Goal: Task Accomplishment & Management: Use online tool/utility

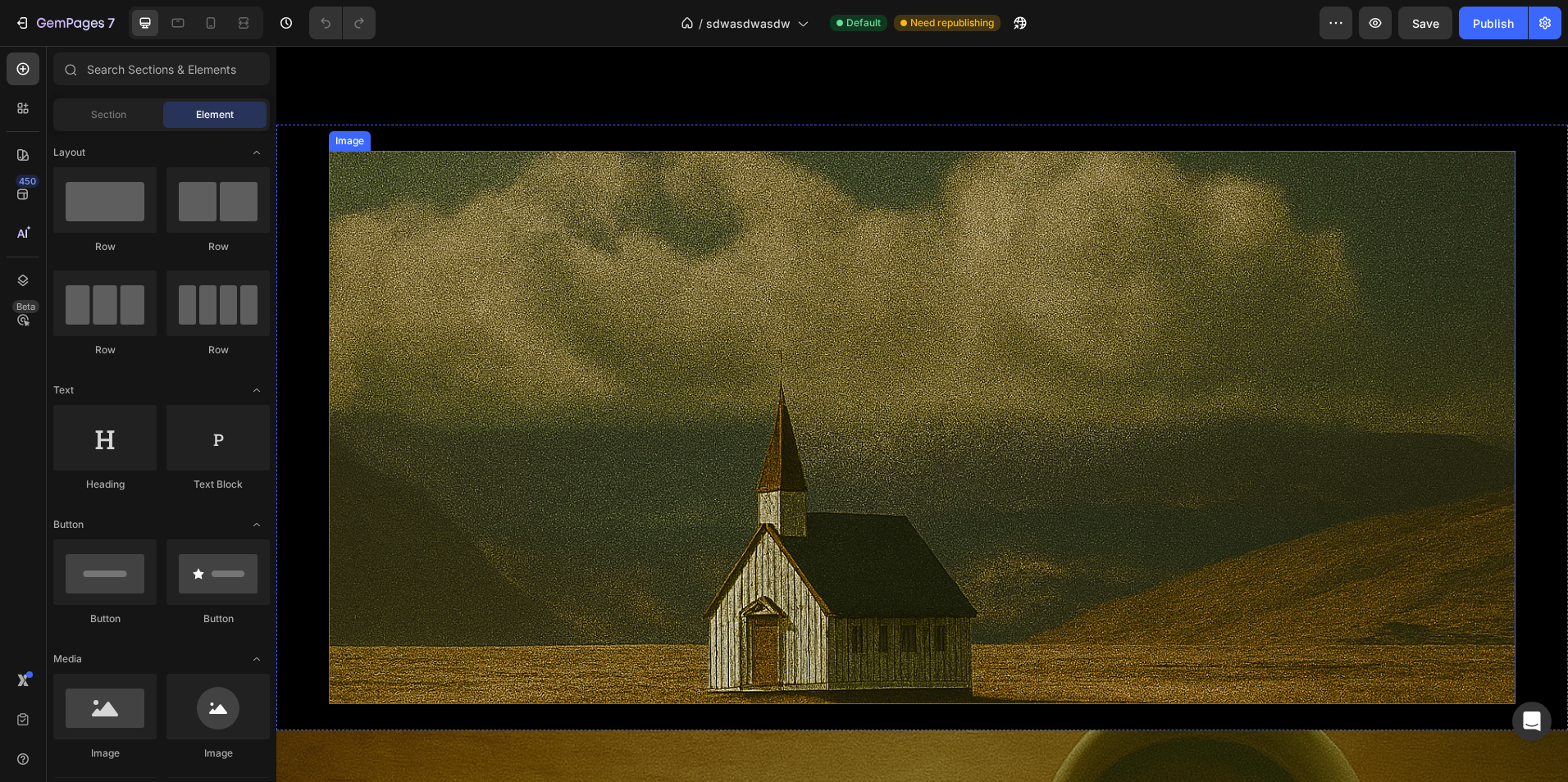
scroll to position [2213, 0]
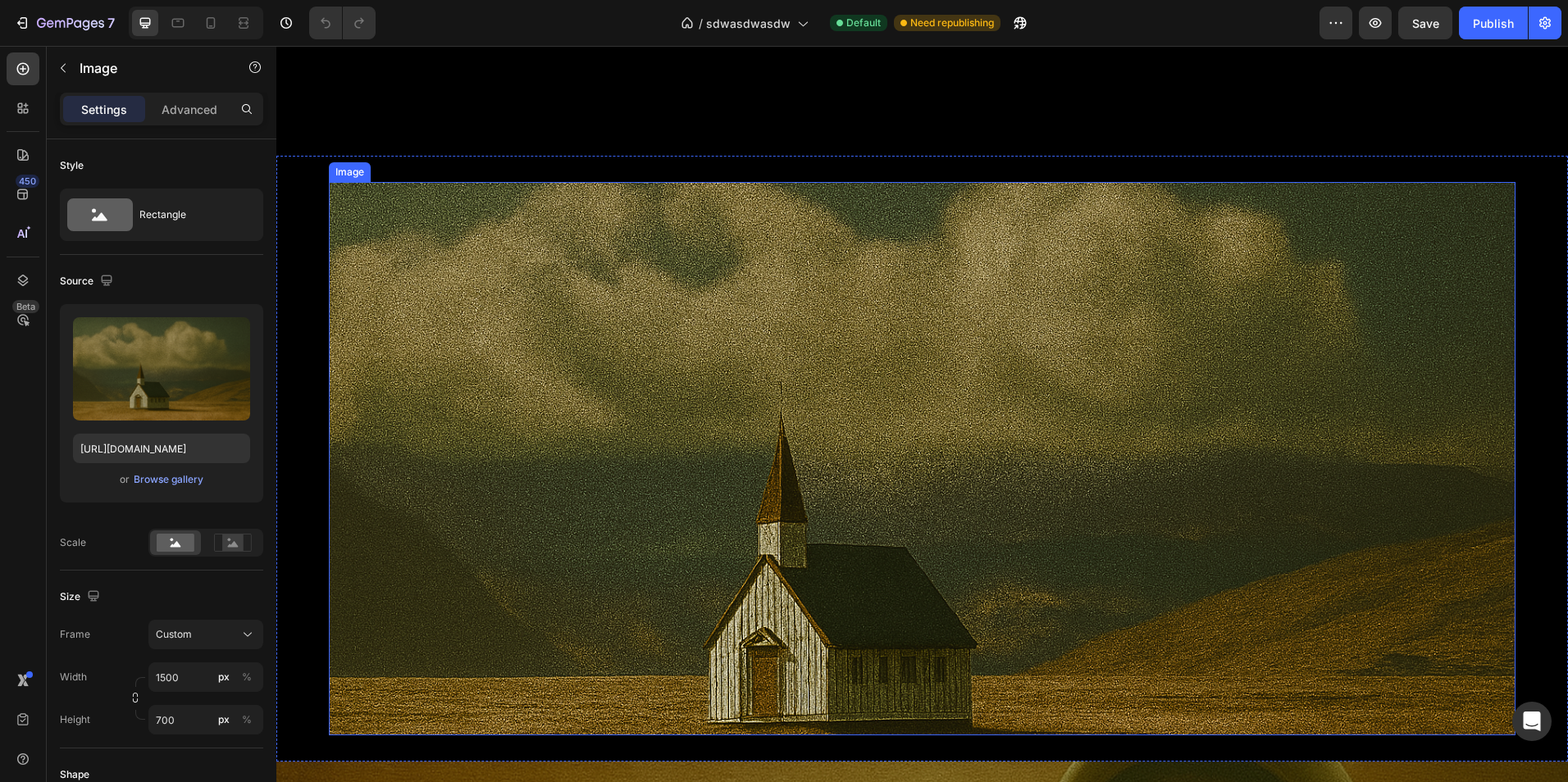
click at [644, 395] on img at bounding box center [922, 459] width 1186 height 553
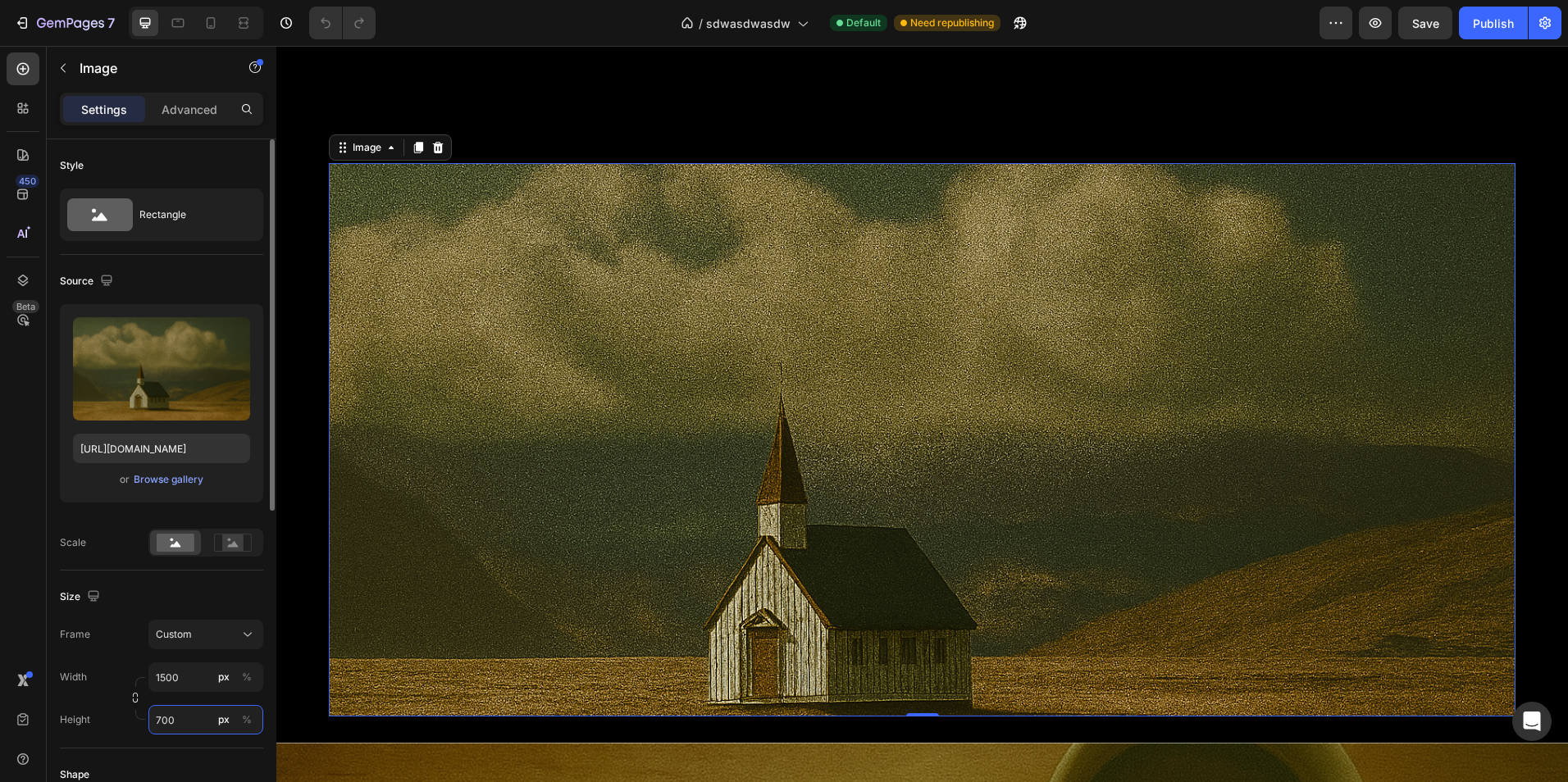
click at [200, 712] on input "700" at bounding box center [205, 720] width 115 height 30
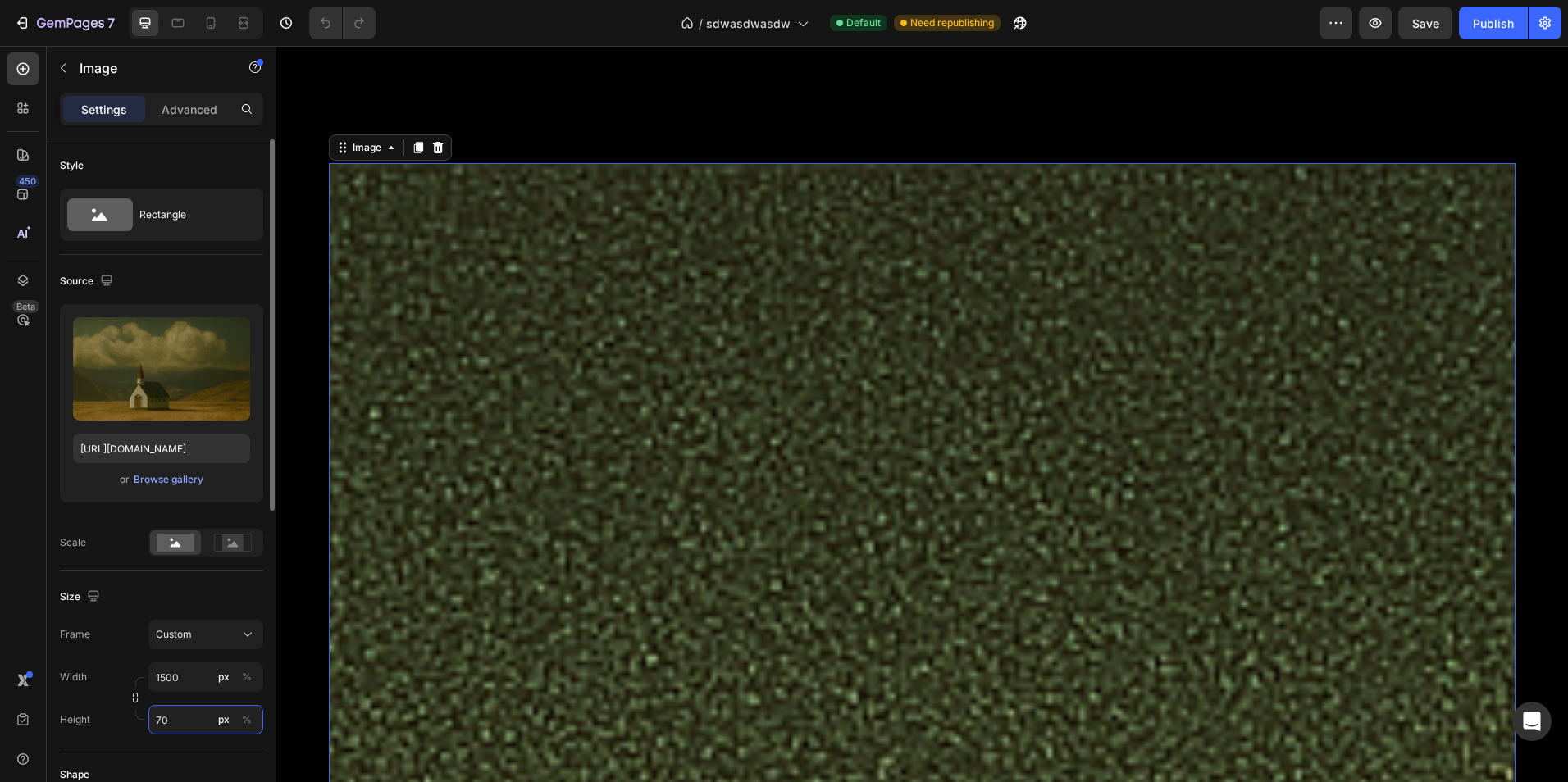
type input "7"
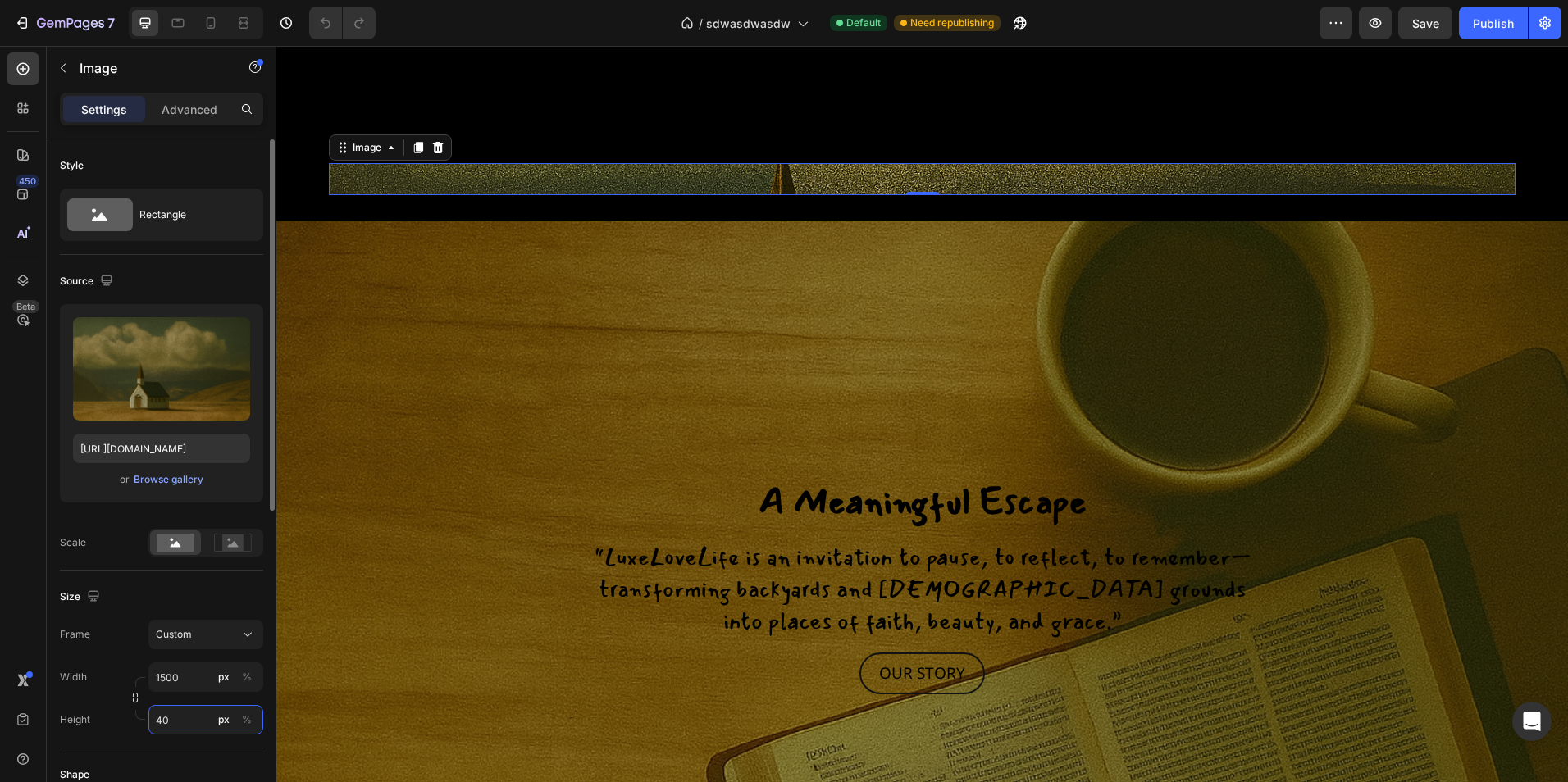
type input "4"
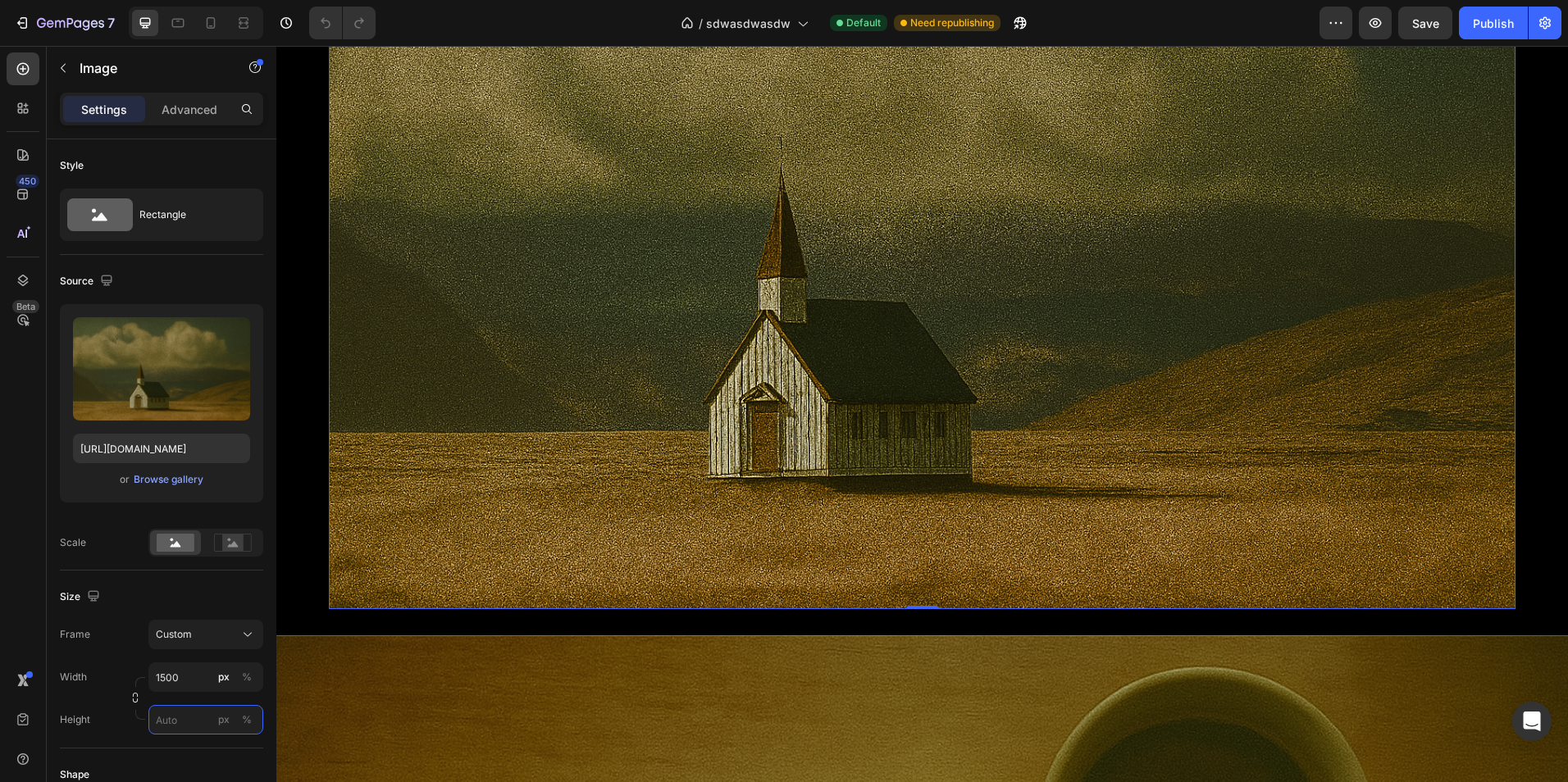
scroll to position [2624, 0]
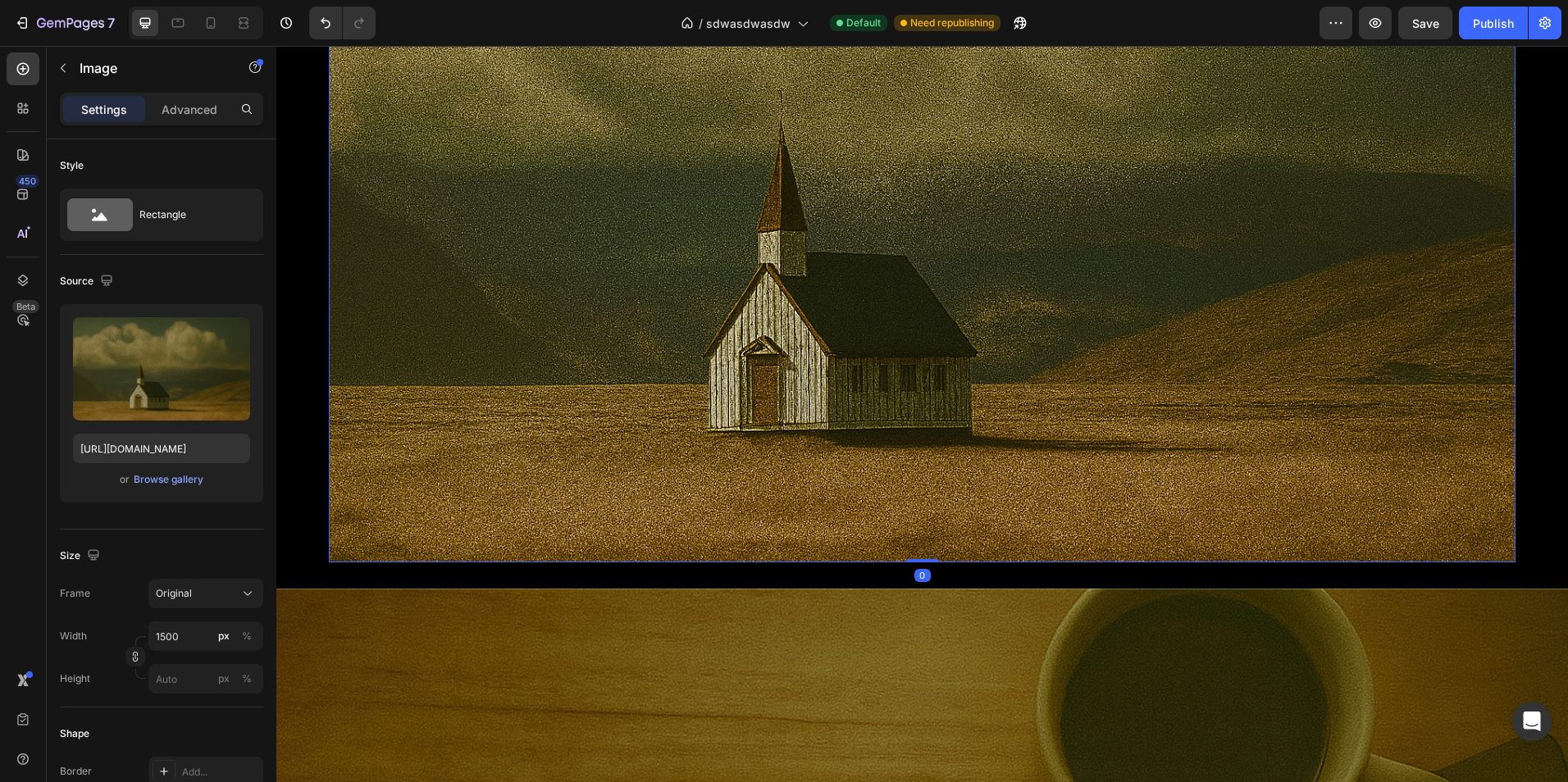
drag, startPoint x: 924, startPoint y: 551, endPoint x: 929, endPoint y: 422, distance: 129.1
click at [929, 422] on div "Image 0" at bounding box center [922, 167] width 1186 height 791
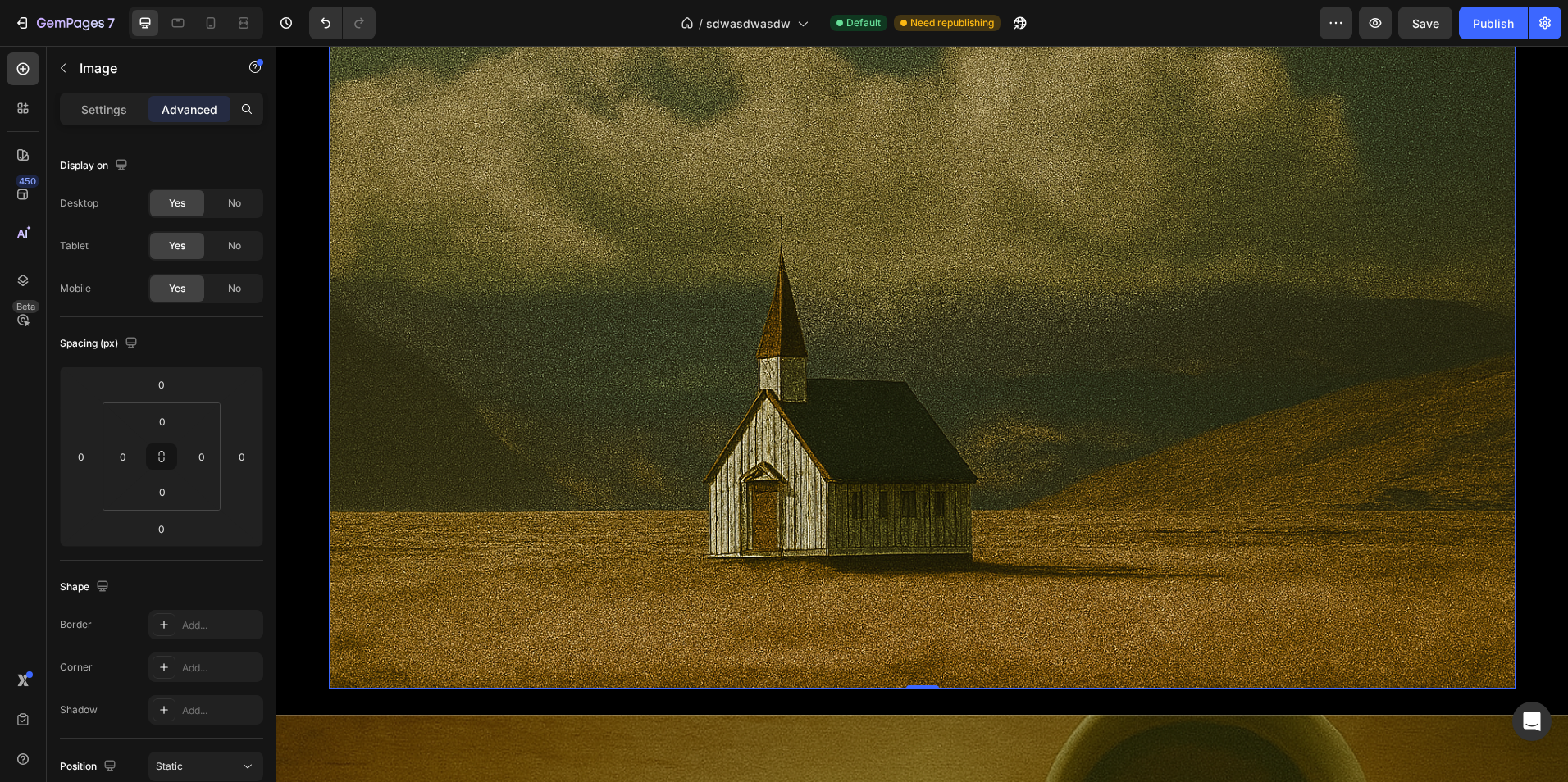
scroll to position [2459, 0]
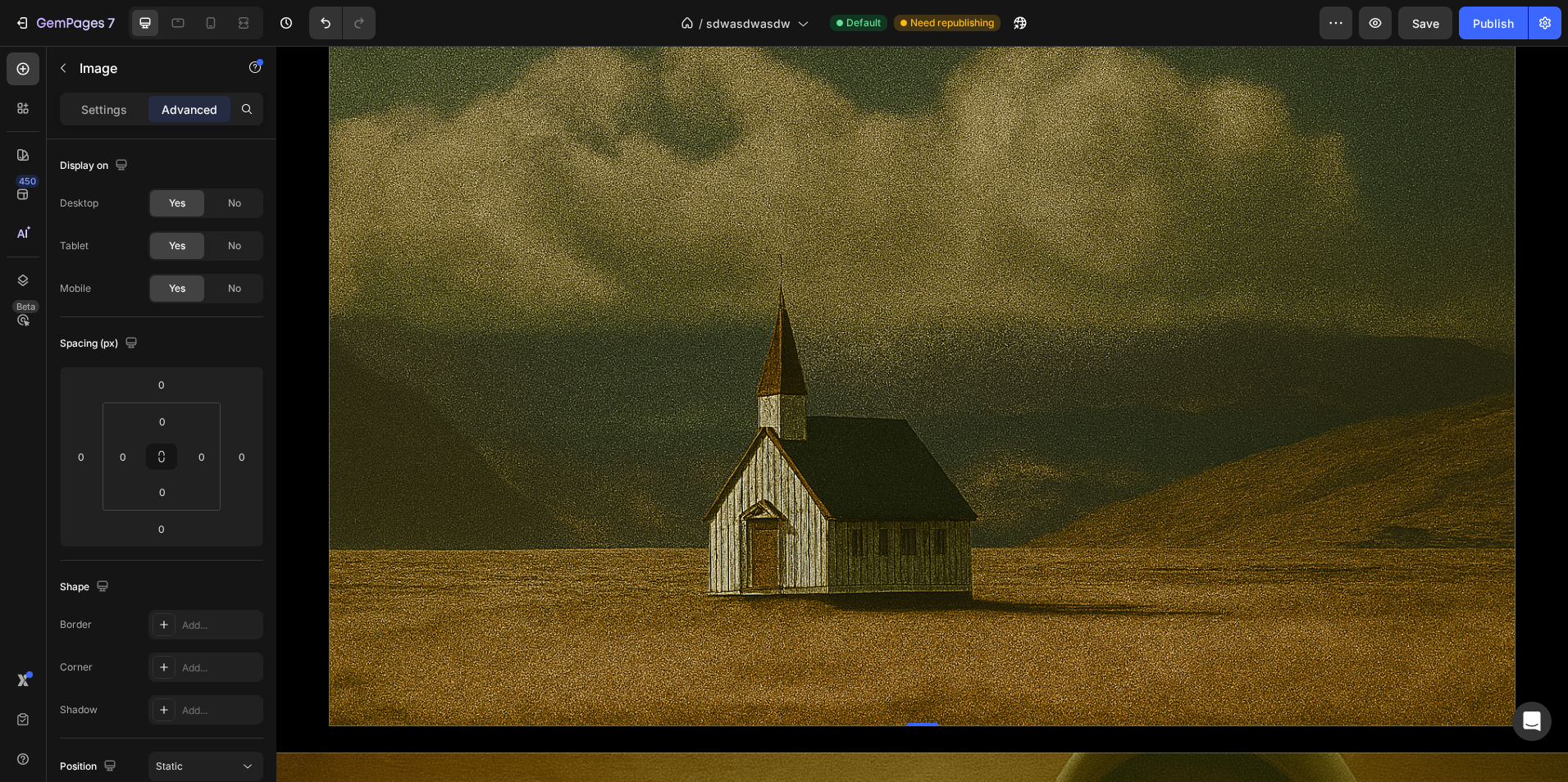
click at [690, 478] on img at bounding box center [922, 331] width 1186 height 791
click at [104, 113] on p "Settings" at bounding box center [104, 109] width 46 height 17
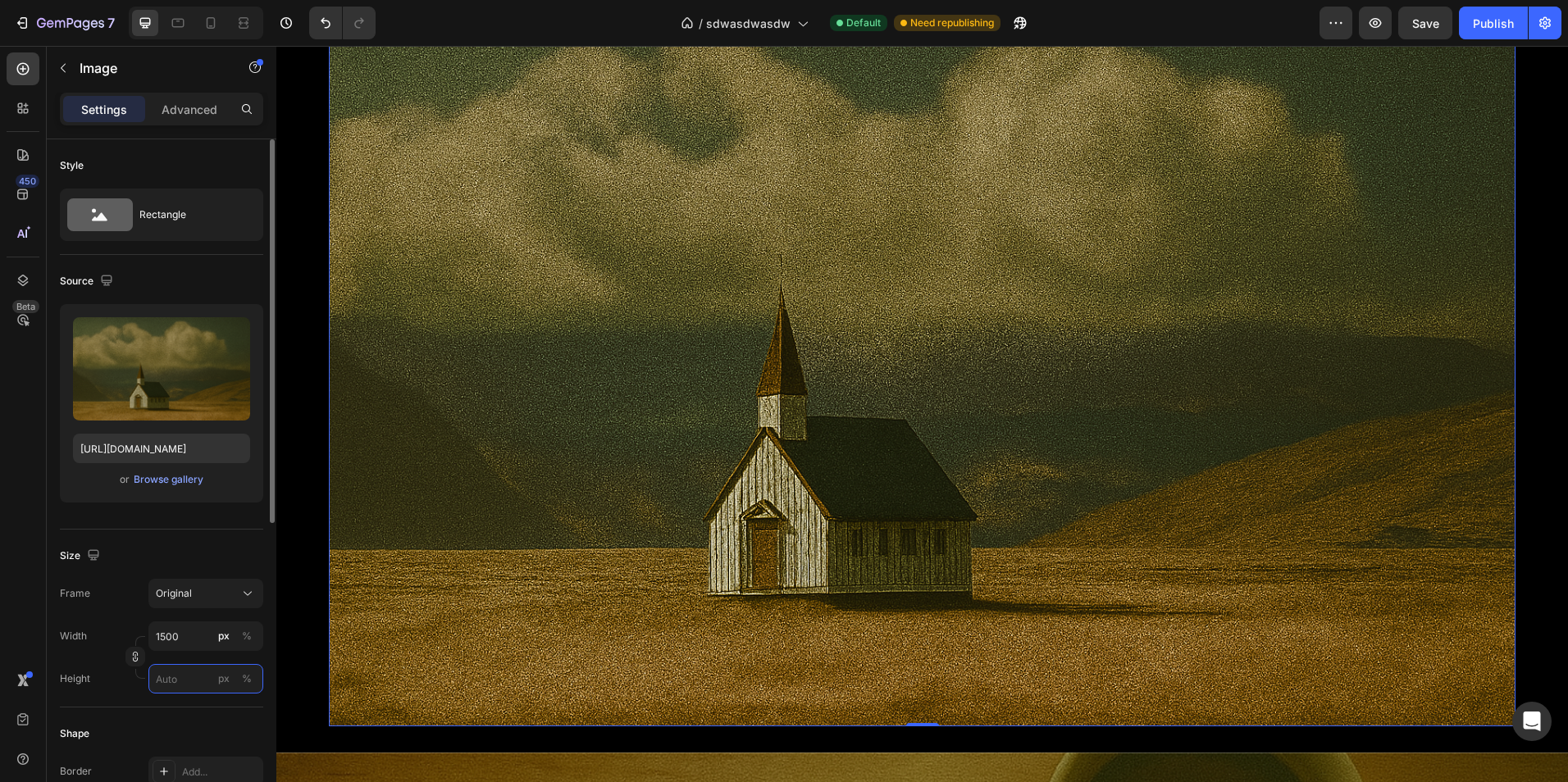
click at [191, 673] on input "px %" at bounding box center [205, 679] width 115 height 30
click at [173, 586] on div "Original" at bounding box center [205, 594] width 100 height 17
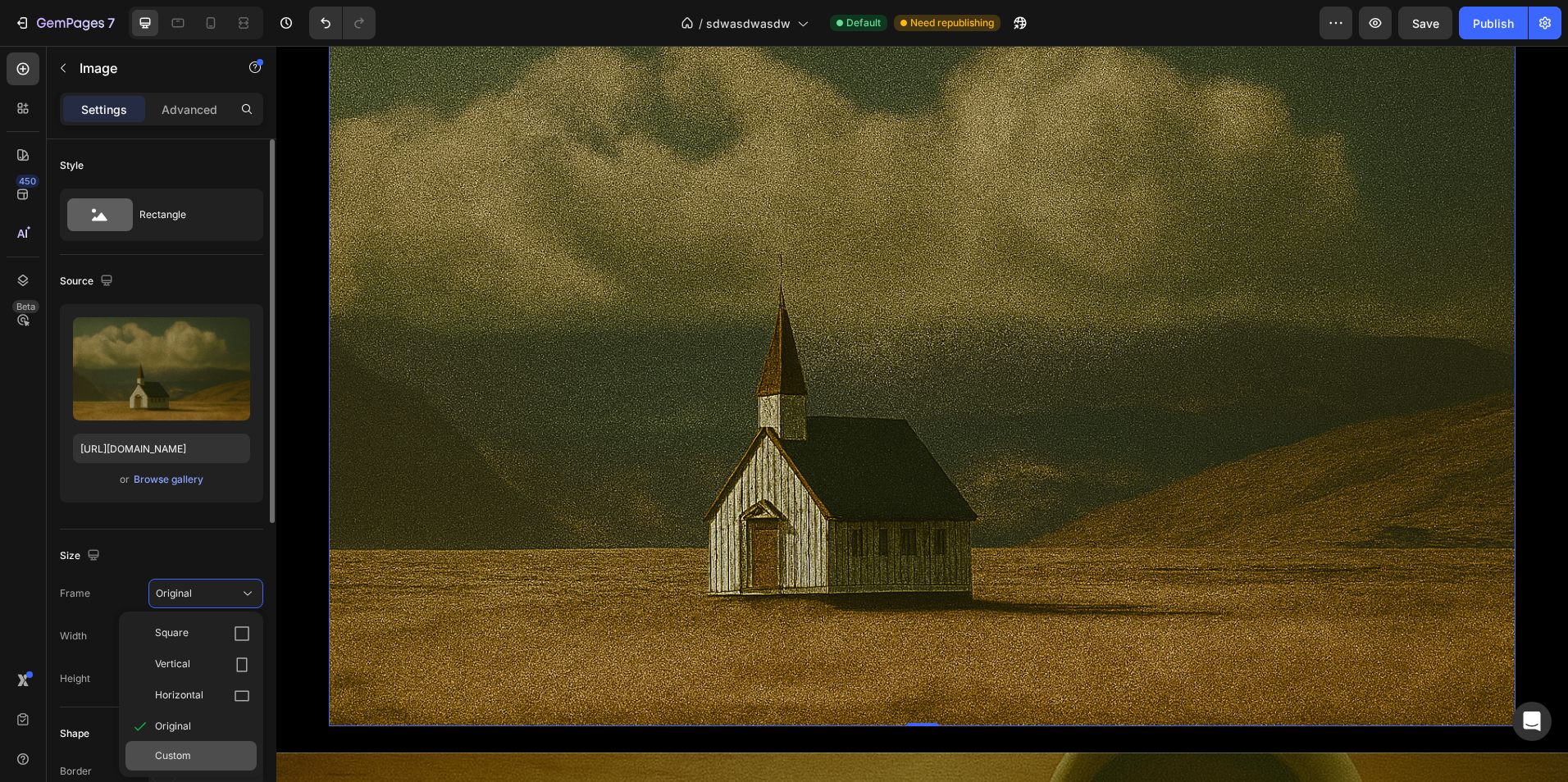
click at [185, 755] on span "Custom" at bounding box center [173, 756] width 36 height 15
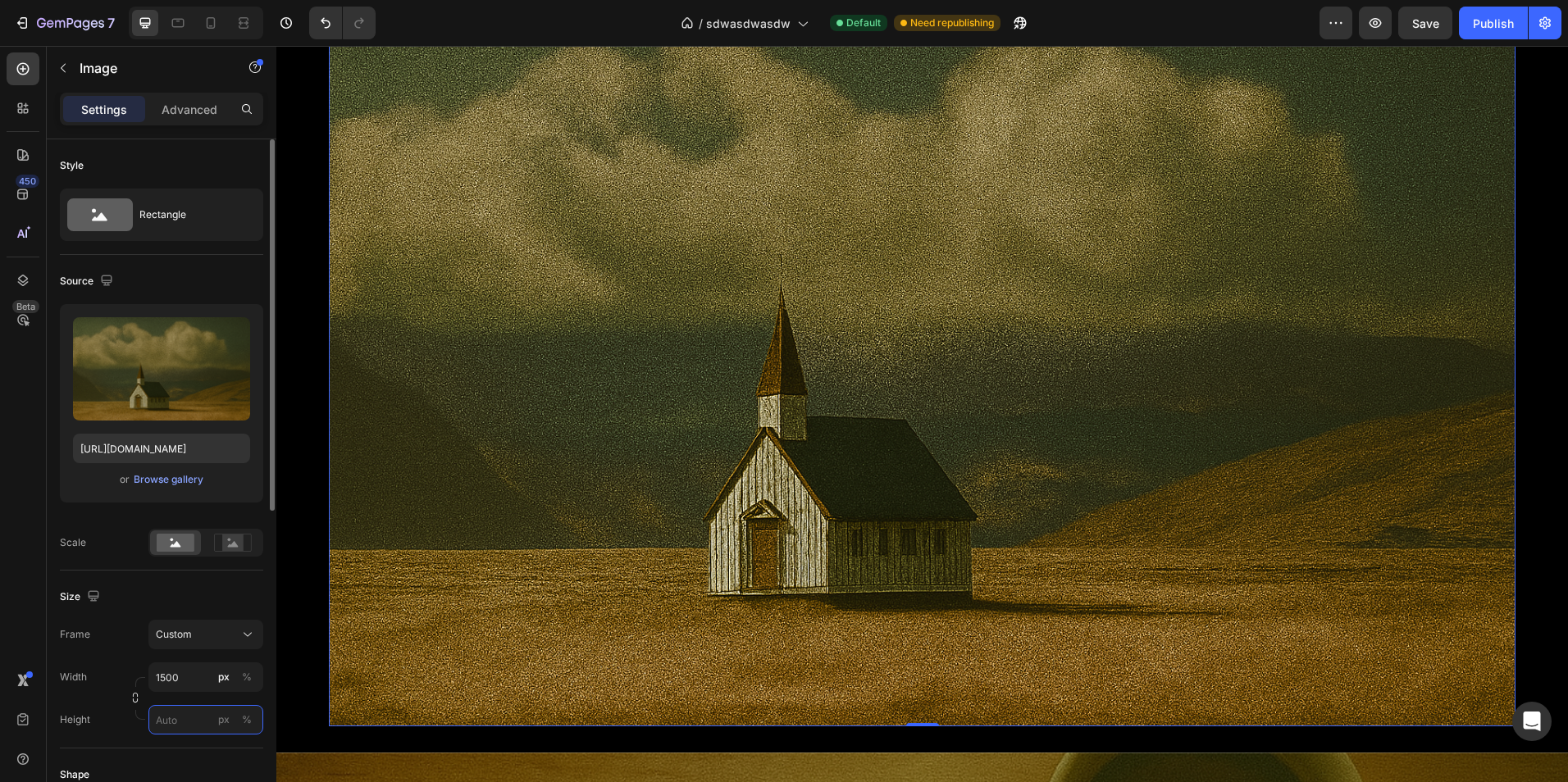
click at [191, 712] on input "px %" at bounding box center [205, 720] width 115 height 30
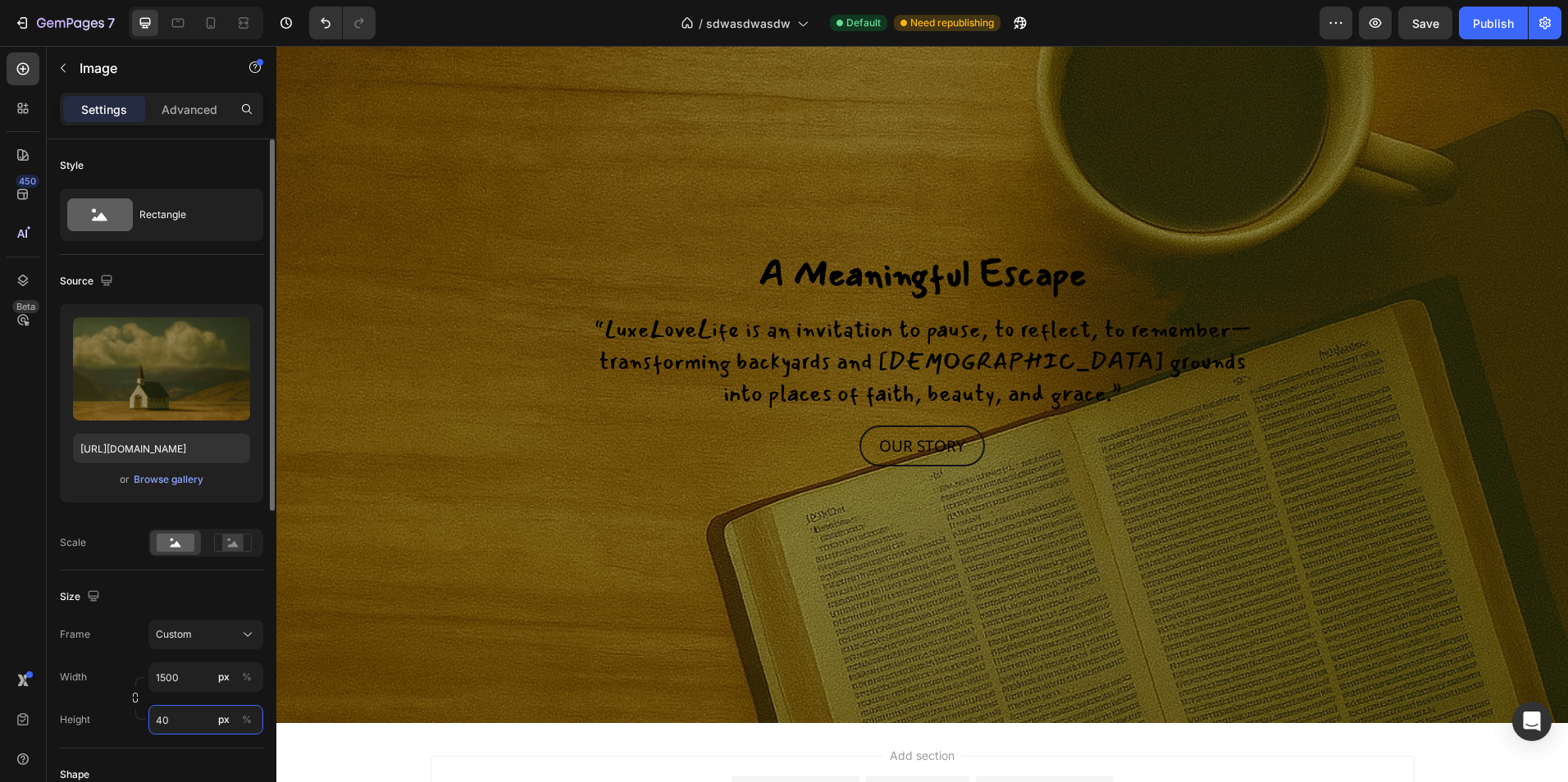
type input "400"
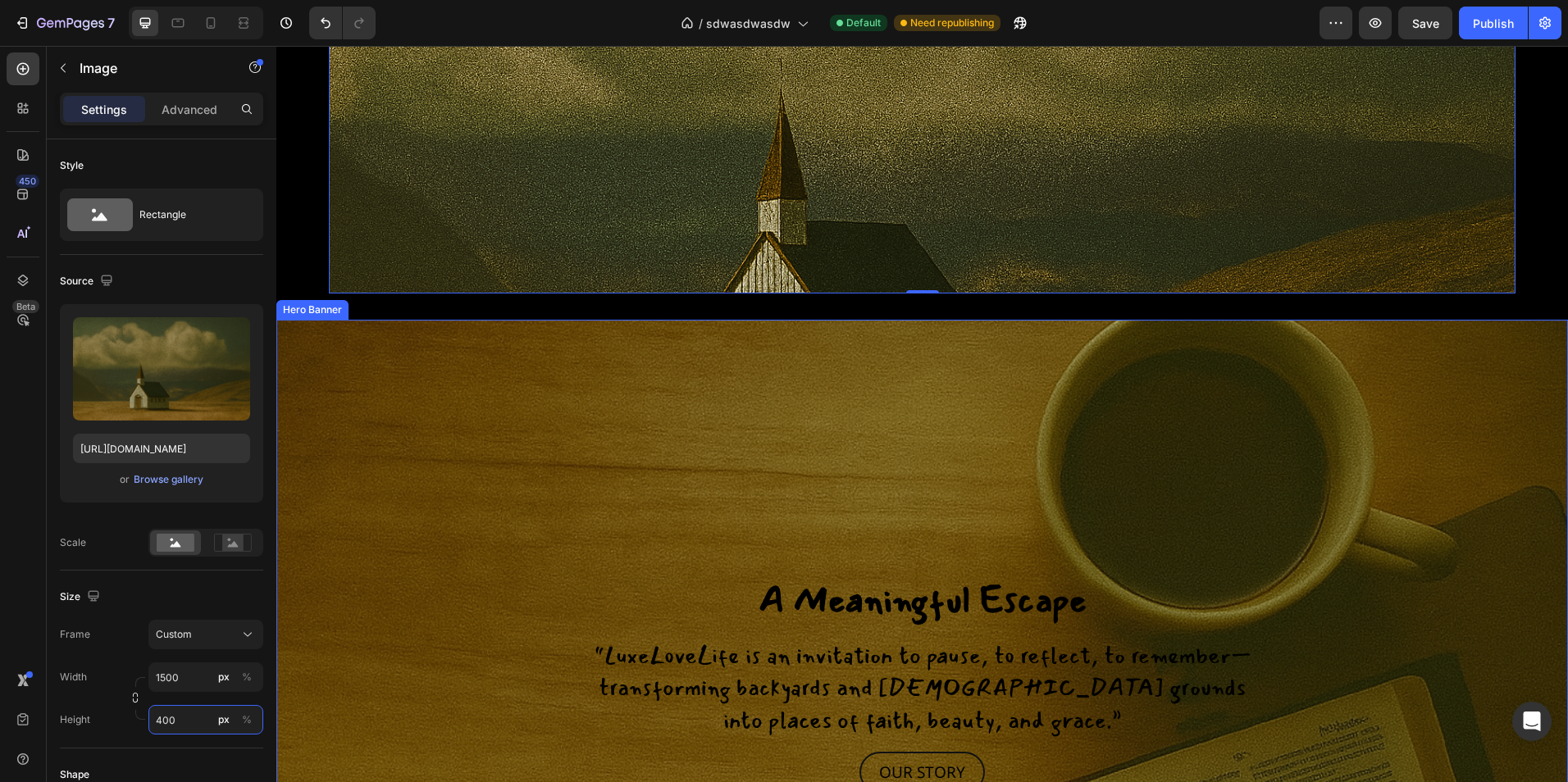
scroll to position [2213, 0]
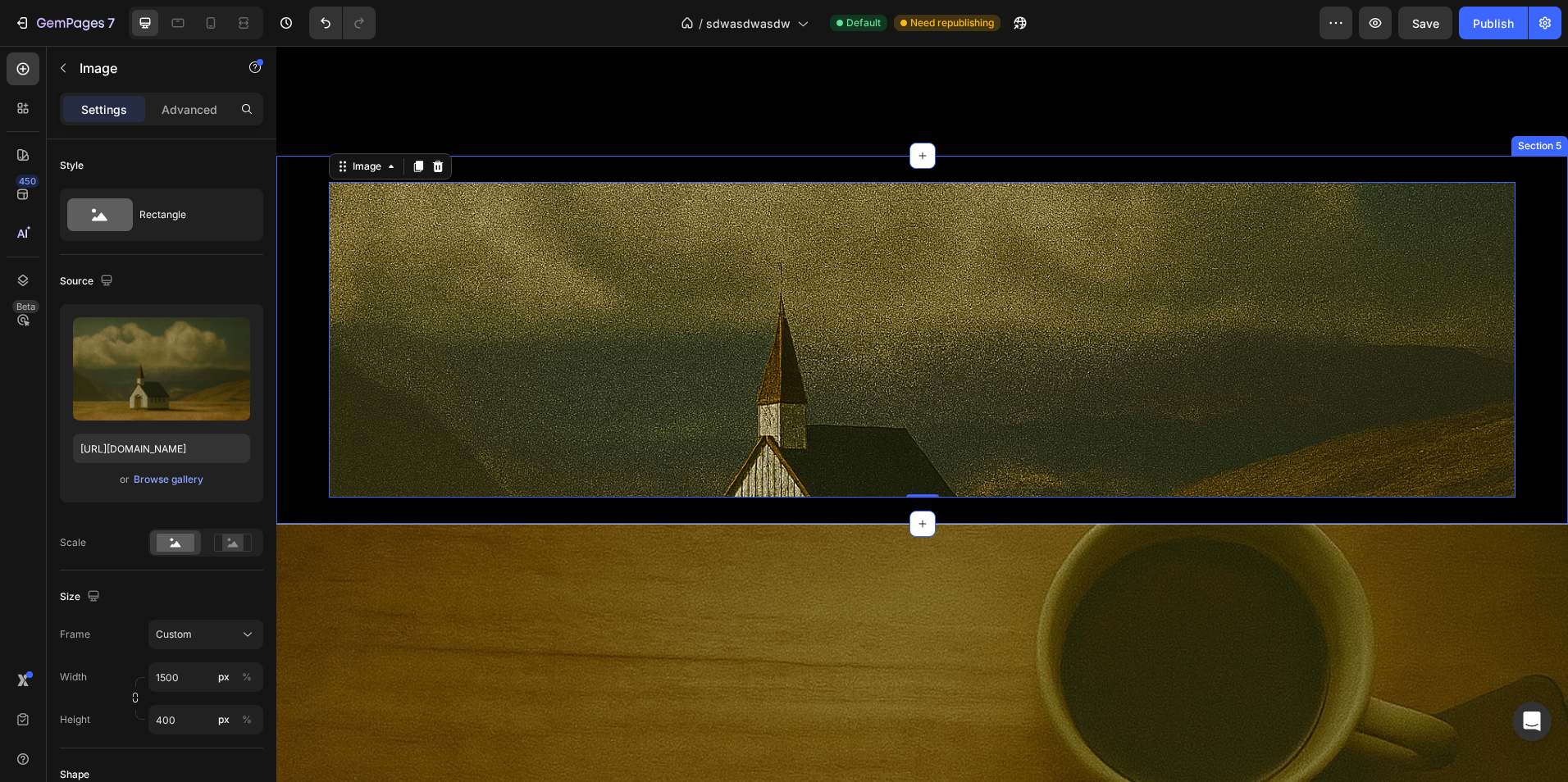
click at [306, 311] on div "Image 0 Section 5" at bounding box center [922, 340] width 1291 height 369
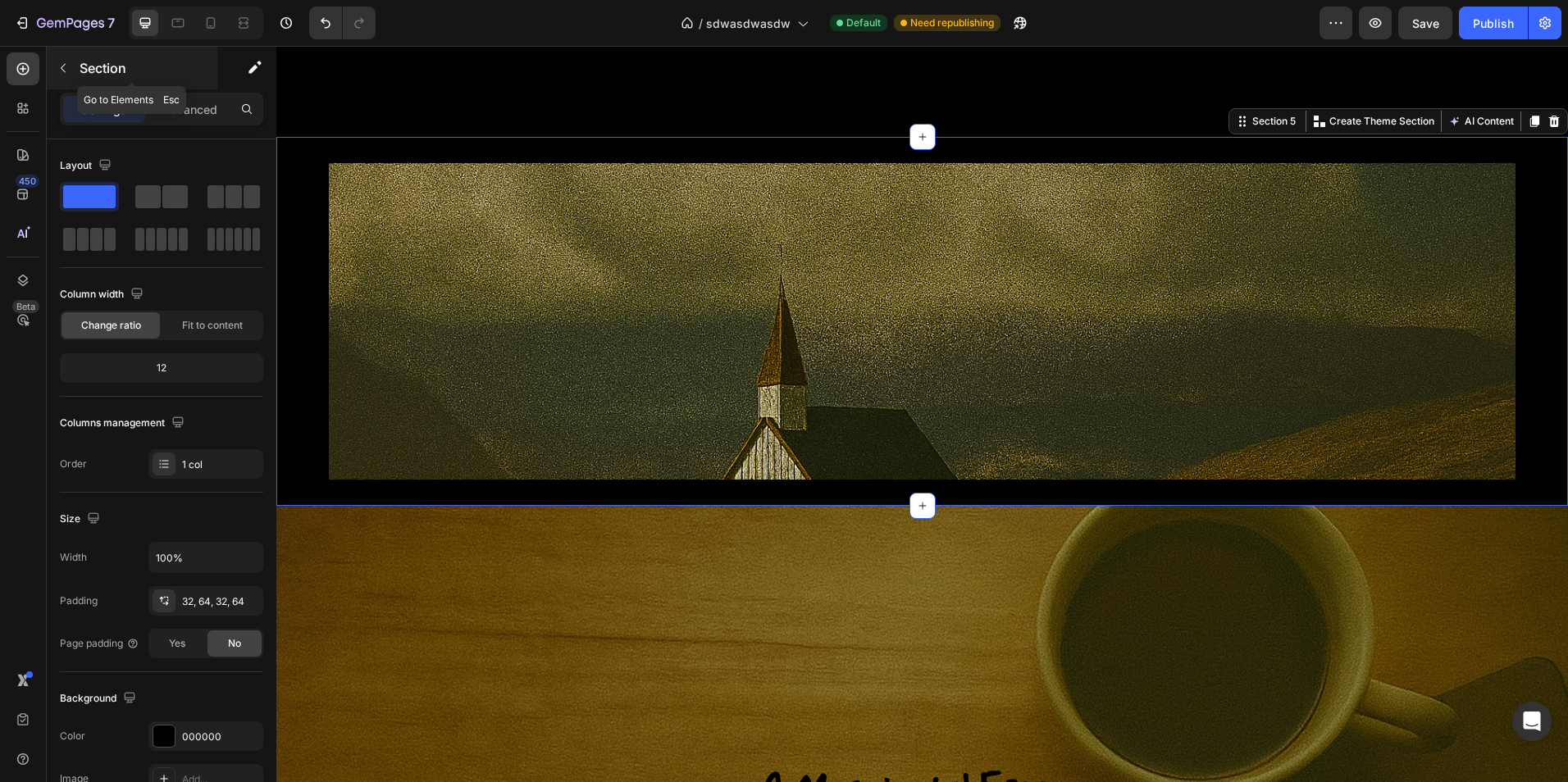
click at [94, 56] on div "Section" at bounding box center [132, 67] width 171 height 42
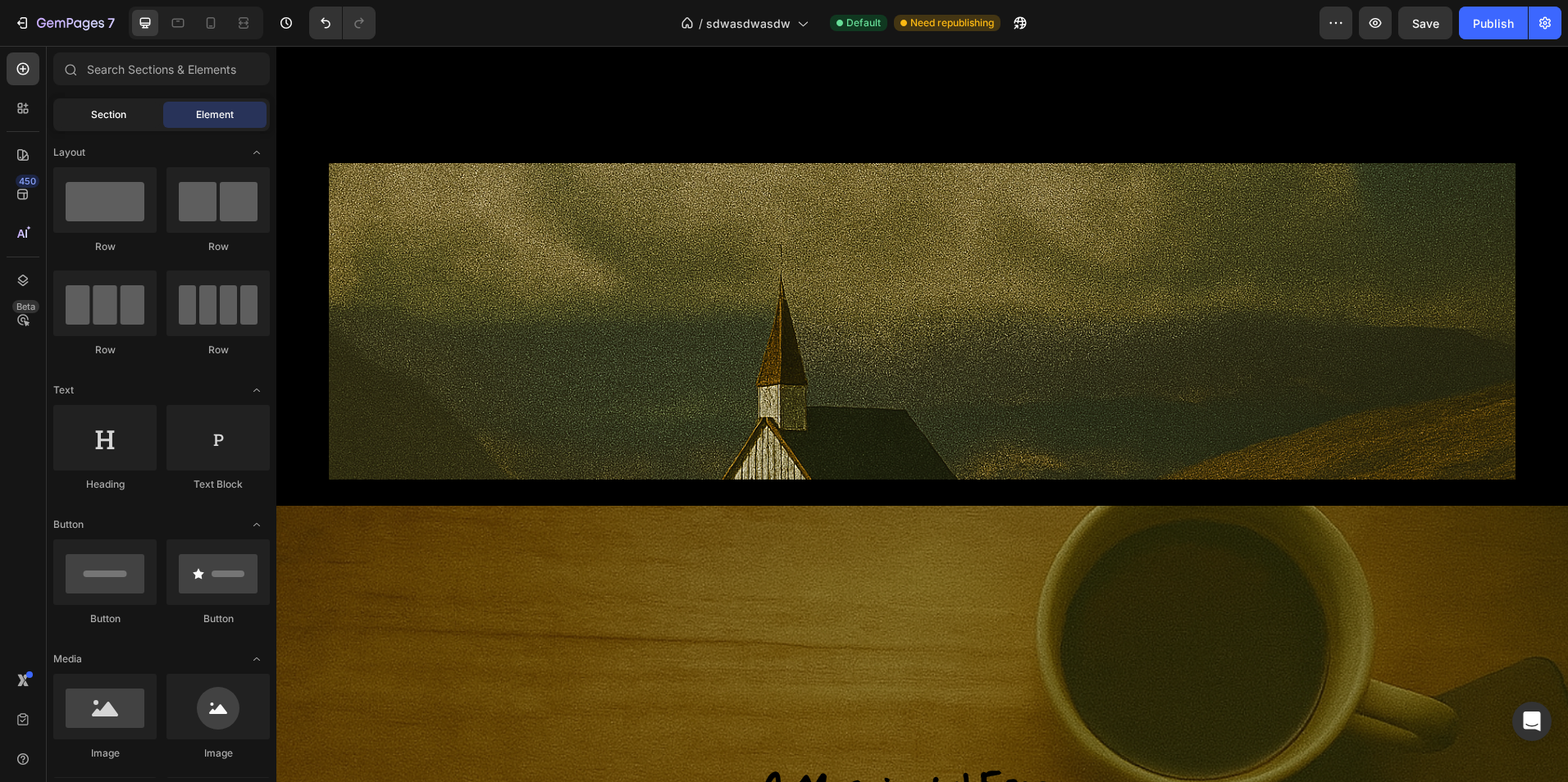
click at [110, 124] on div "Section" at bounding box center [108, 115] width 104 height 27
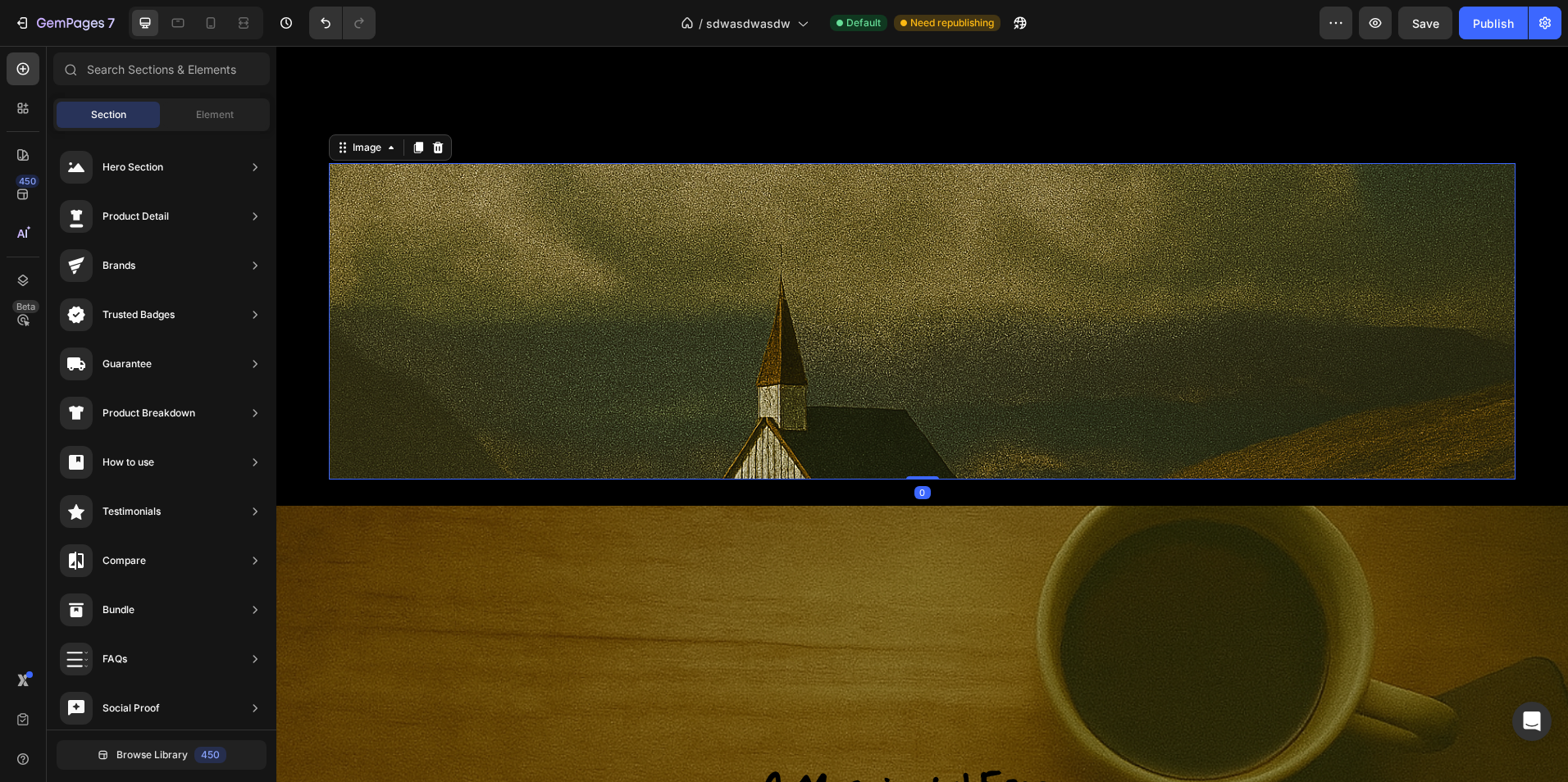
drag, startPoint x: 534, startPoint y: 347, endPoint x: 780, endPoint y: 379, distance: 248.1
click at [534, 347] on img at bounding box center [922, 321] width 1186 height 316
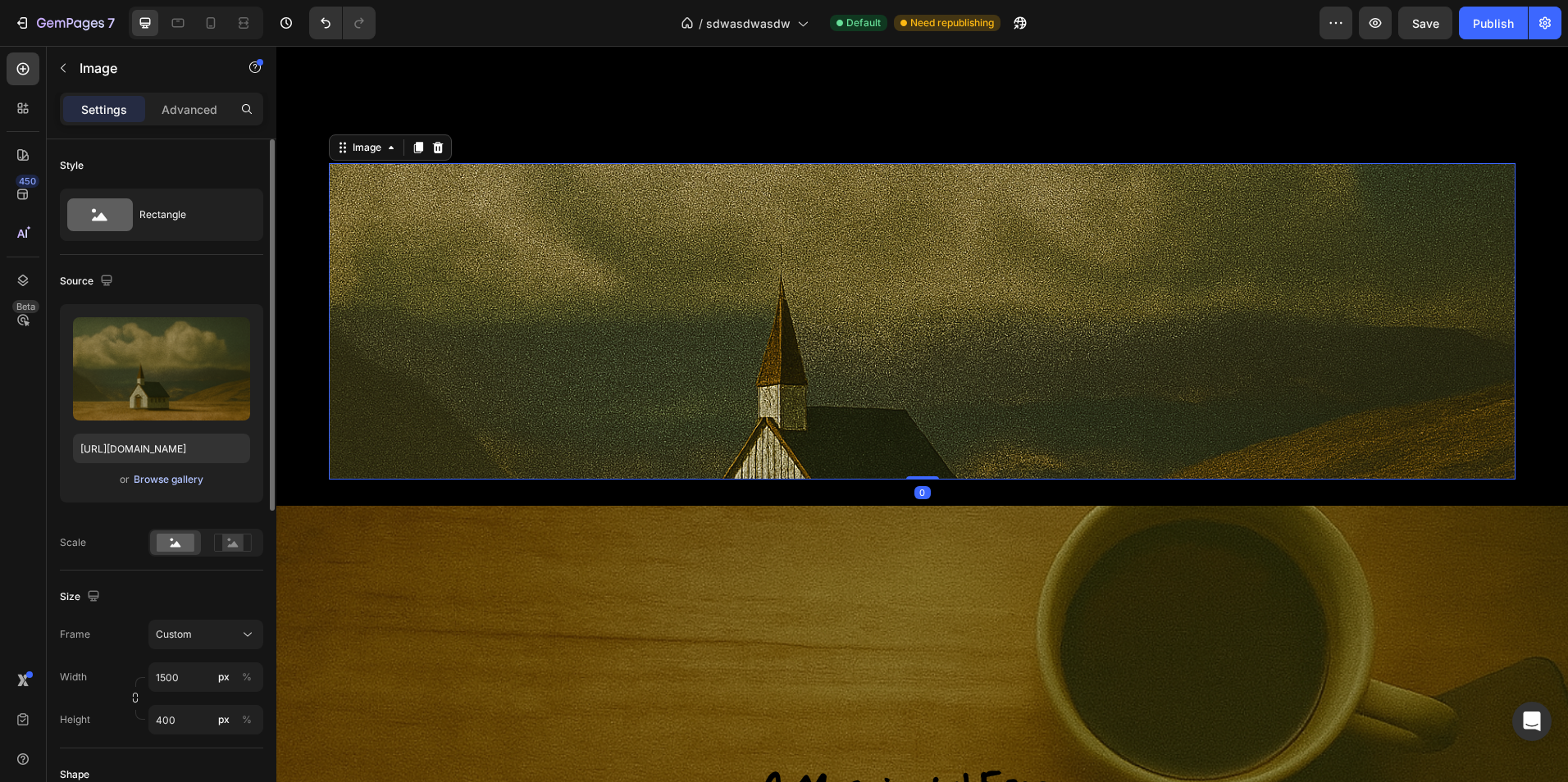
click at [169, 475] on div "Browse gallery" at bounding box center [168, 480] width 70 height 15
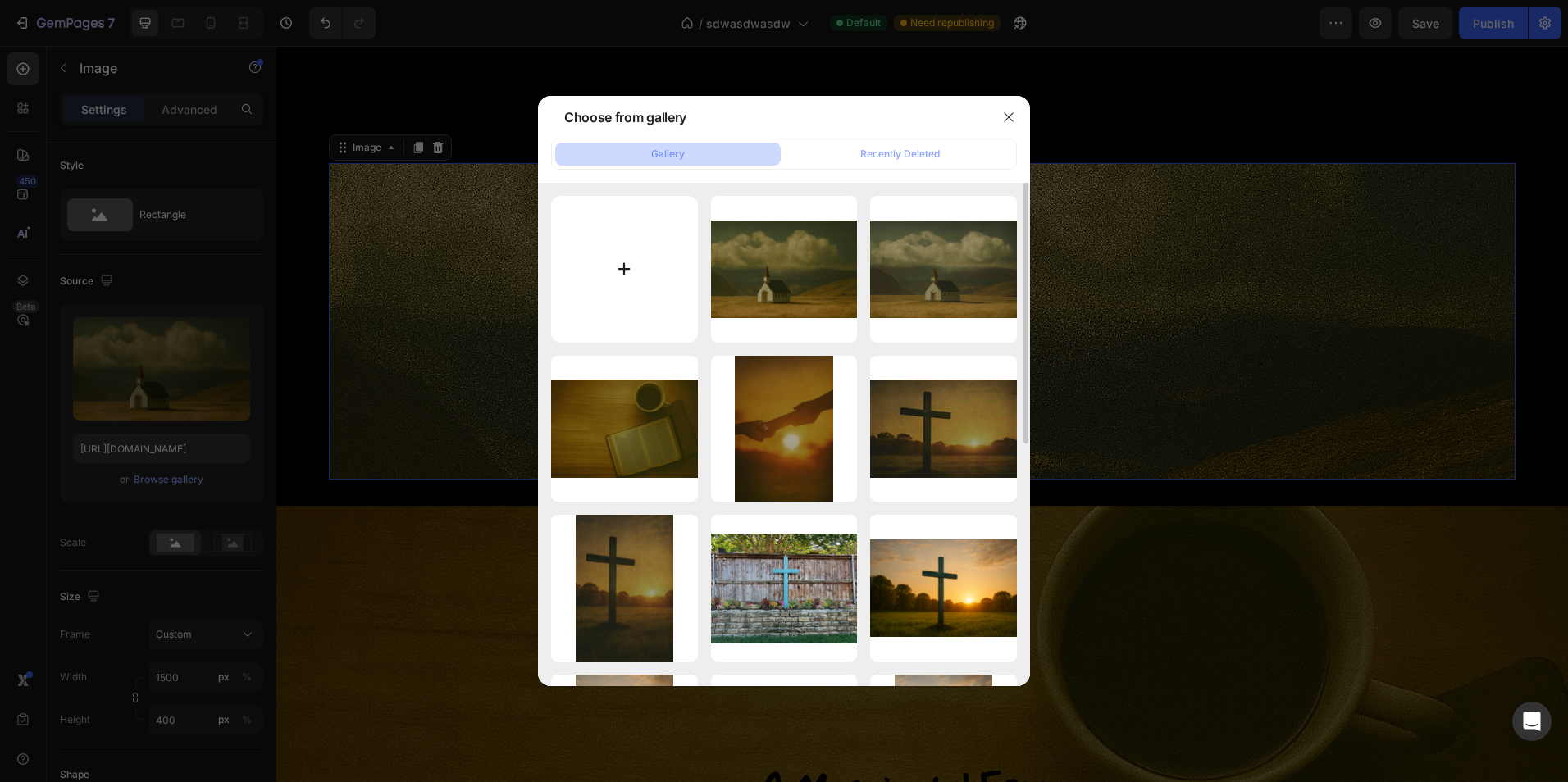
click at [626, 299] on input "file" at bounding box center [624, 269] width 147 height 147
type input "C:\fakepath\Screenshot_28-9-2025_112521_www.canva.com.jpeg"
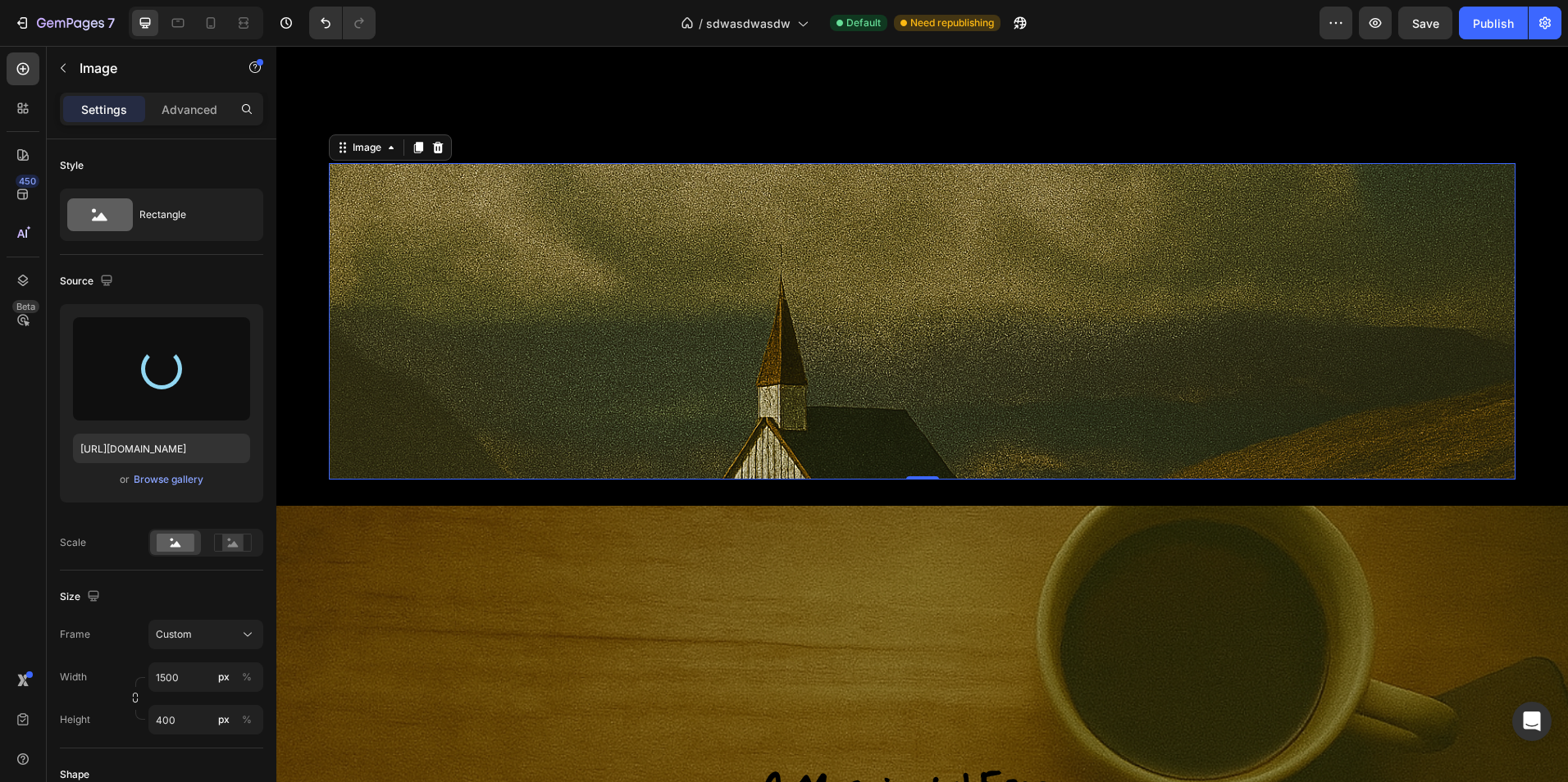
type input "[URL][DOMAIN_NAME]"
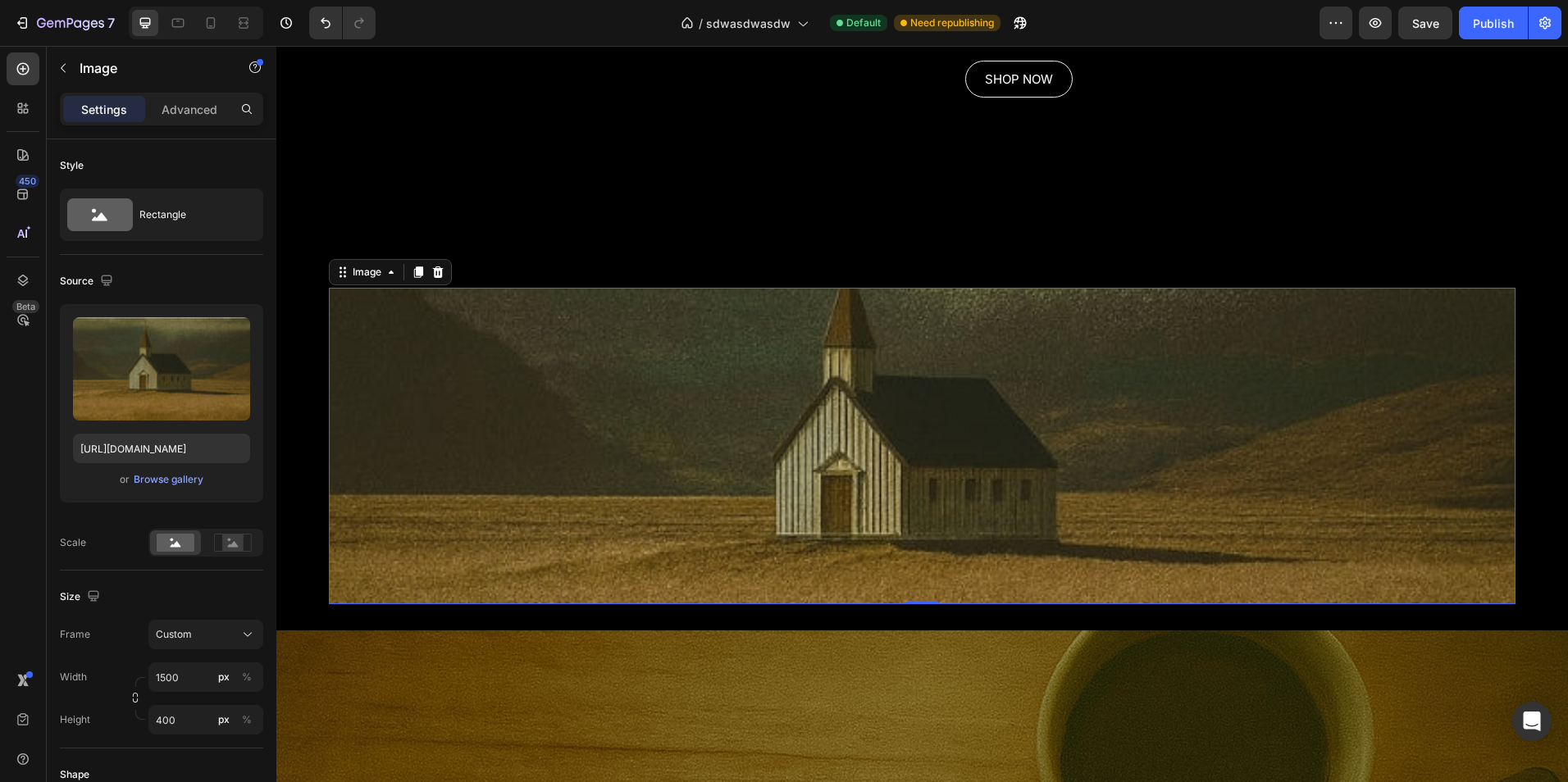
scroll to position [2132, 0]
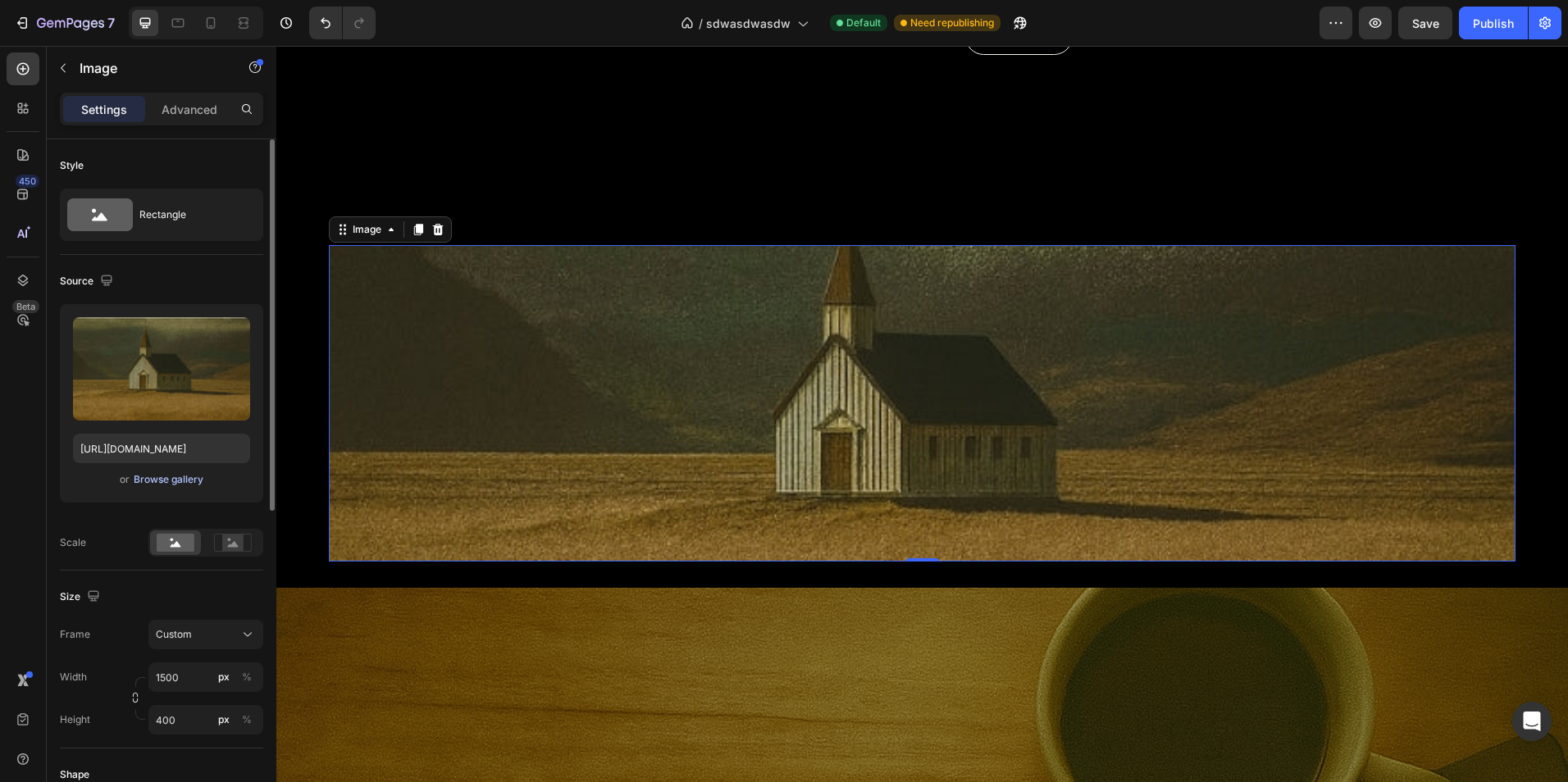
click at [181, 485] on div "Browse gallery" at bounding box center [168, 480] width 70 height 15
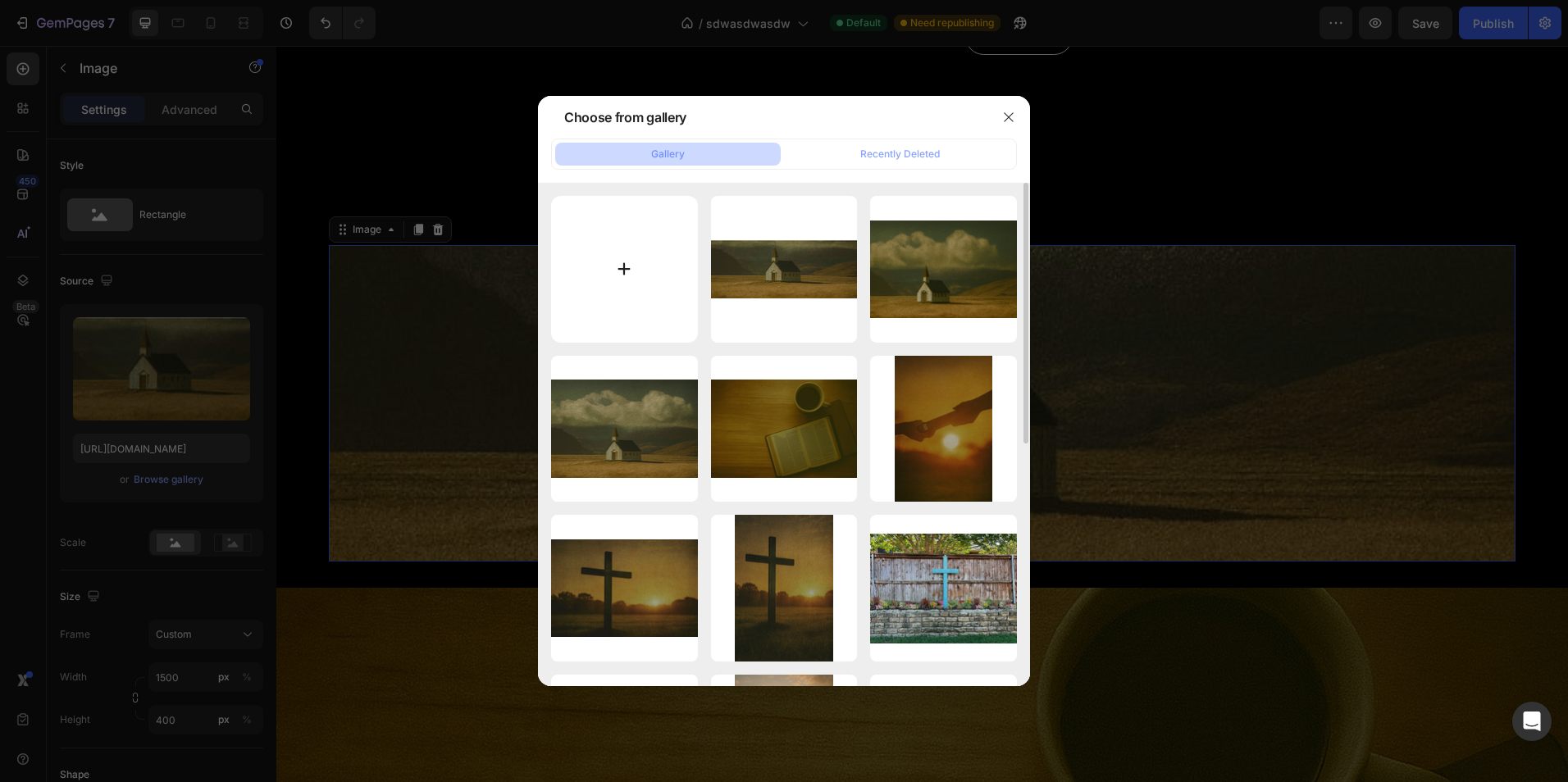
click at [644, 281] on input "file" at bounding box center [624, 269] width 147 height 147
type input "C:\fakepath\Screenshot_28-9-2025_113326_www.canva.com.jpeg"
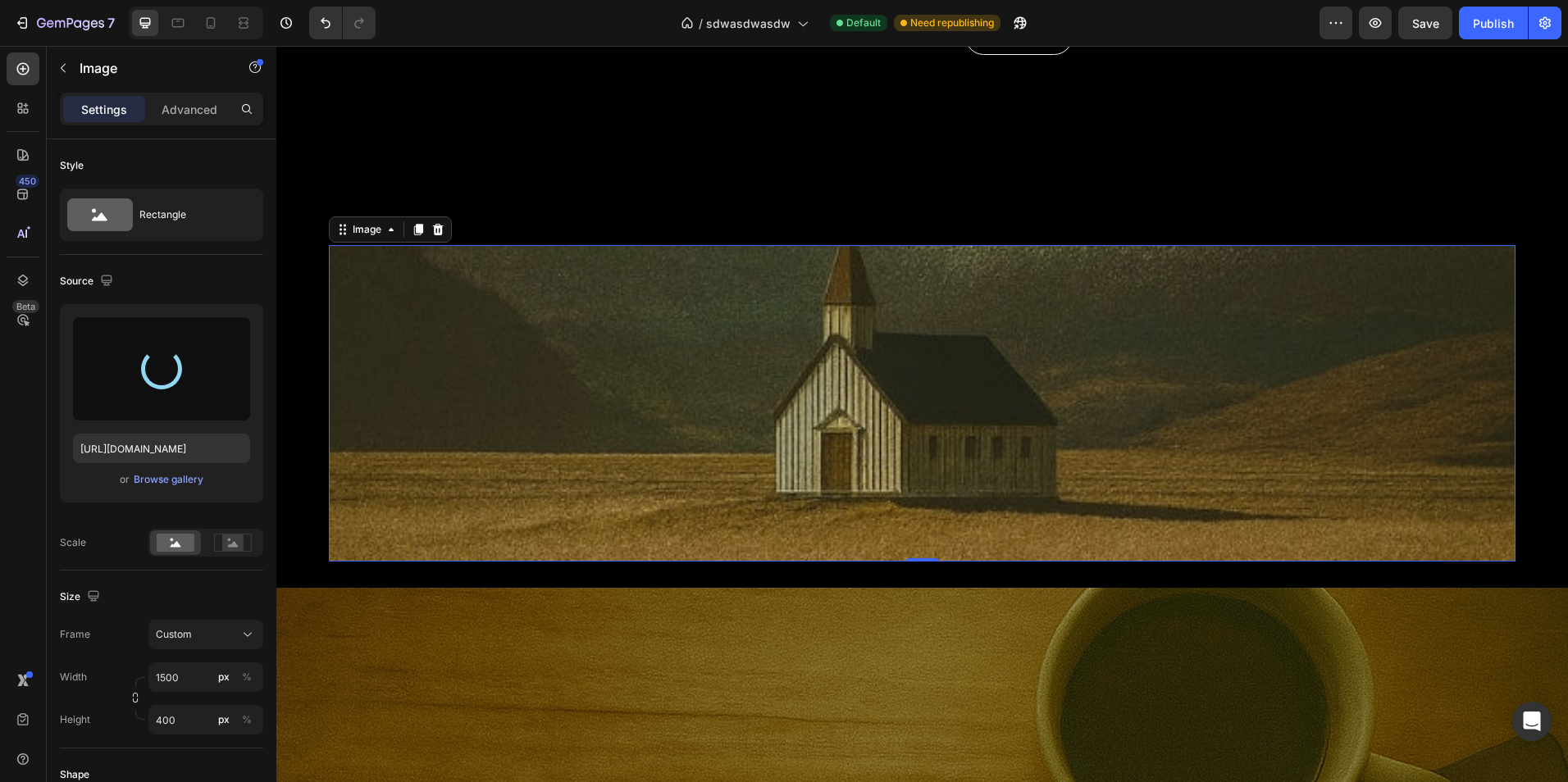
type input "[URL][DOMAIN_NAME]"
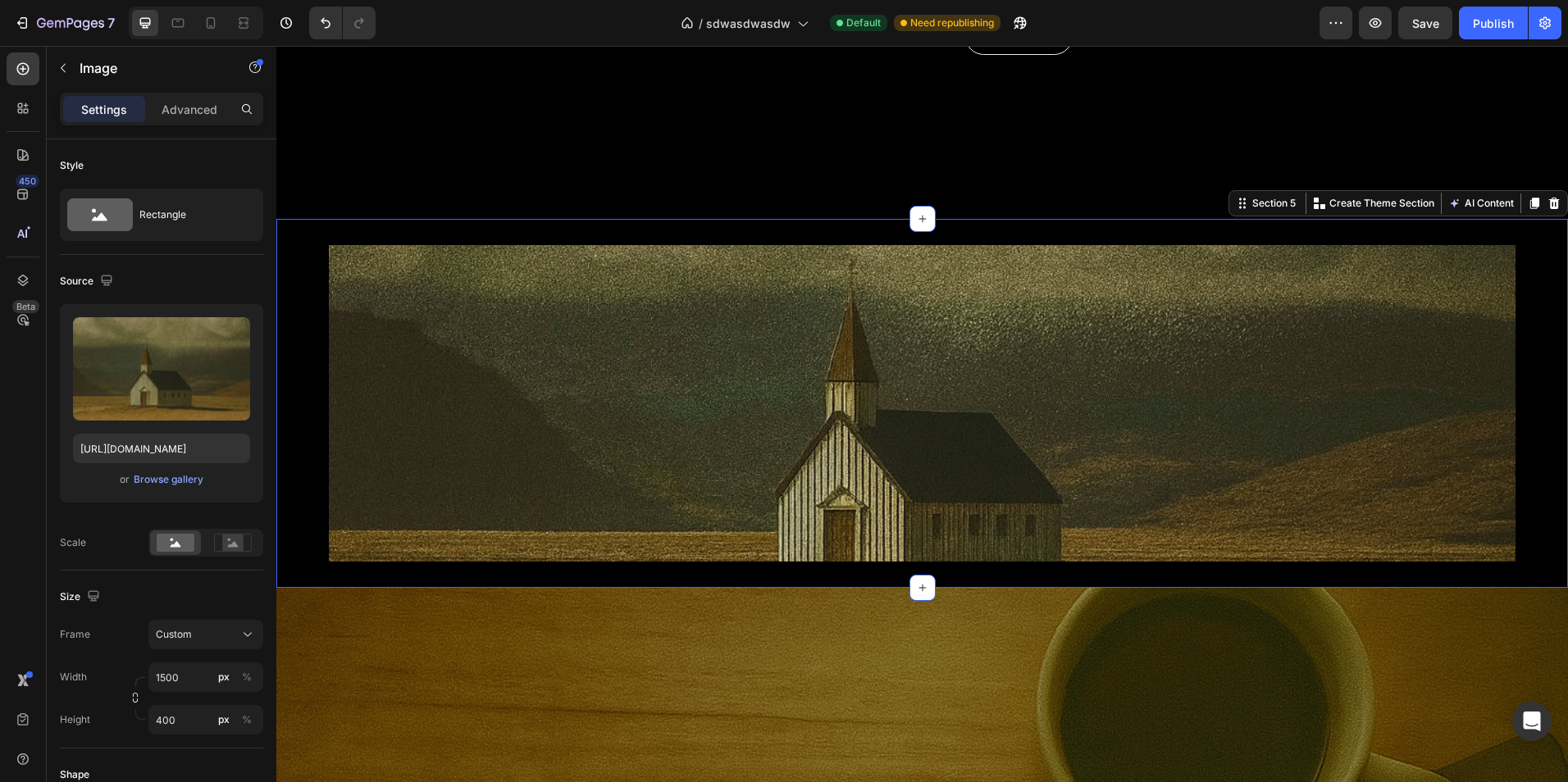
click at [1521, 500] on div "Image Section 5 You can create reusable sections Create Theme Section AI Conten…" at bounding box center [922, 403] width 1291 height 369
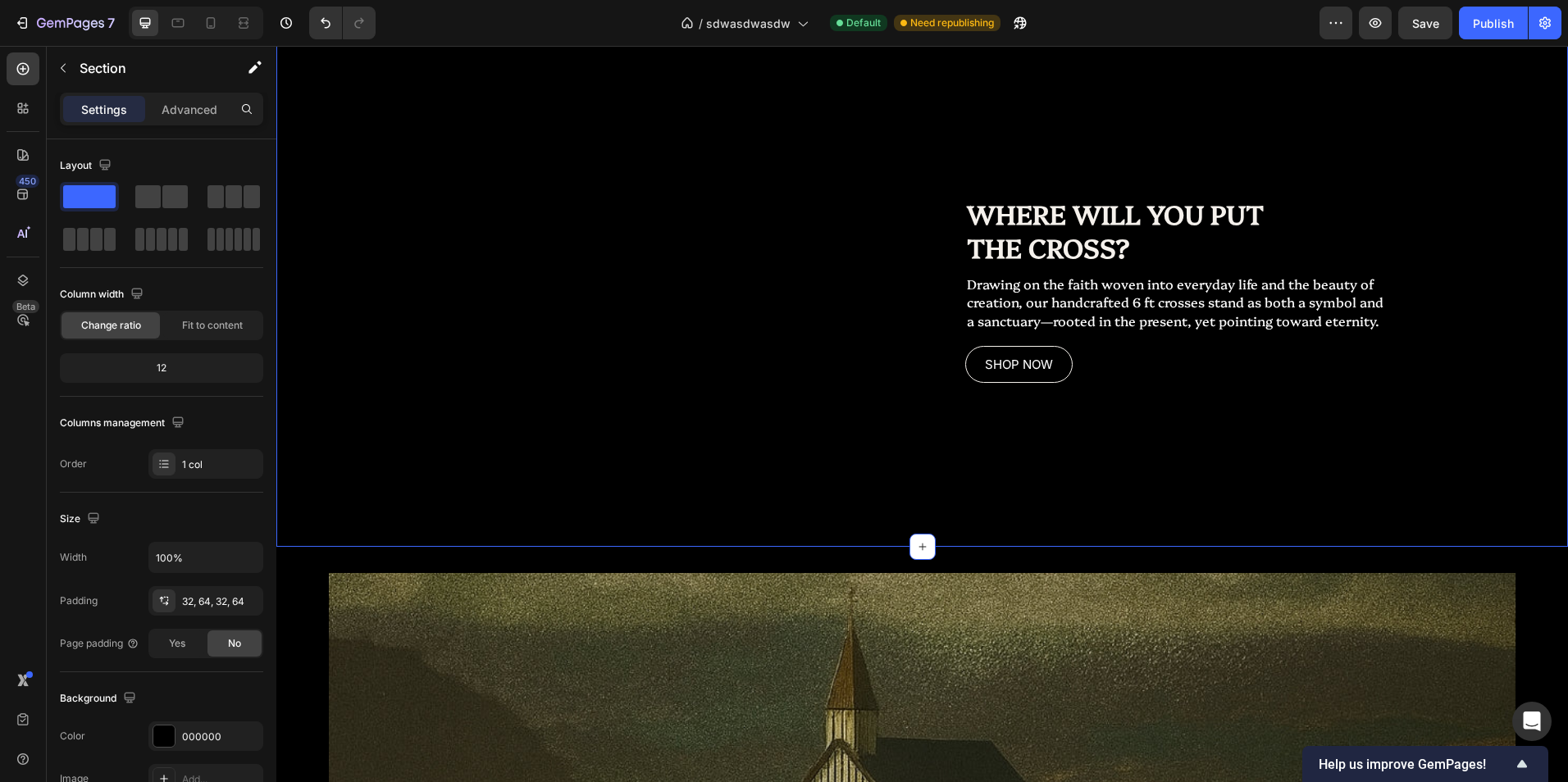
click at [808, 437] on div "Replace this text with your content Text Block WHERE WILL YOU PUT THE CROSS? He…" at bounding box center [922, 271] width 1291 height 552
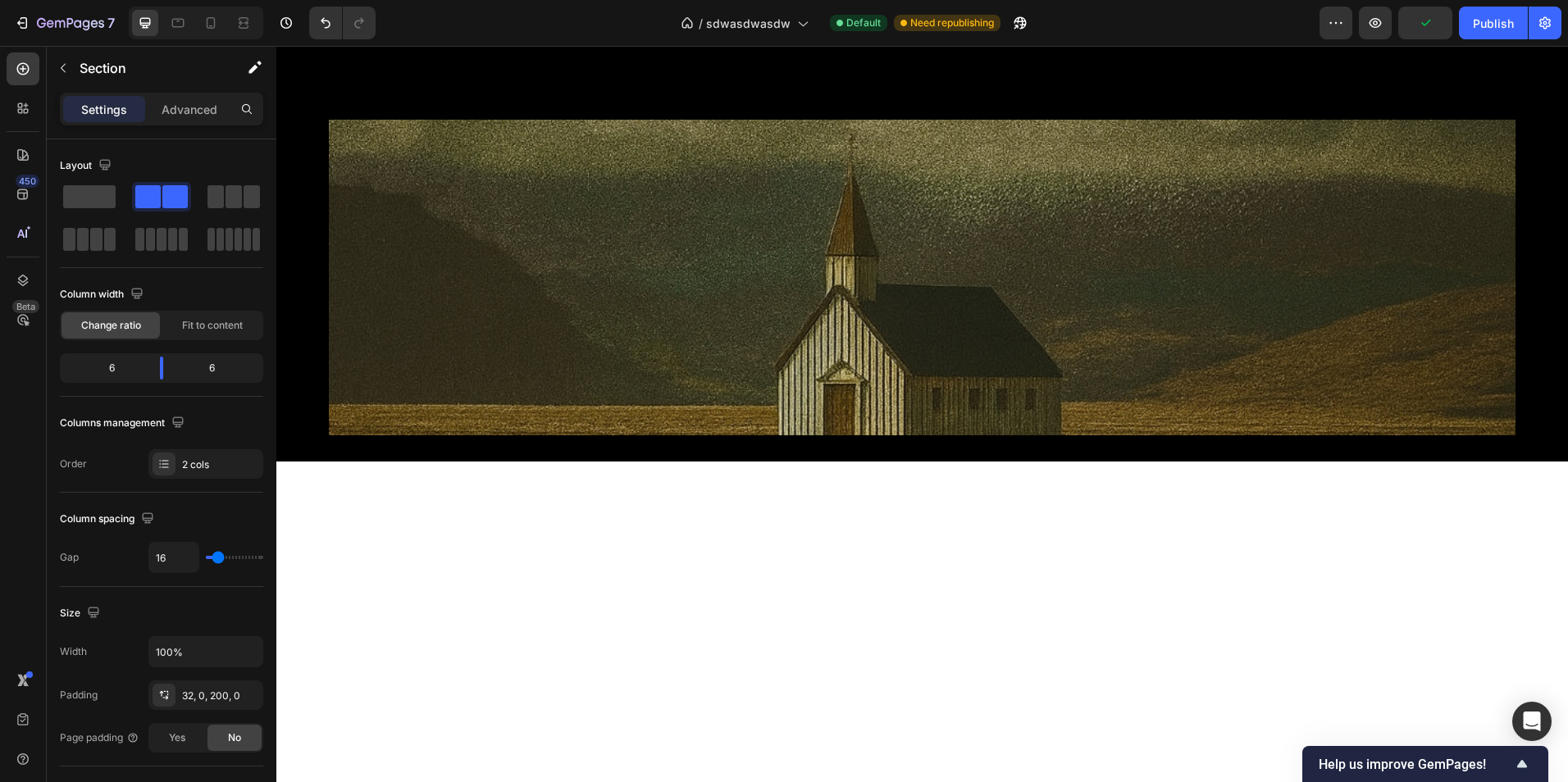
scroll to position [2377, 0]
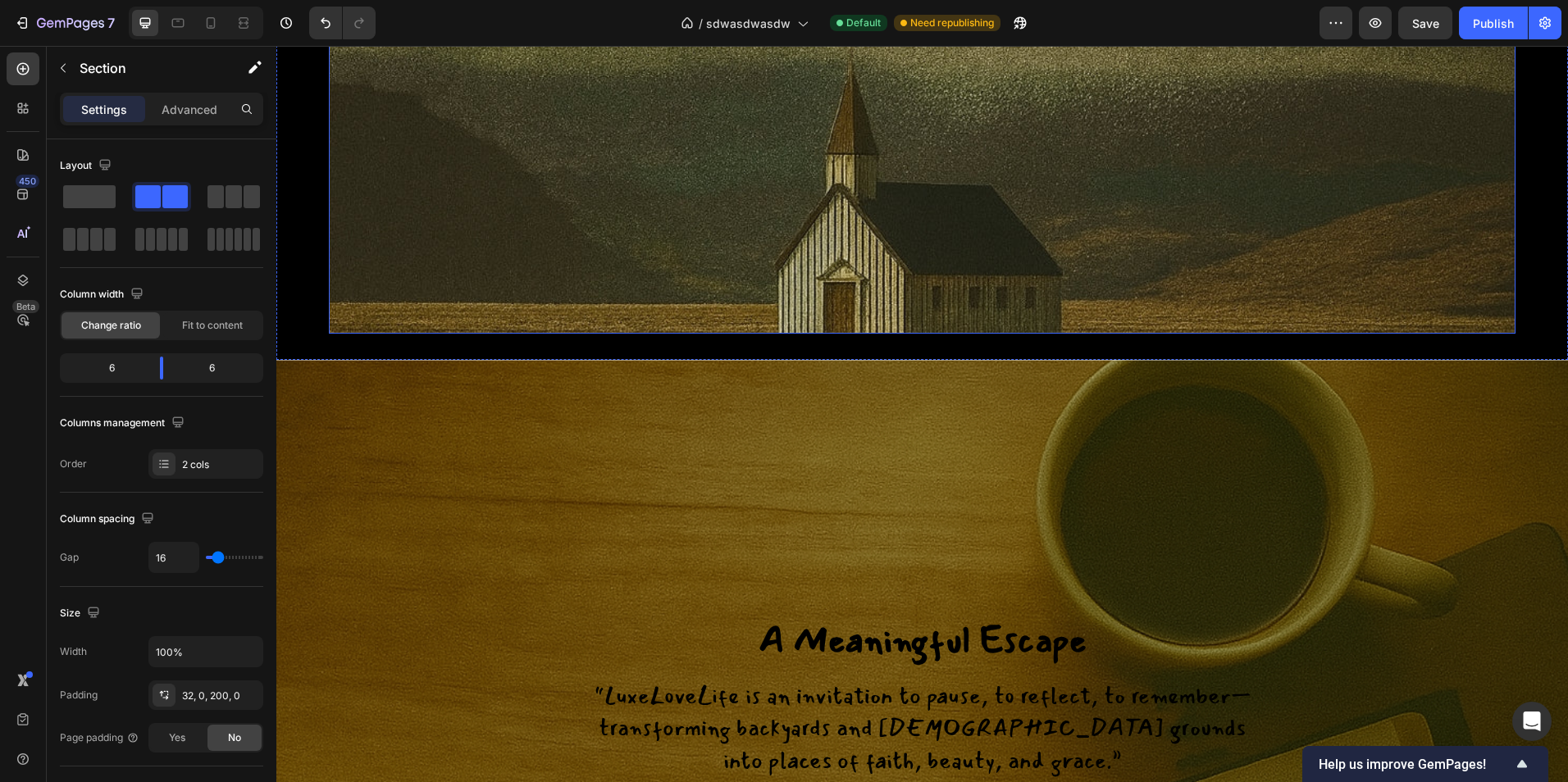
drag, startPoint x: 1119, startPoint y: 282, endPoint x: 1099, endPoint y: 303, distance: 29.0
click at [1119, 282] on img at bounding box center [922, 176] width 1186 height 316
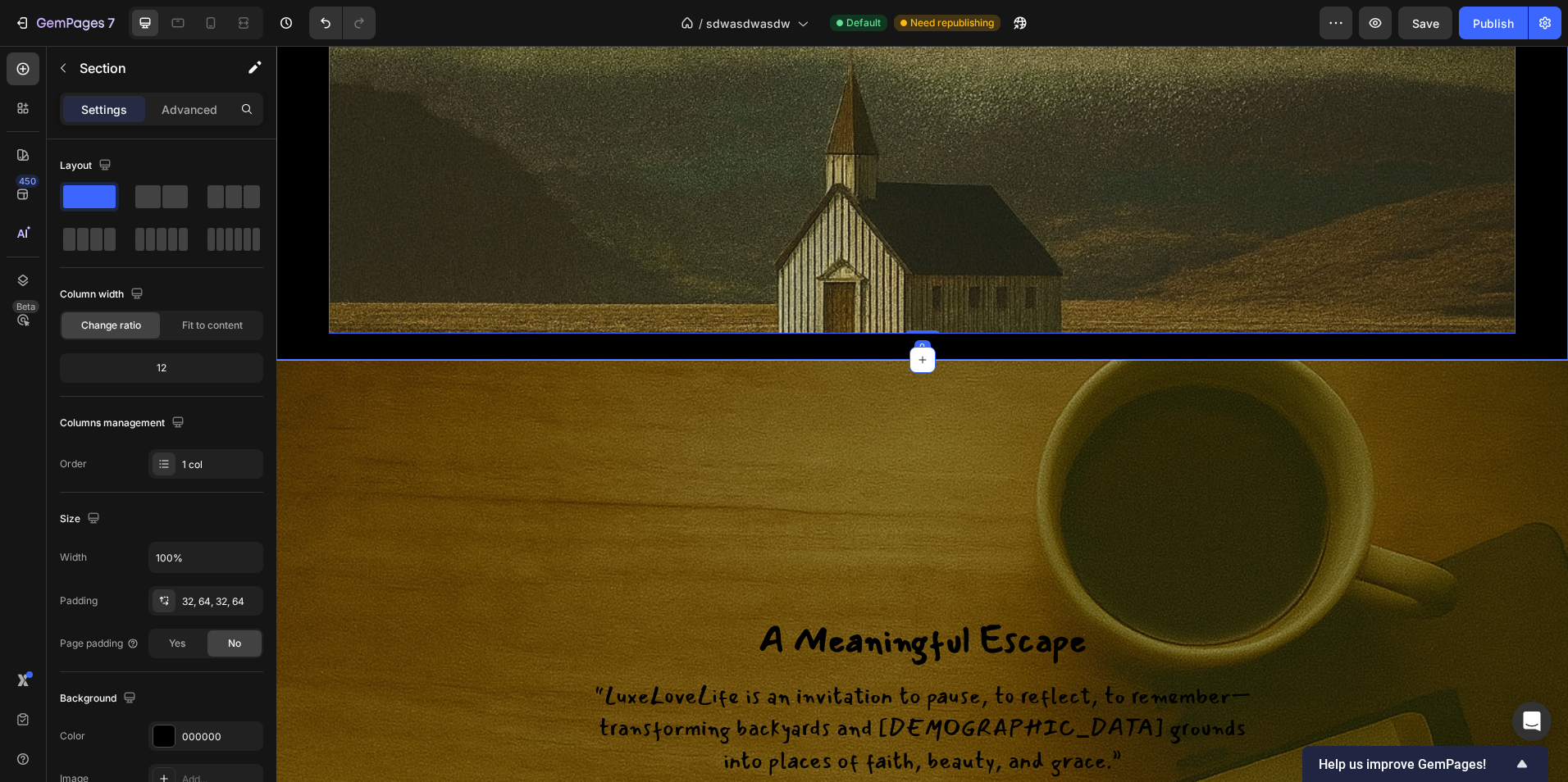
click at [1006, 343] on div "Image 0 Section 5" at bounding box center [922, 176] width 1291 height 369
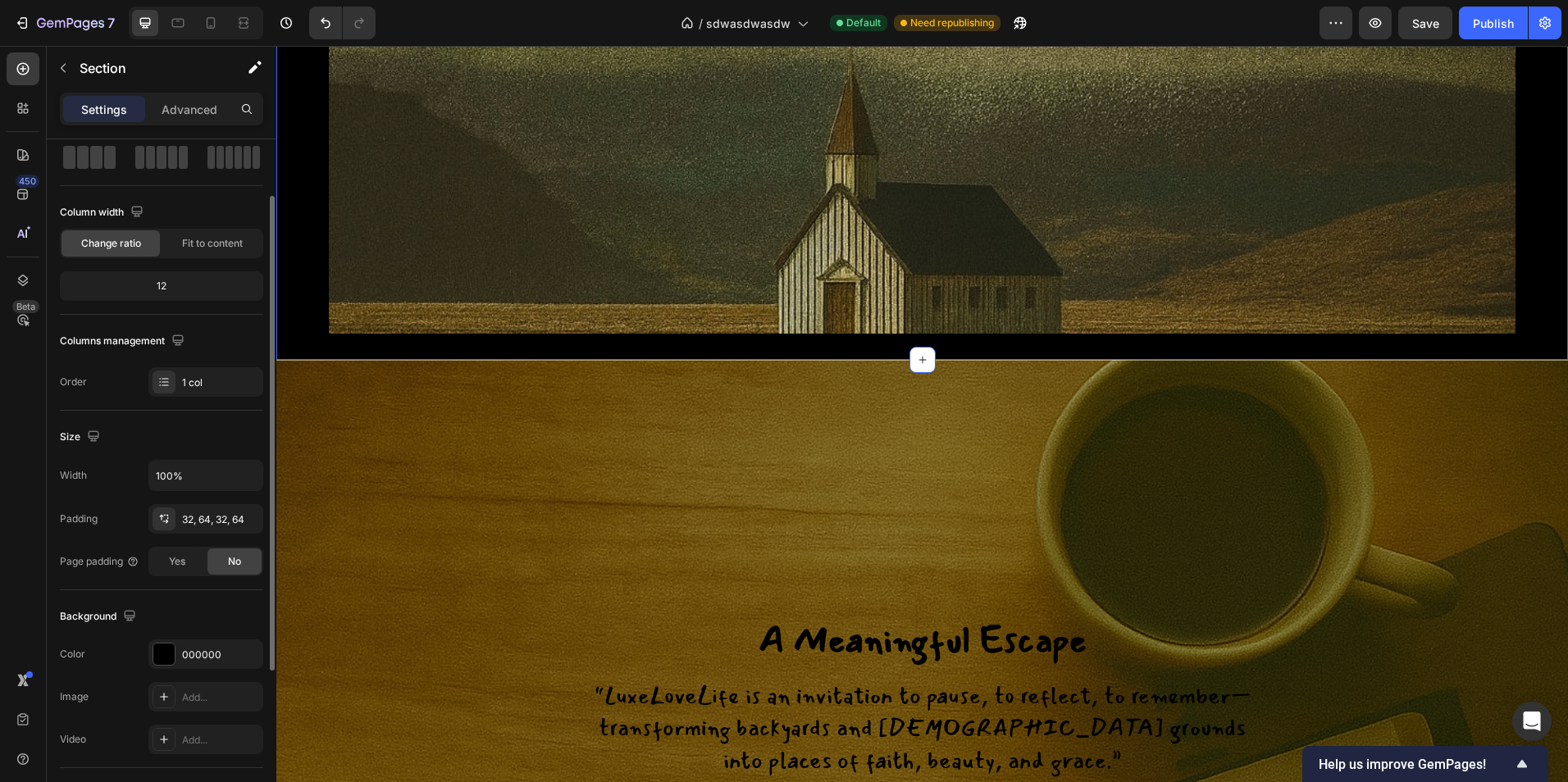
scroll to position [164, 0]
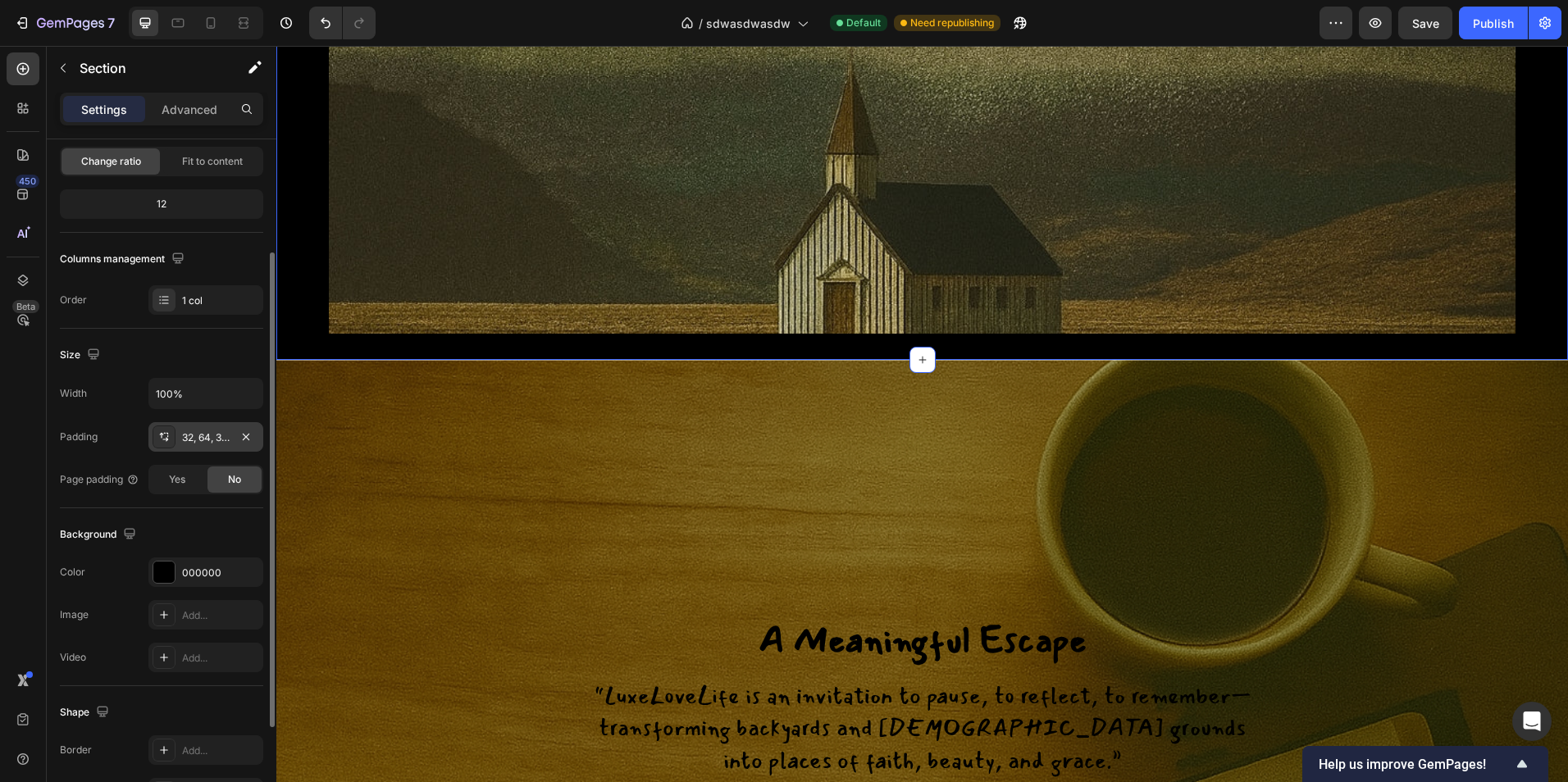
click at [176, 436] on div "32, 64, 32, 64" at bounding box center [205, 437] width 115 height 30
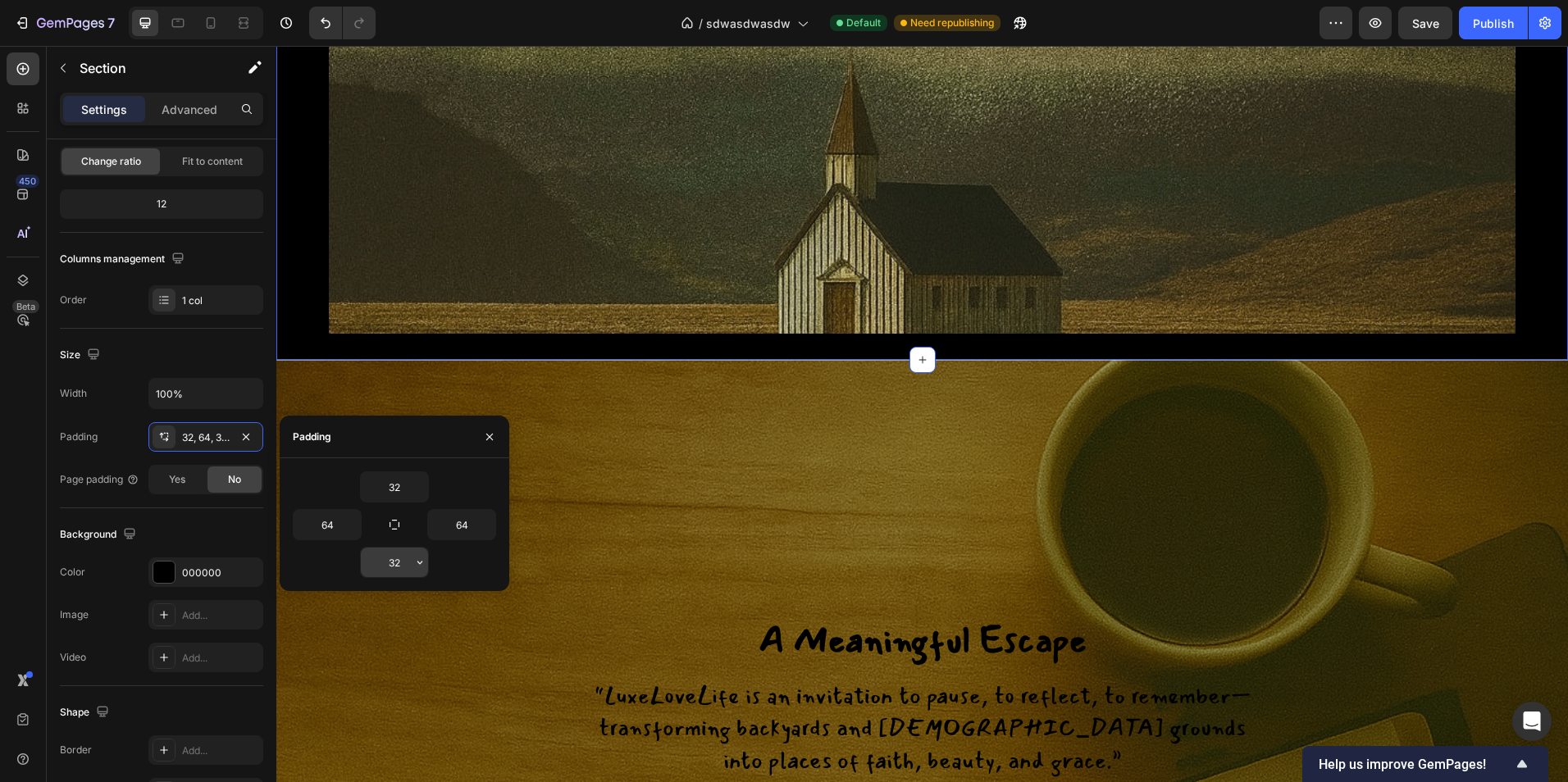
click at [408, 567] on input "32" at bounding box center [394, 562] width 67 height 30
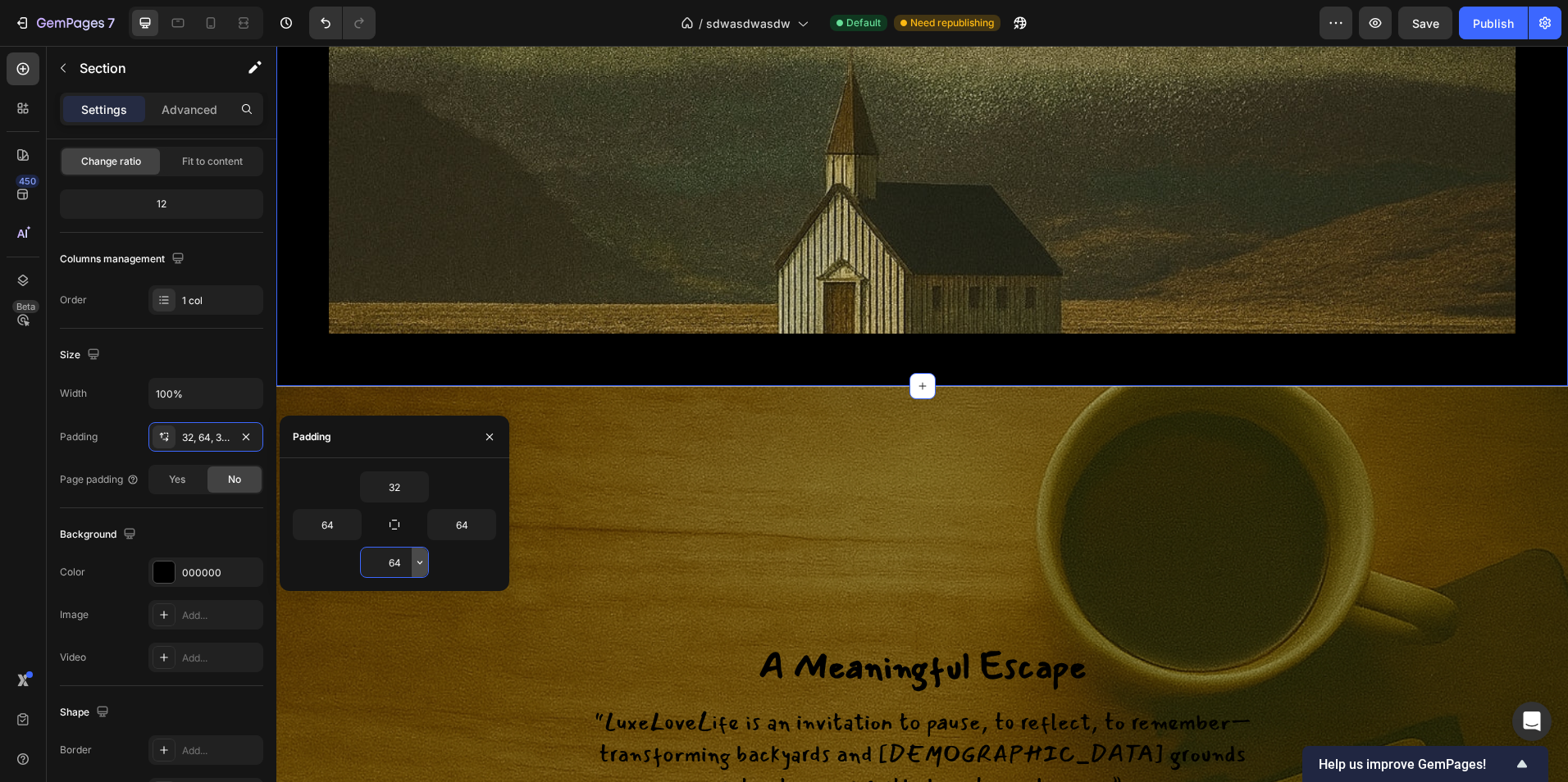
type input "6"
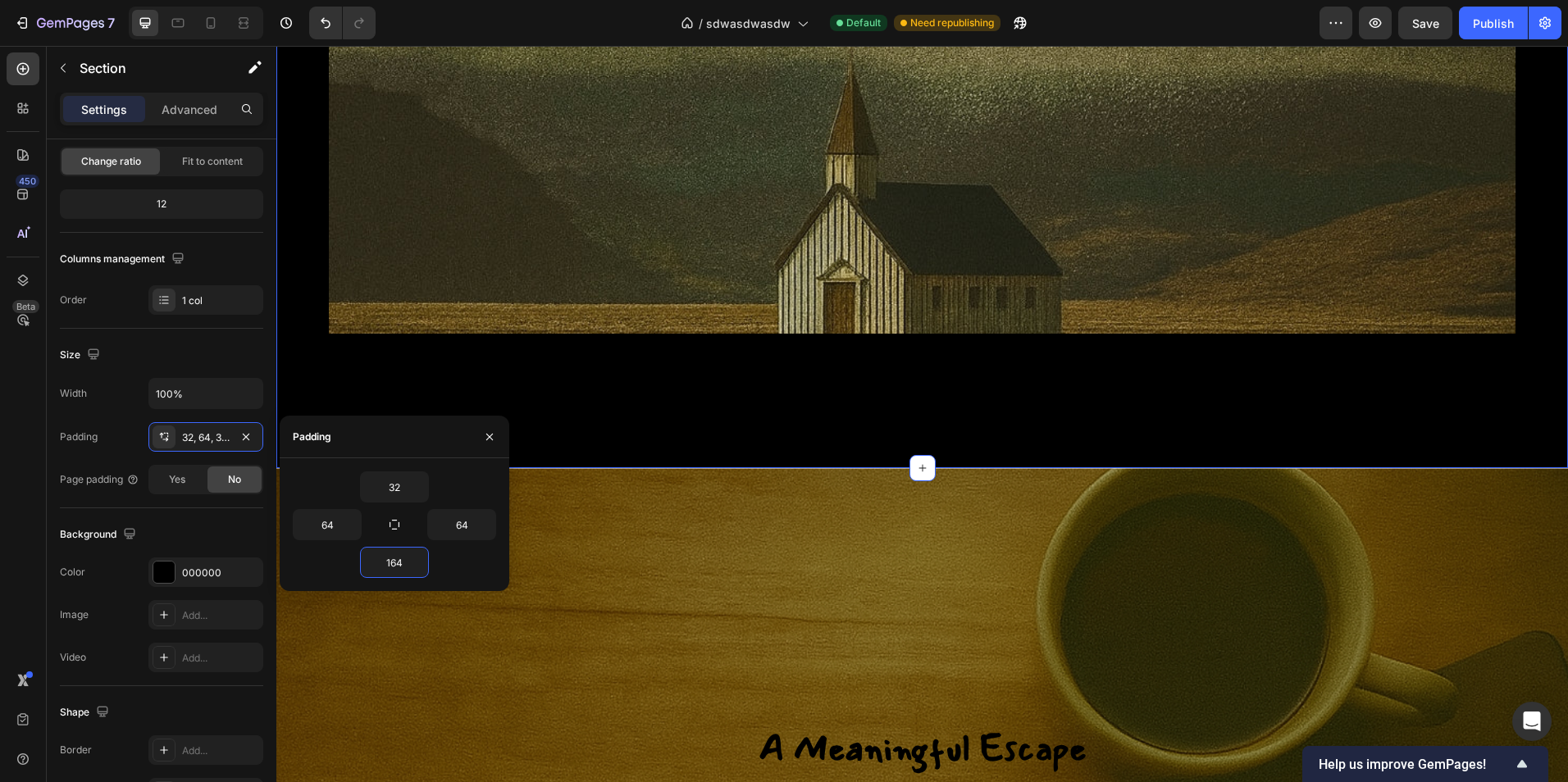
type input "164"
click at [746, 403] on div "Image Section 5 You can create reusable sections Create Theme Section AI Conten…" at bounding box center [922, 230] width 1291 height 477
click at [712, 462] on div "Image Section 5 You can create reusable sections Create Theme Section AI Conten…" at bounding box center [922, 230] width 1291 height 477
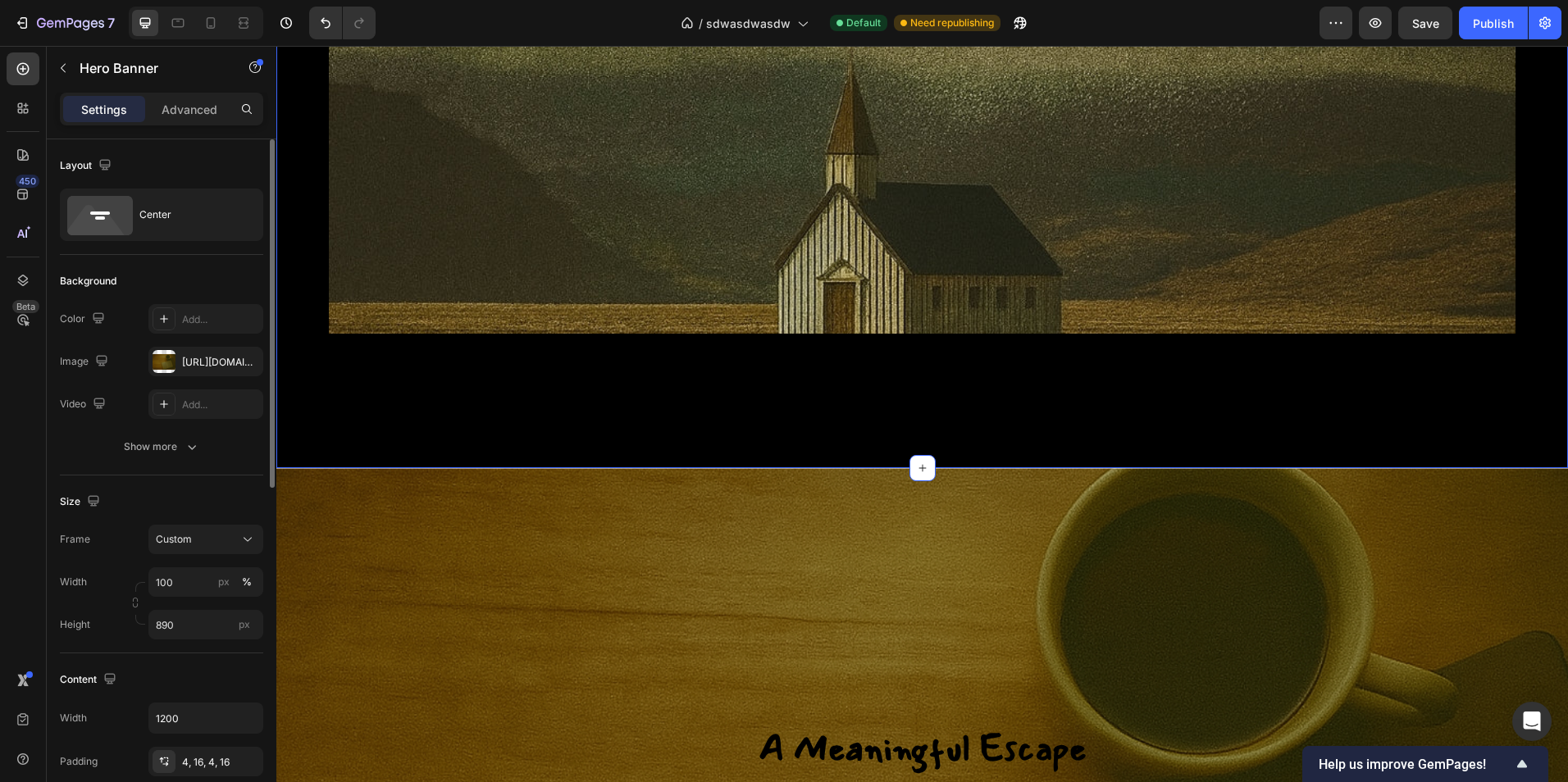
click at [452, 403] on div "Image Section 5 You can create reusable sections Create Theme Section AI Conten…" at bounding box center [922, 230] width 1291 height 477
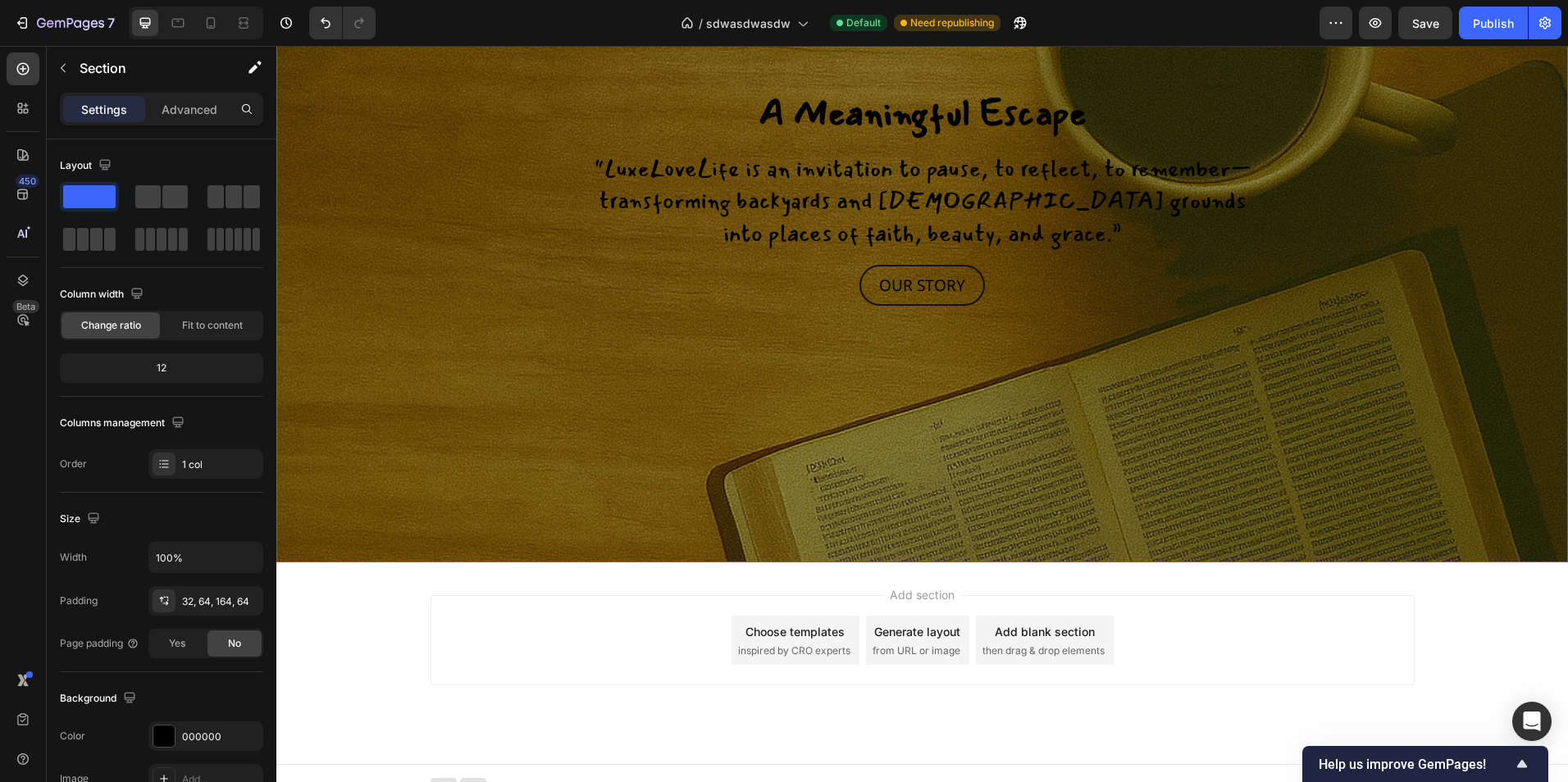
scroll to position [3026, 0]
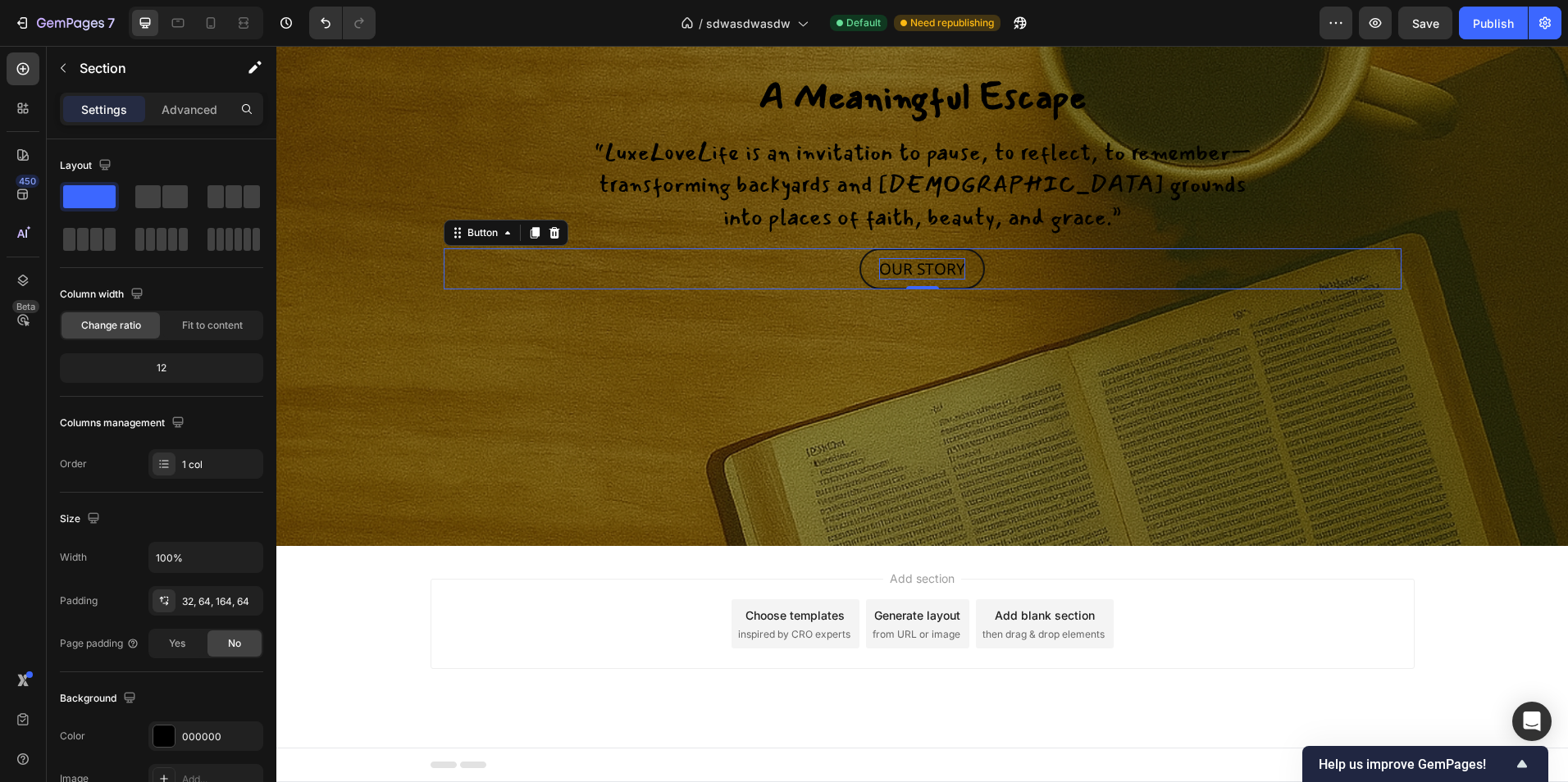
click at [930, 261] on p "OUR STORY" at bounding box center [922, 269] width 86 height 22
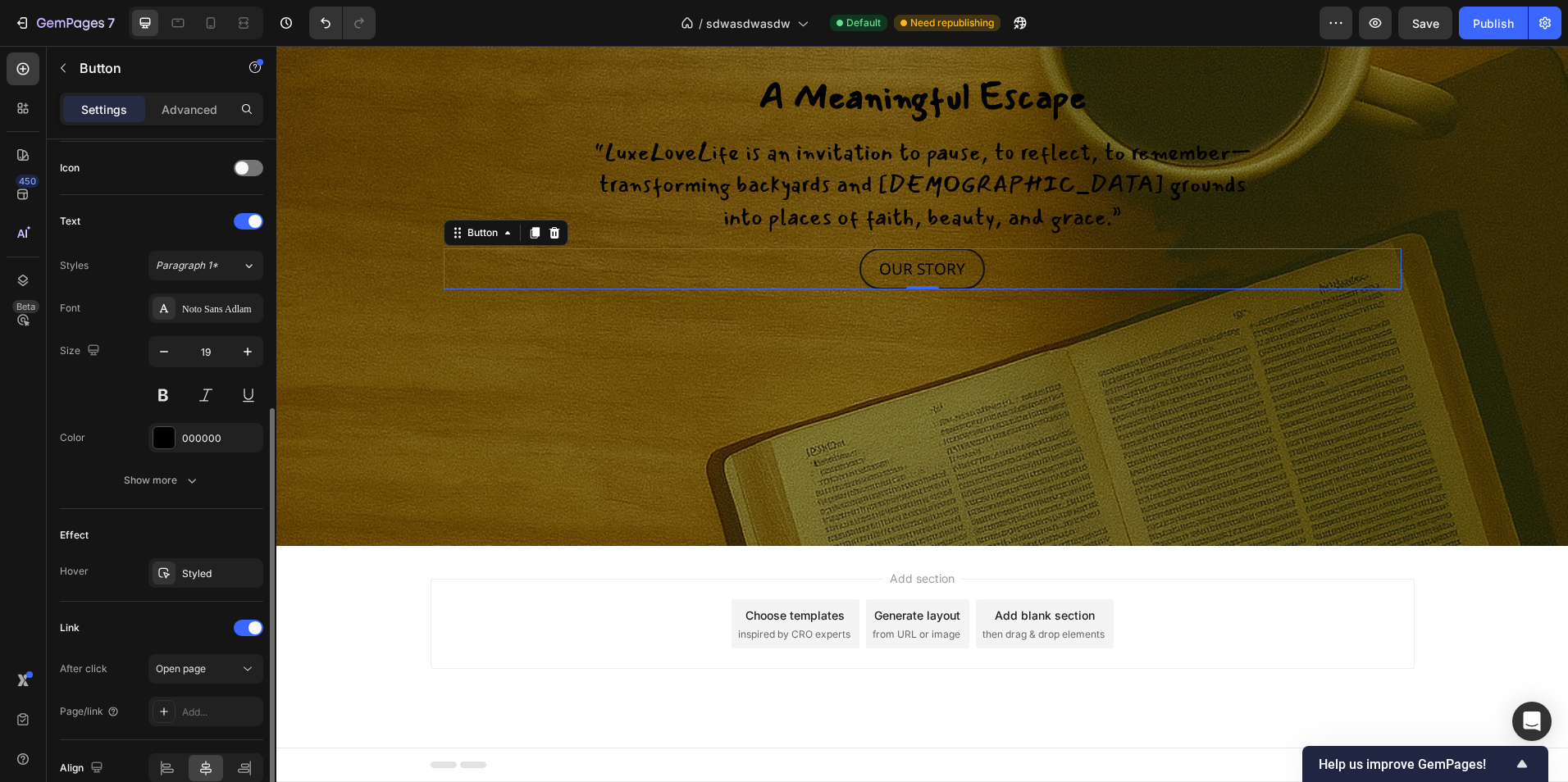
scroll to position [572, 0]
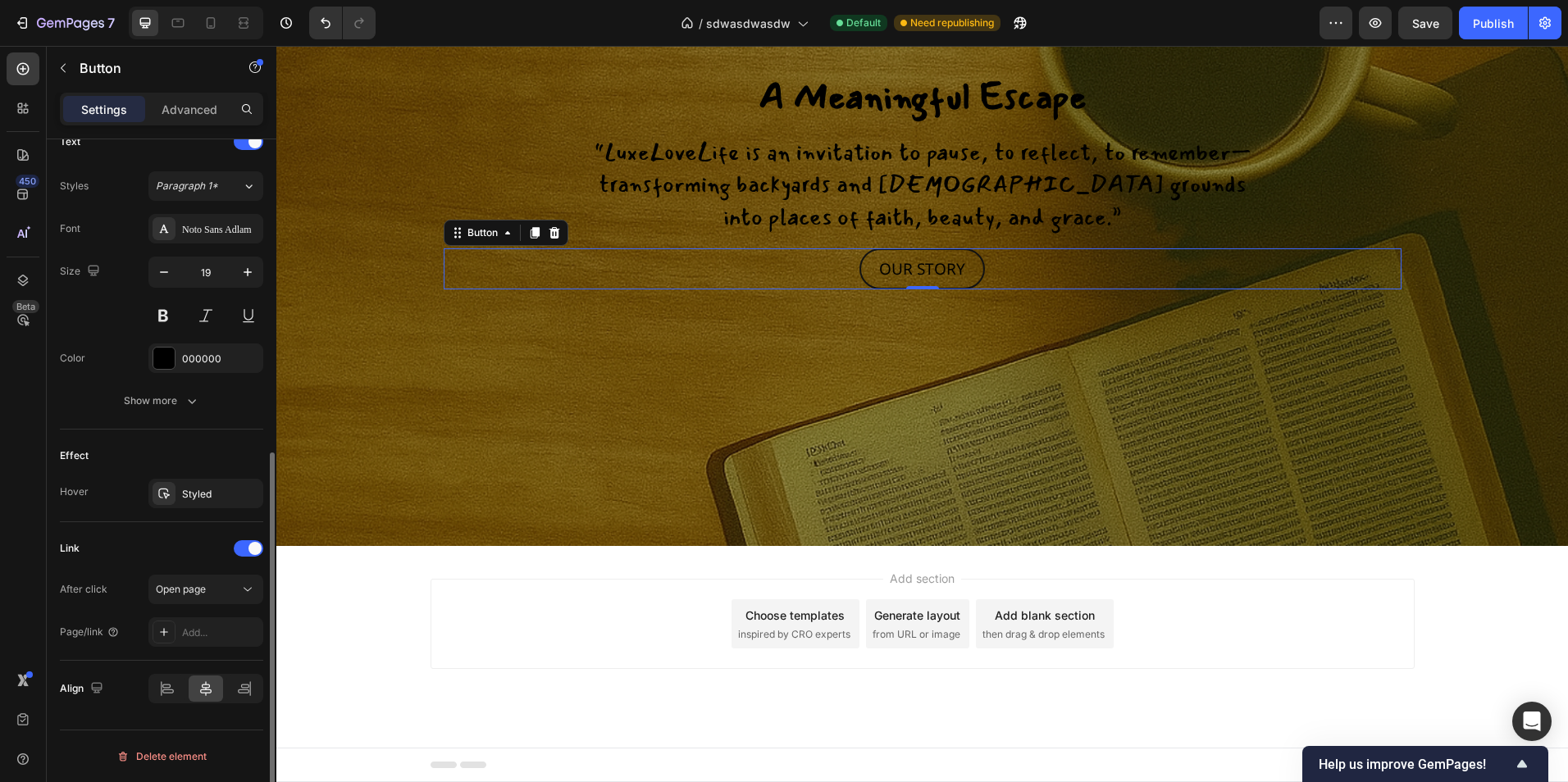
click at [164, 543] on div "Link" at bounding box center [161, 548] width 203 height 27
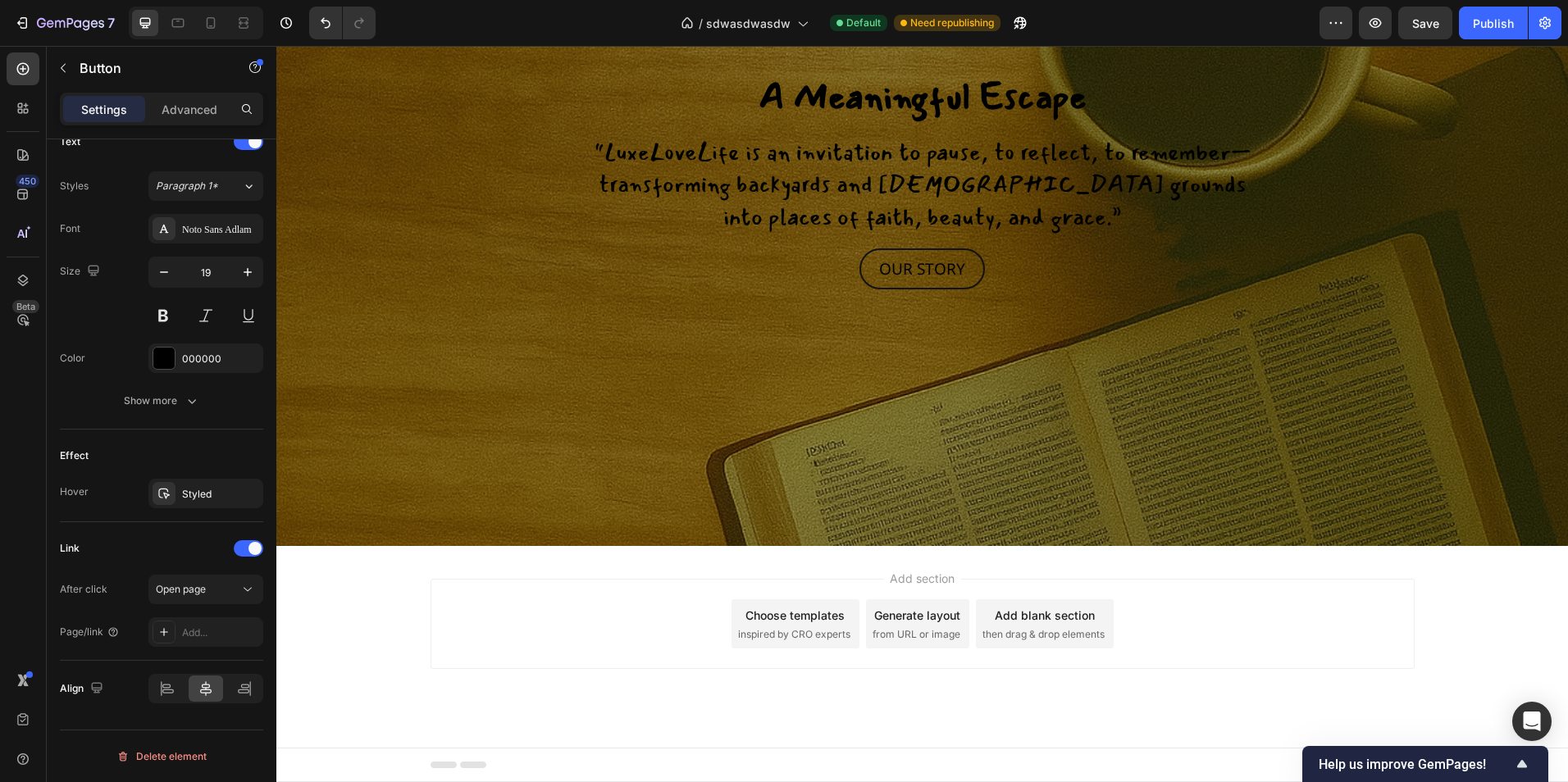
click at [634, 559] on div "Add section Choose templates inspired by CRO experts Generate layout from URL o…" at bounding box center [922, 646] width 1291 height 201
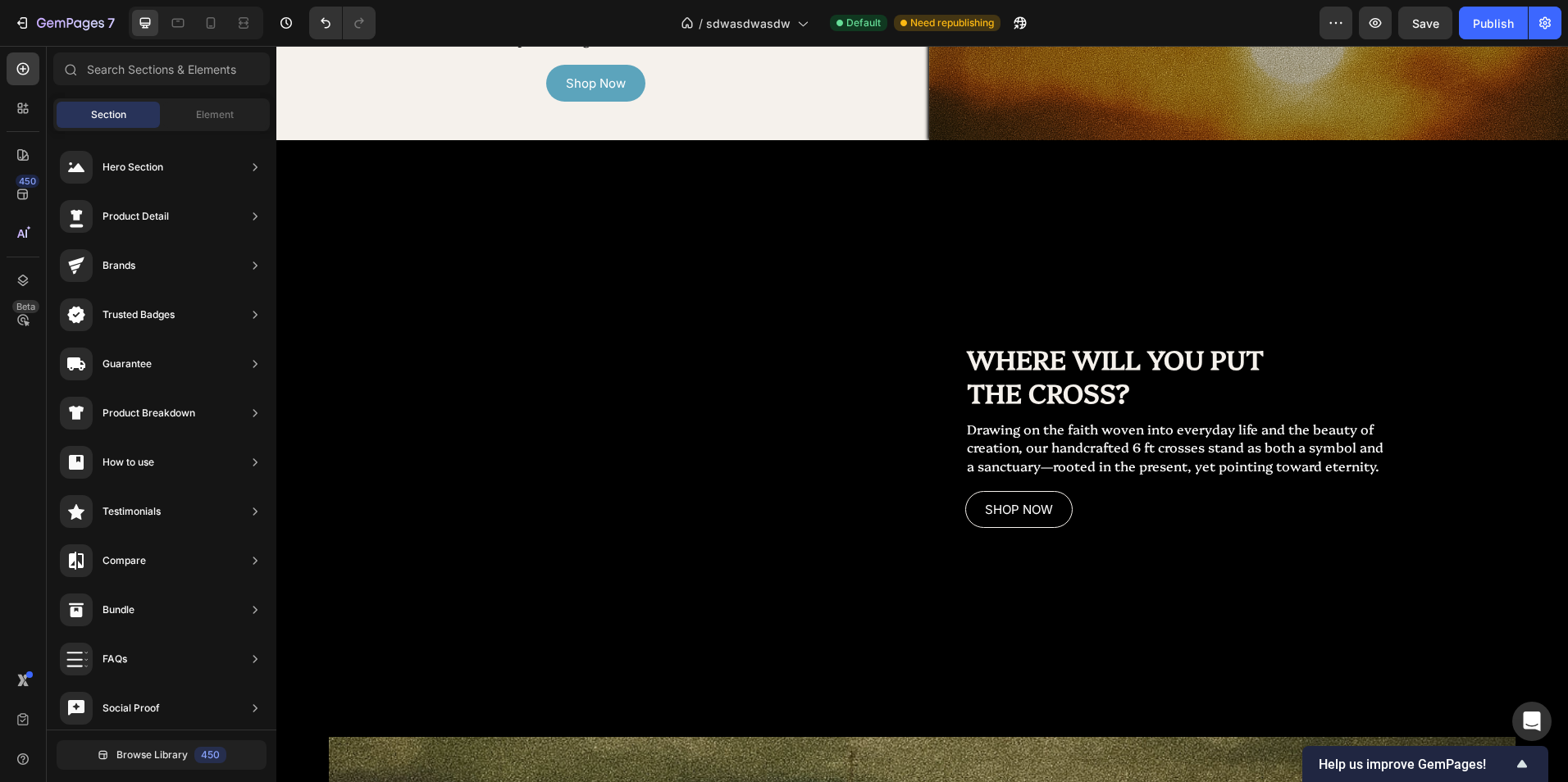
scroll to position [1715, 0]
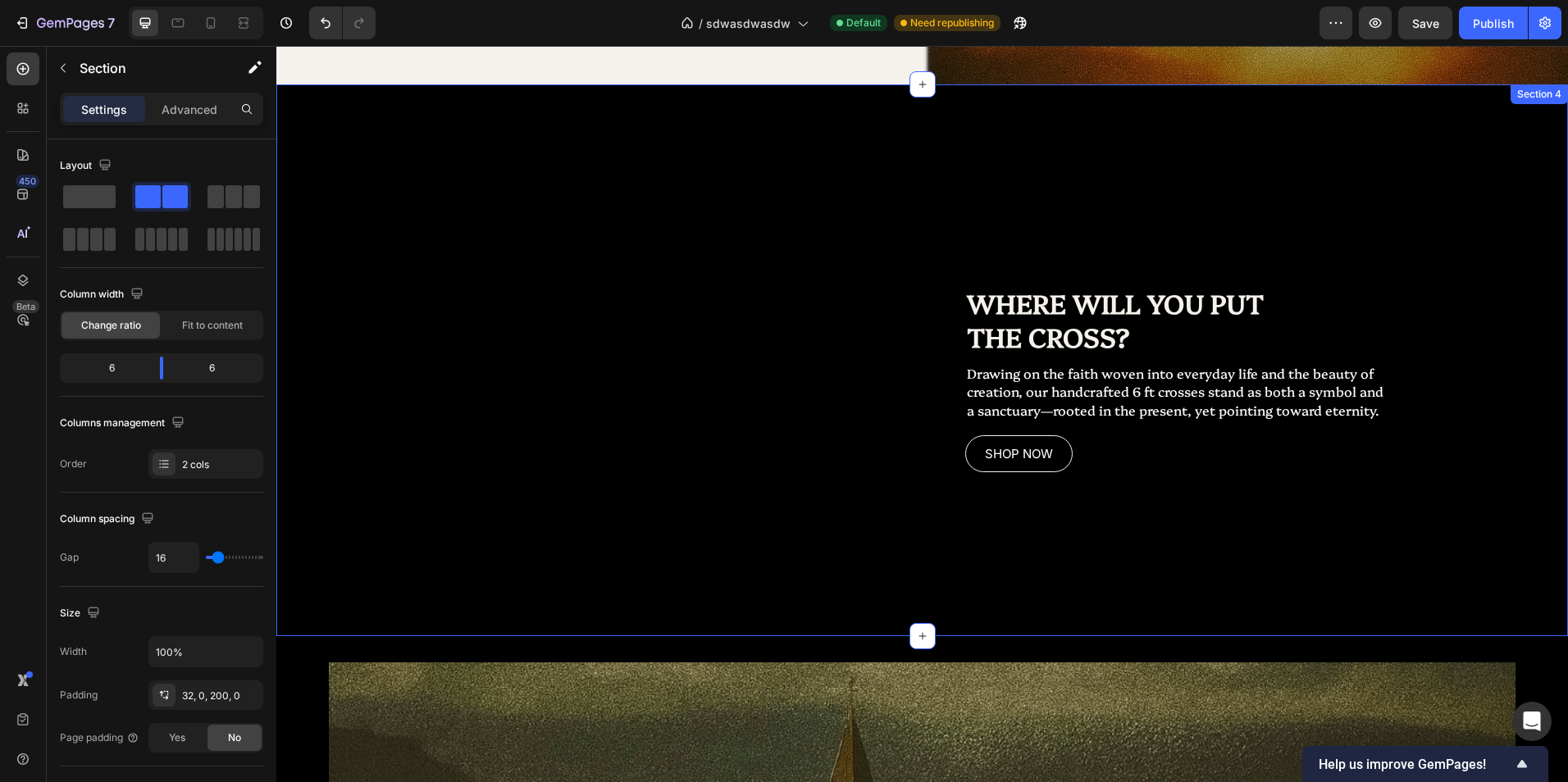
click at [685, 385] on div "Replace this text with your content Text Block" at bounding box center [596, 292] width 639 height 362
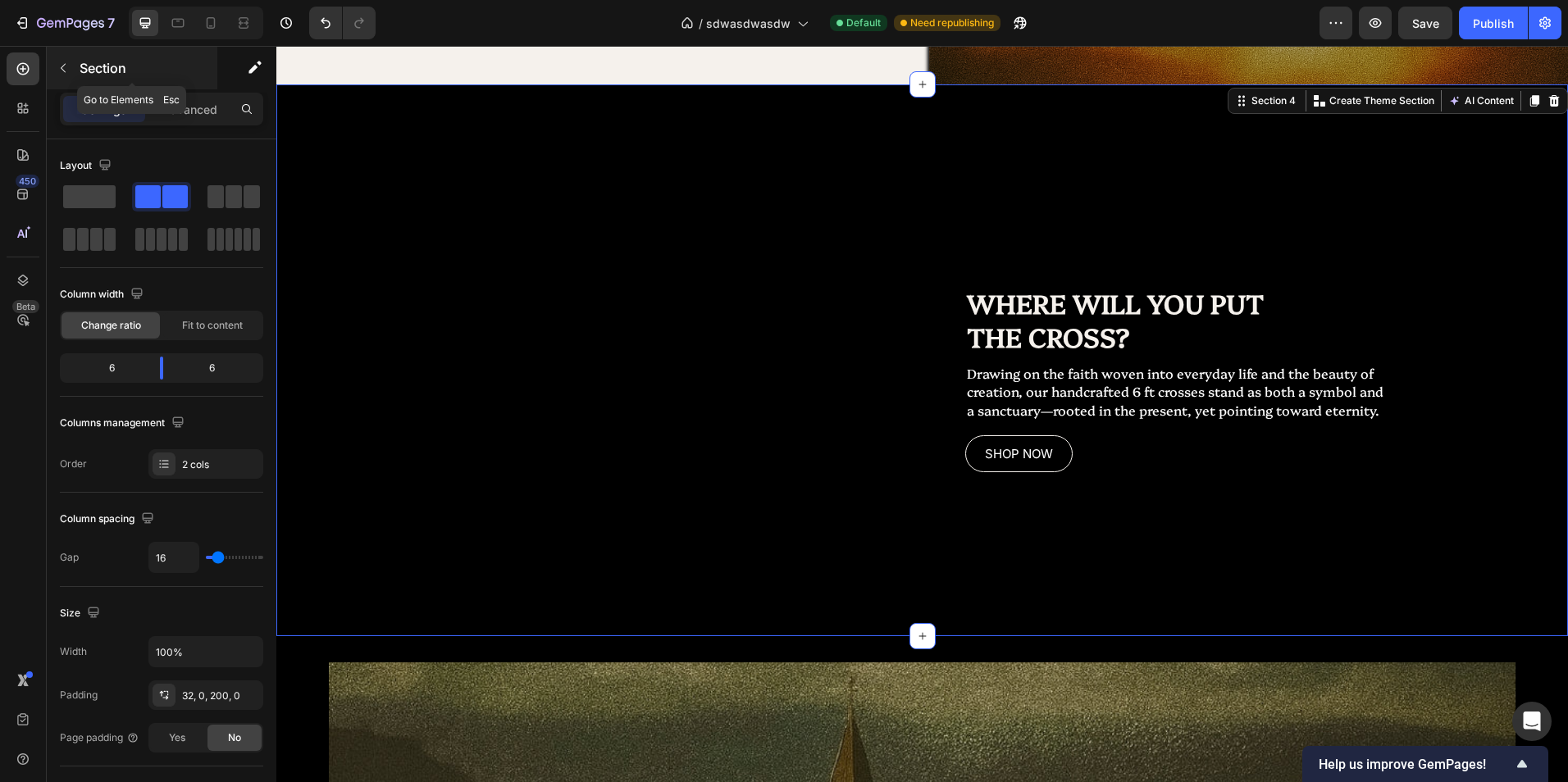
click at [70, 75] on button "button" at bounding box center [63, 68] width 27 height 27
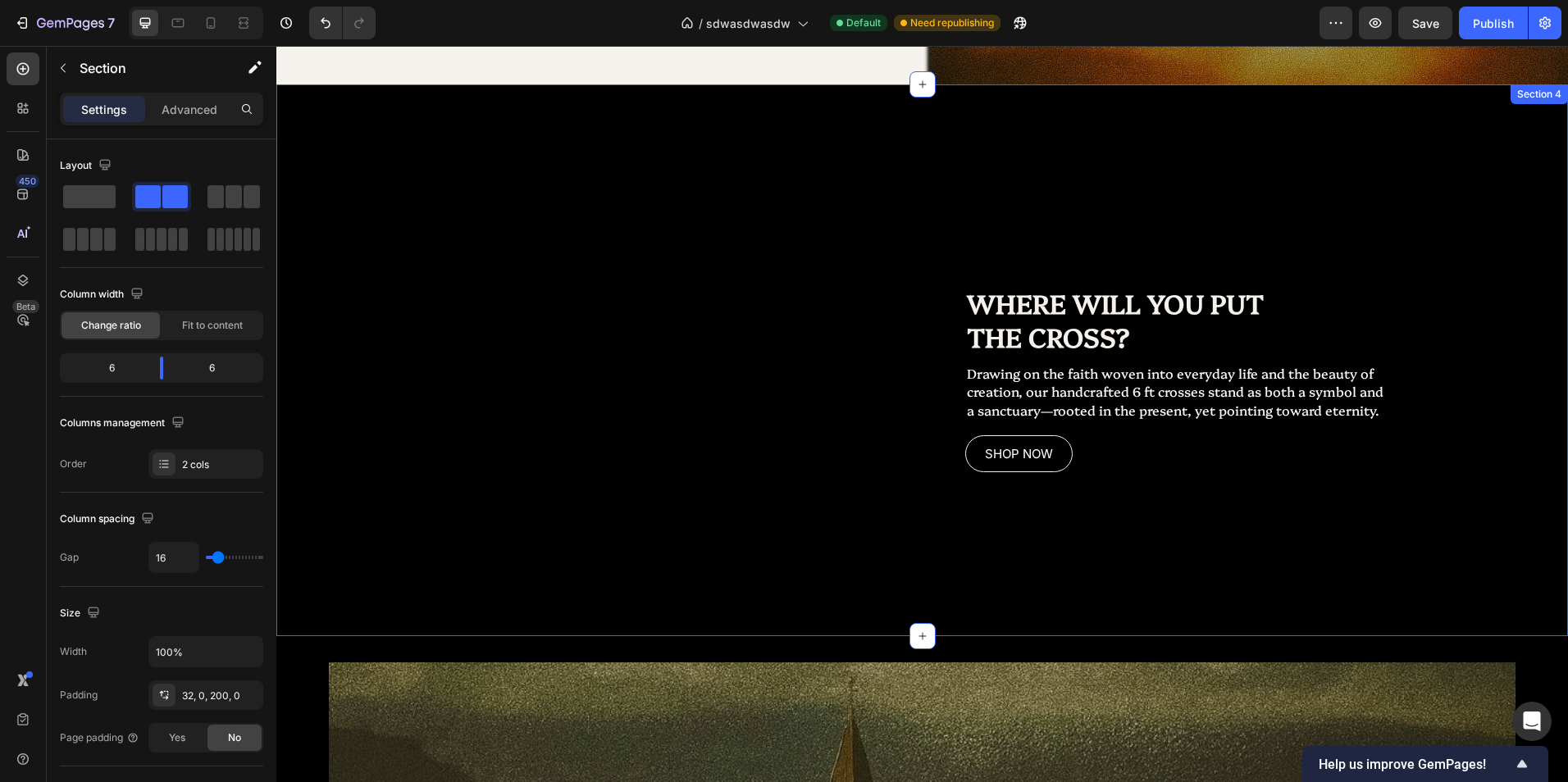
click at [546, 275] on div "Replace this text with your content Text Block" at bounding box center [596, 292] width 639 height 362
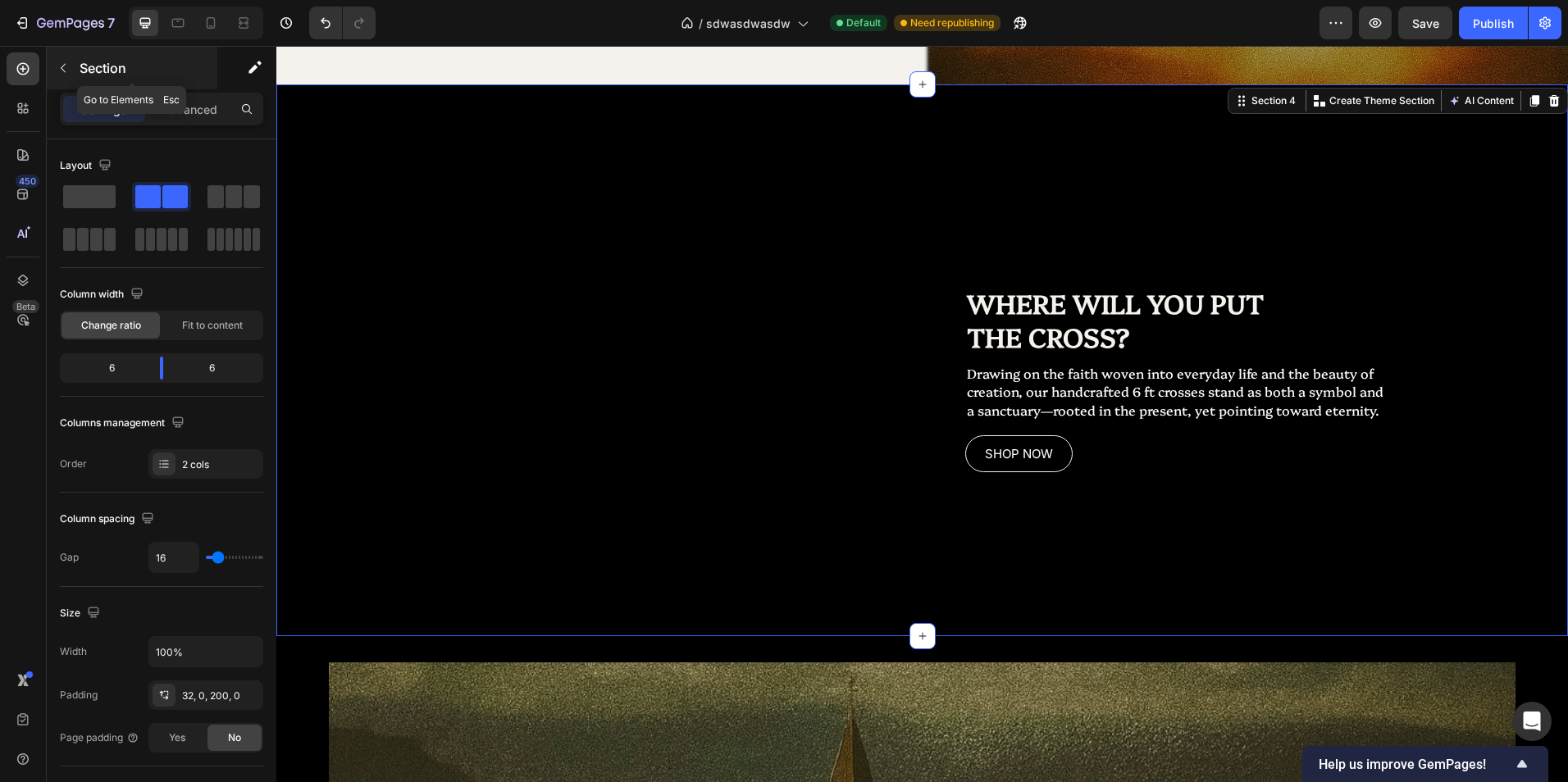
click at [59, 66] on icon "button" at bounding box center [63, 68] width 13 height 13
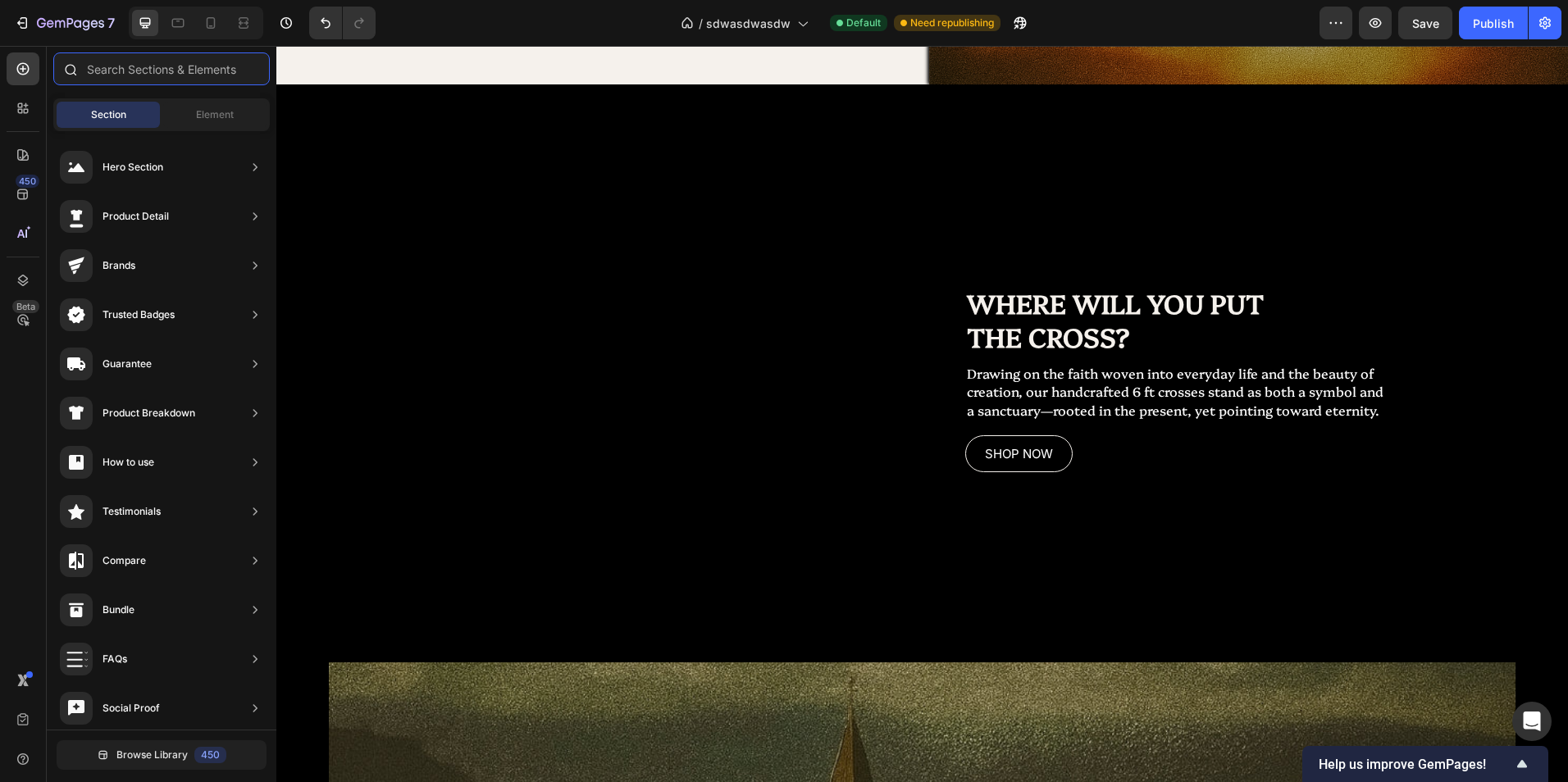
click at [155, 80] on input "text" at bounding box center [161, 69] width 216 height 33
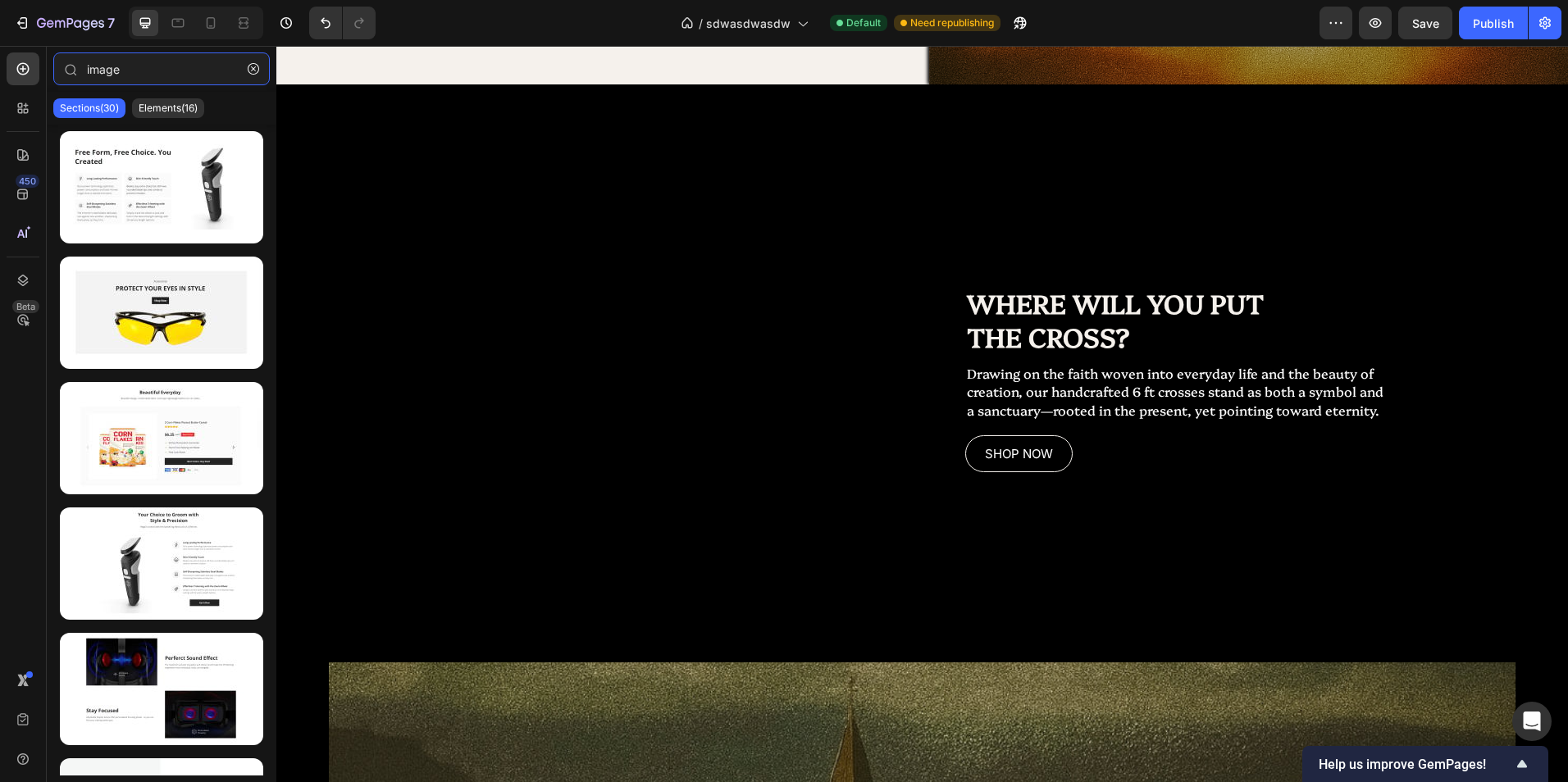
type input "image"
click at [208, 114] on div "Sections(30) Elements(16)" at bounding box center [161, 109] width 229 height 33
click at [200, 113] on div "Elements(16)" at bounding box center [167, 109] width 72 height 20
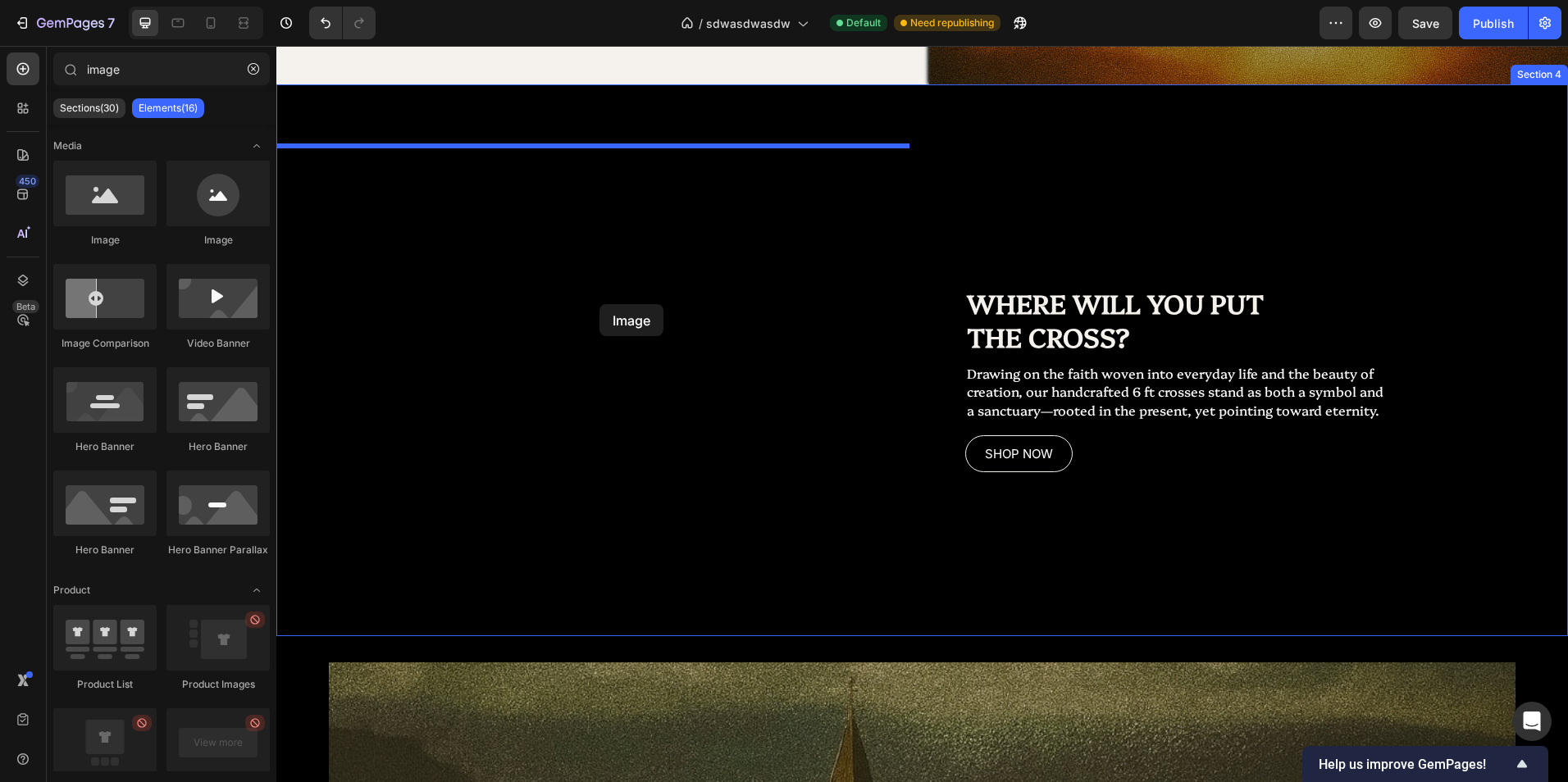
drag, startPoint x: 399, startPoint y: 223, endPoint x: 600, endPoint y: 302, distance: 216.0
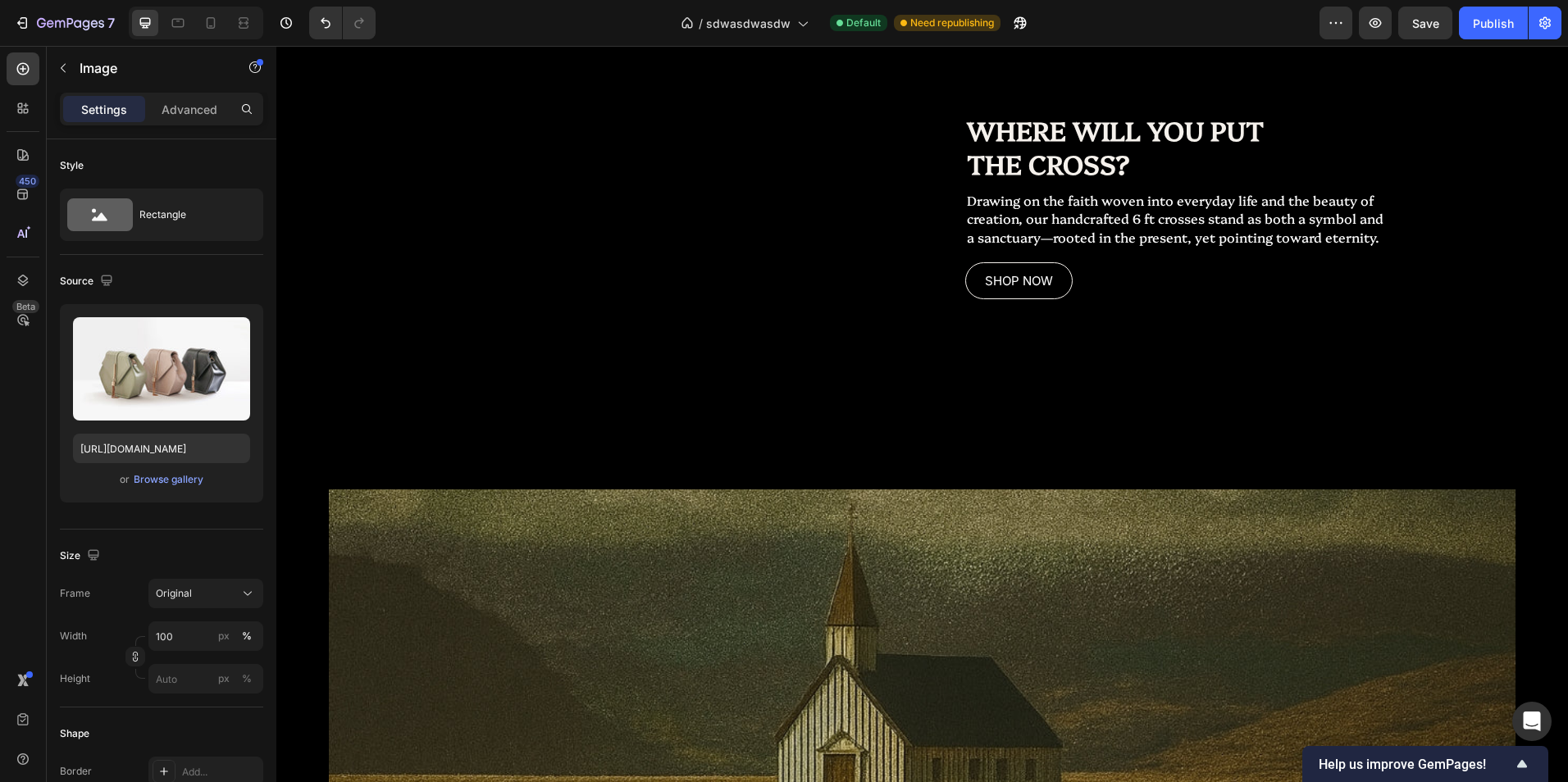
scroll to position [1879, 0]
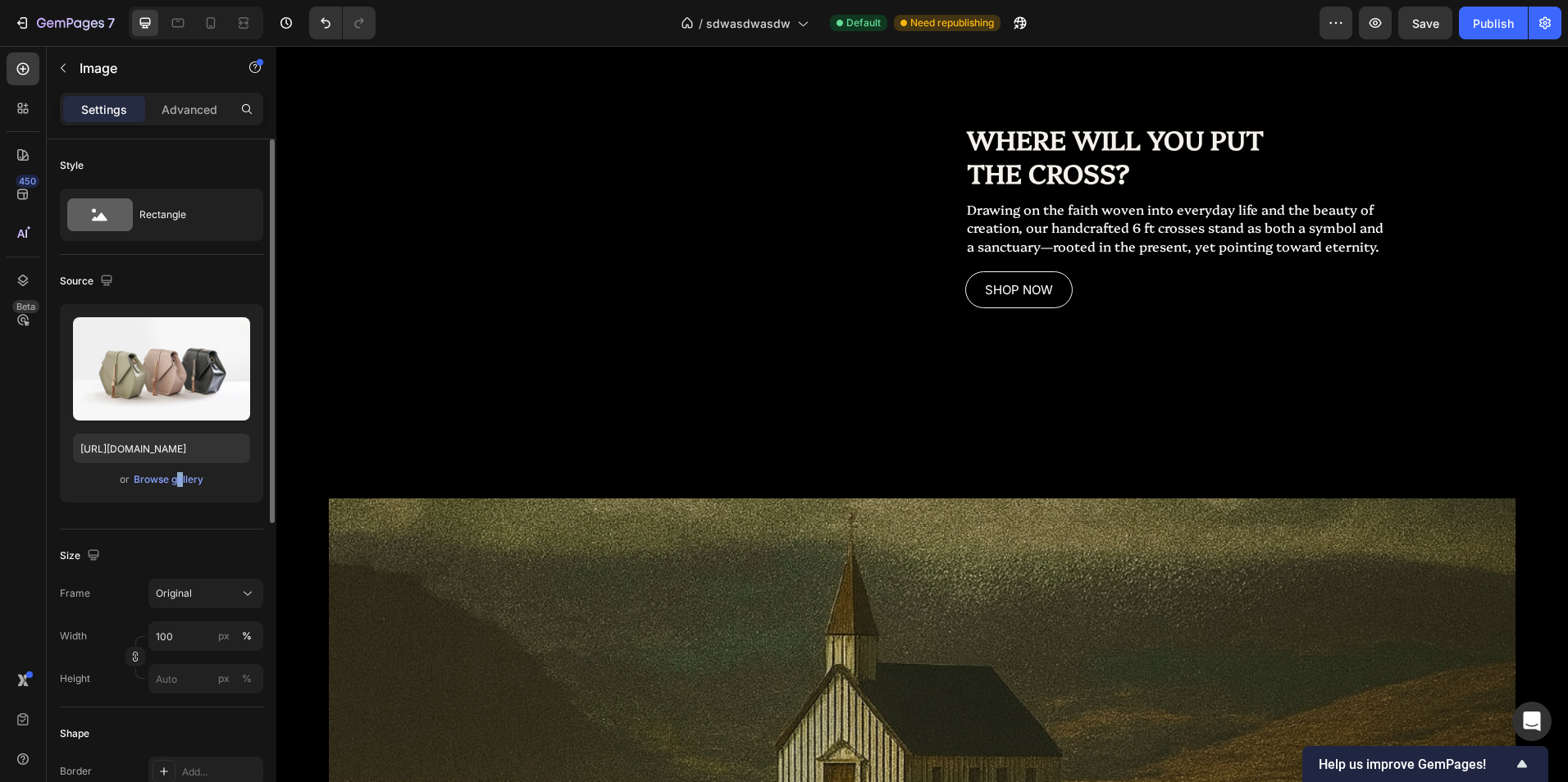
click at [174, 490] on div "Upload Image [URL][DOMAIN_NAME] or Browse gallery" at bounding box center [161, 403] width 203 height 199
drag, startPoint x: 173, startPoint y: 490, endPoint x: 168, endPoint y: 480, distance: 11.2
click at [168, 480] on div "Browse gallery" at bounding box center [168, 480] width 70 height 15
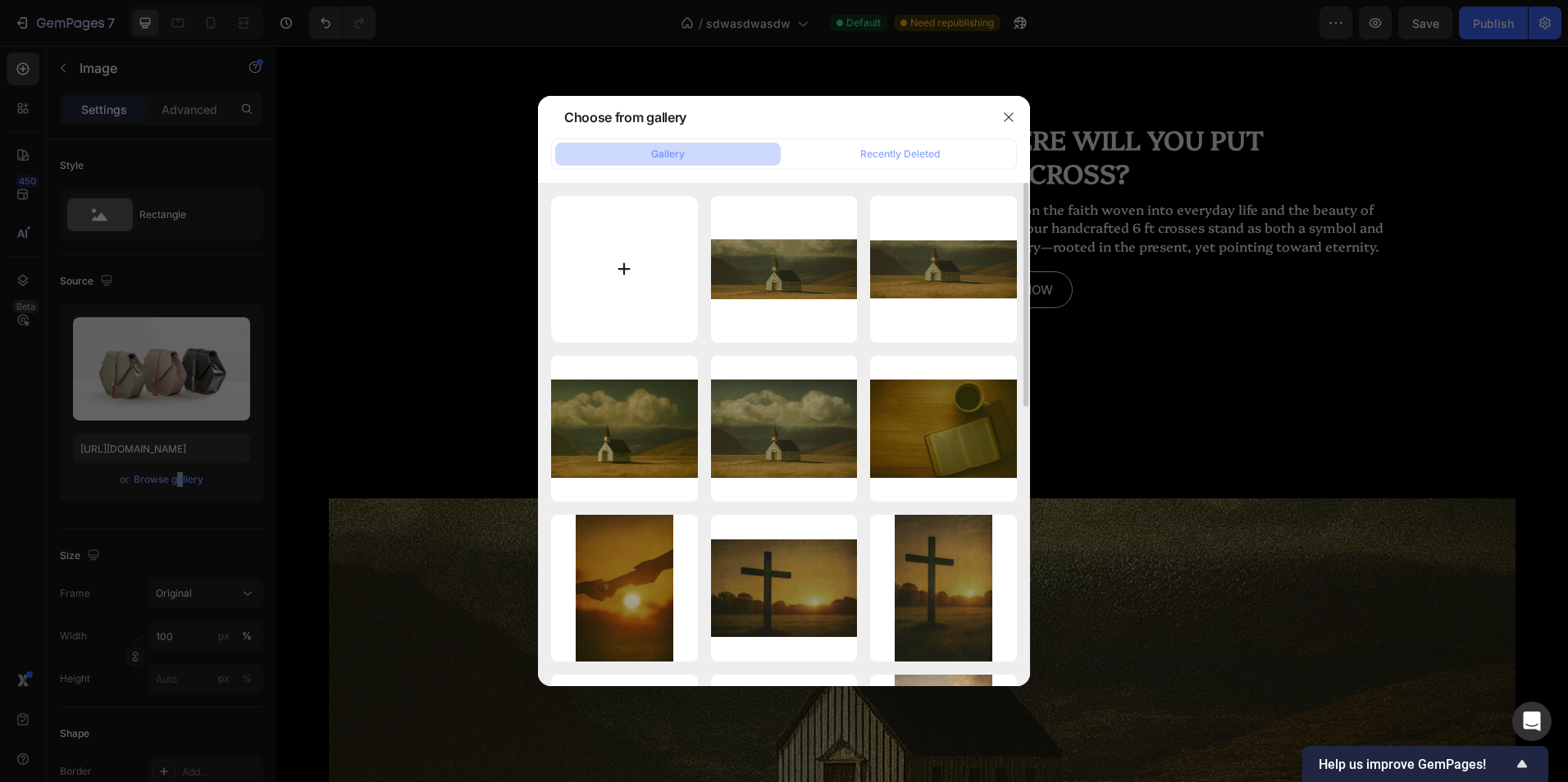
click at [674, 268] on input "file" at bounding box center [624, 269] width 147 height 147
type input "C:\fakepath\BCO.ff6c5fe3-fa15-4bd5-93a9-c69627630653.png"
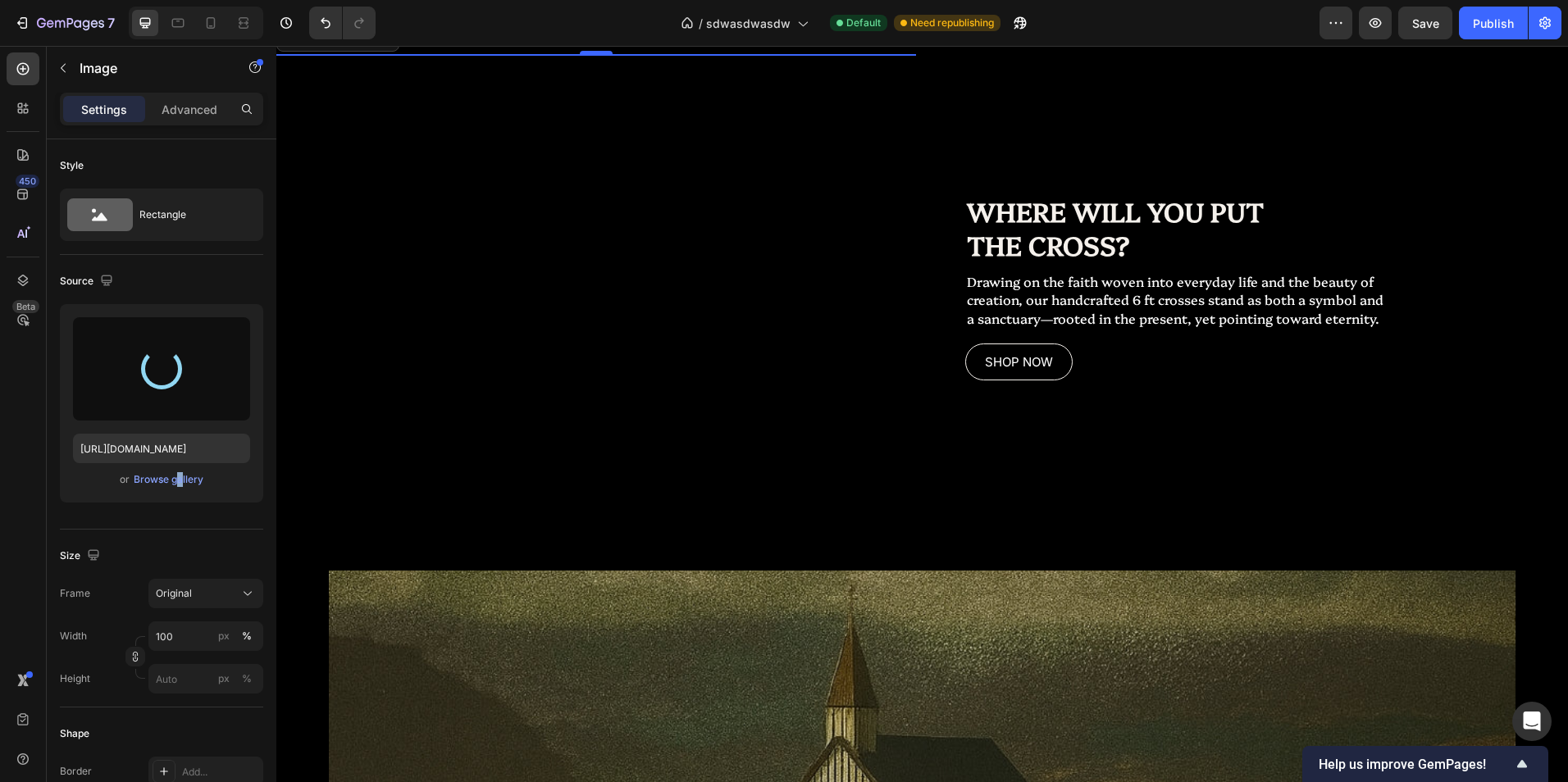
scroll to position [1797, 0]
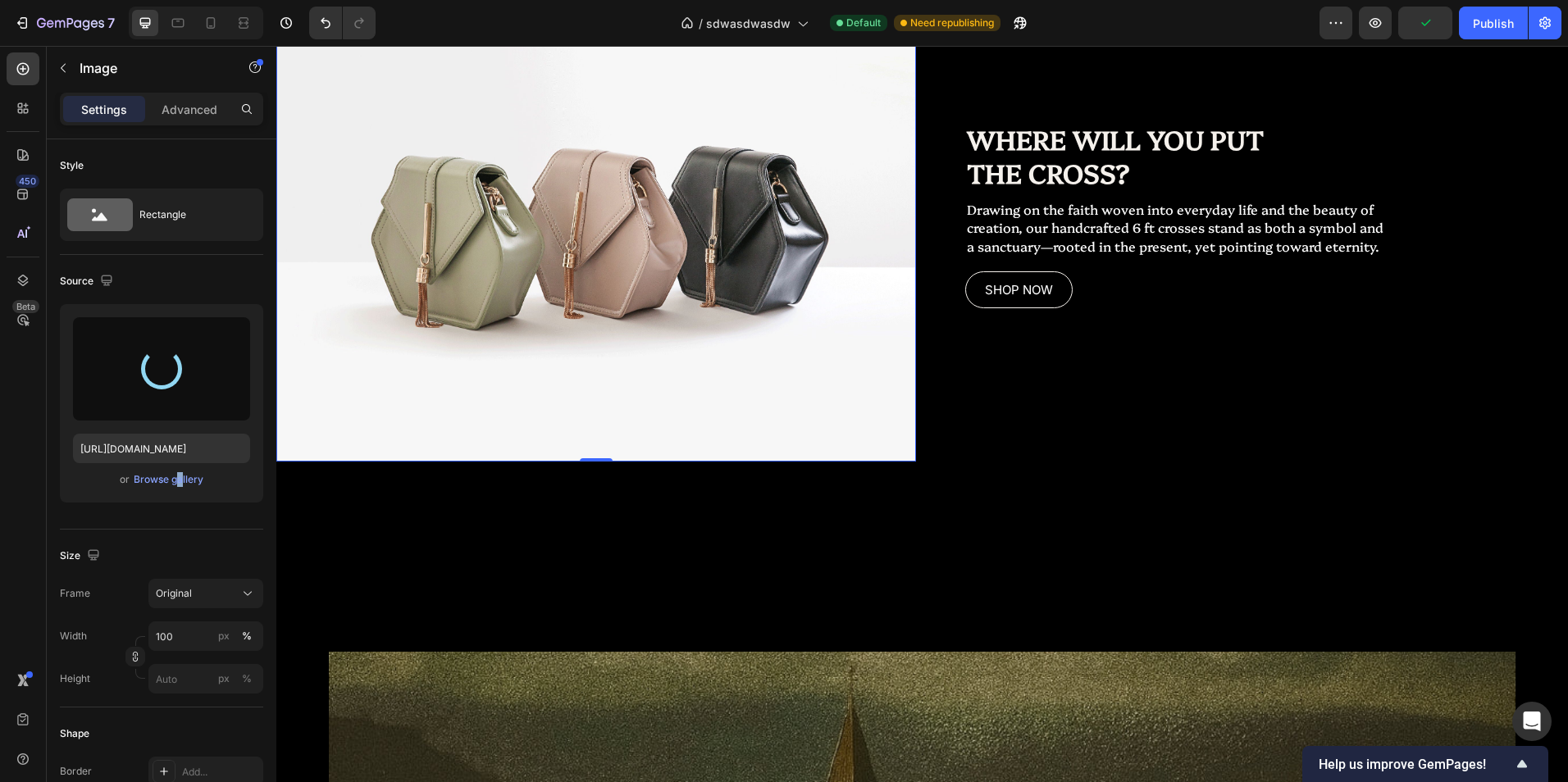
type input "[URL][DOMAIN_NAME]"
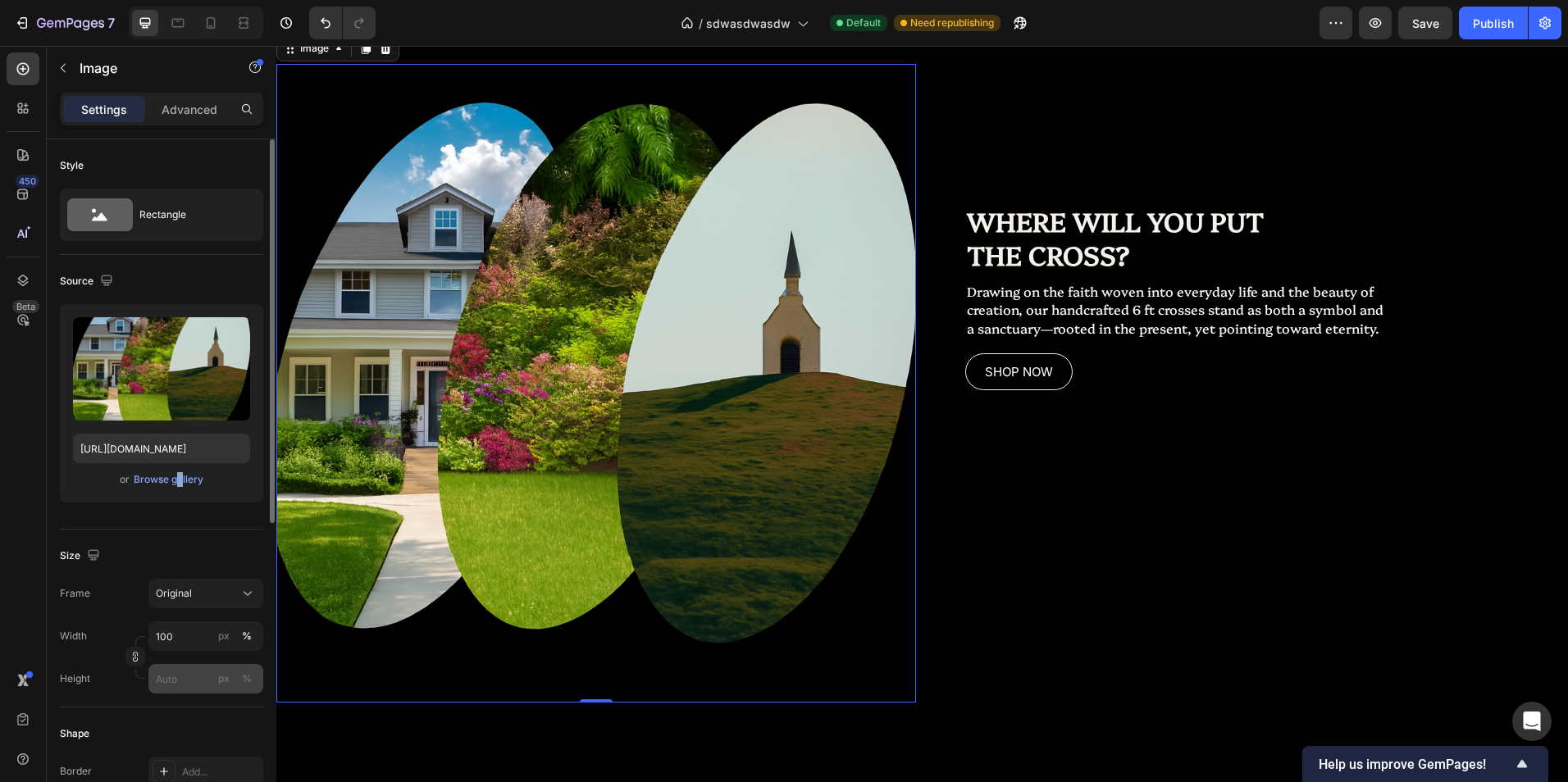
scroll to position [82, 0]
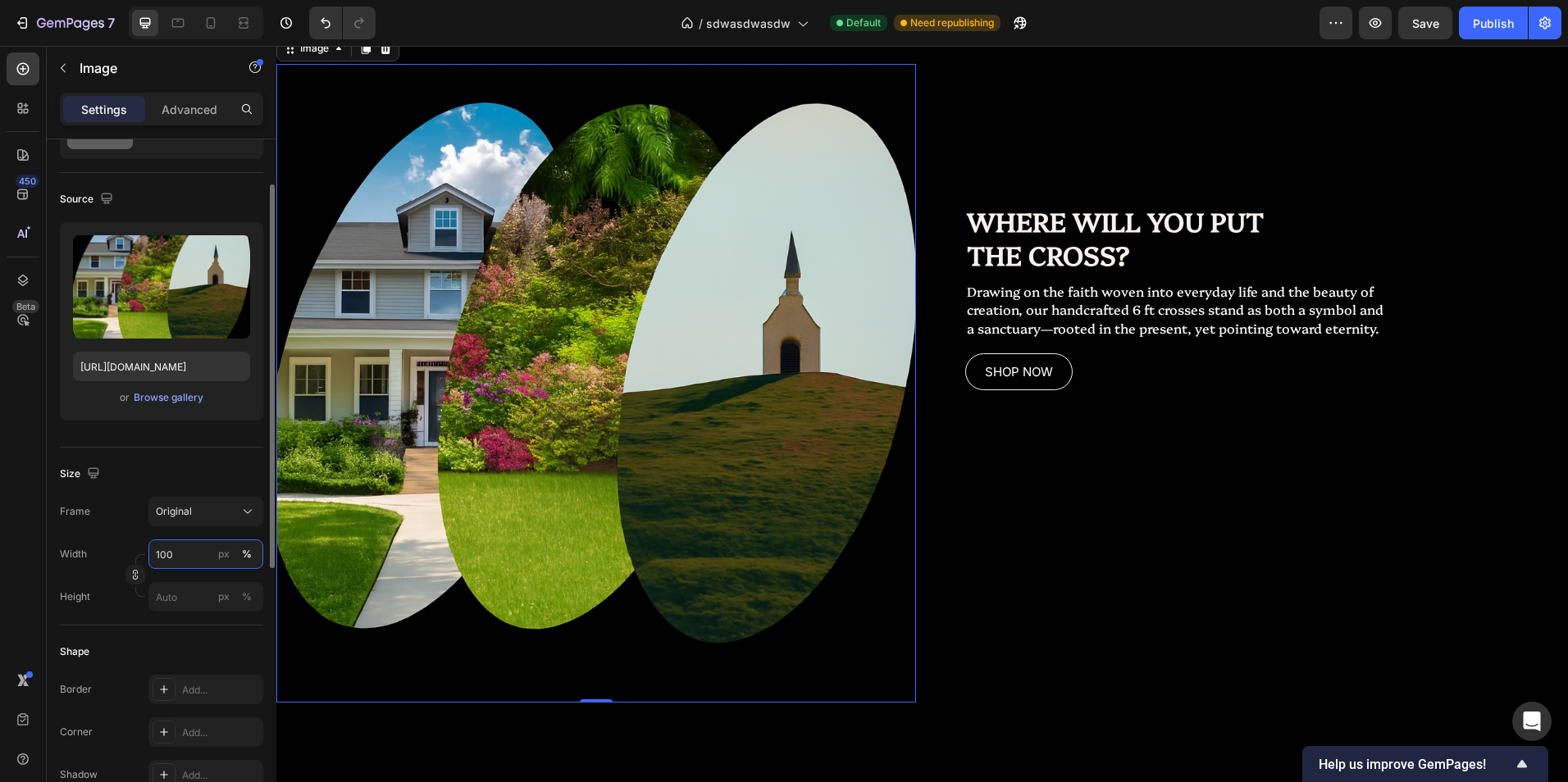
click at [200, 557] on input "100" at bounding box center [205, 554] width 115 height 30
type input "4"
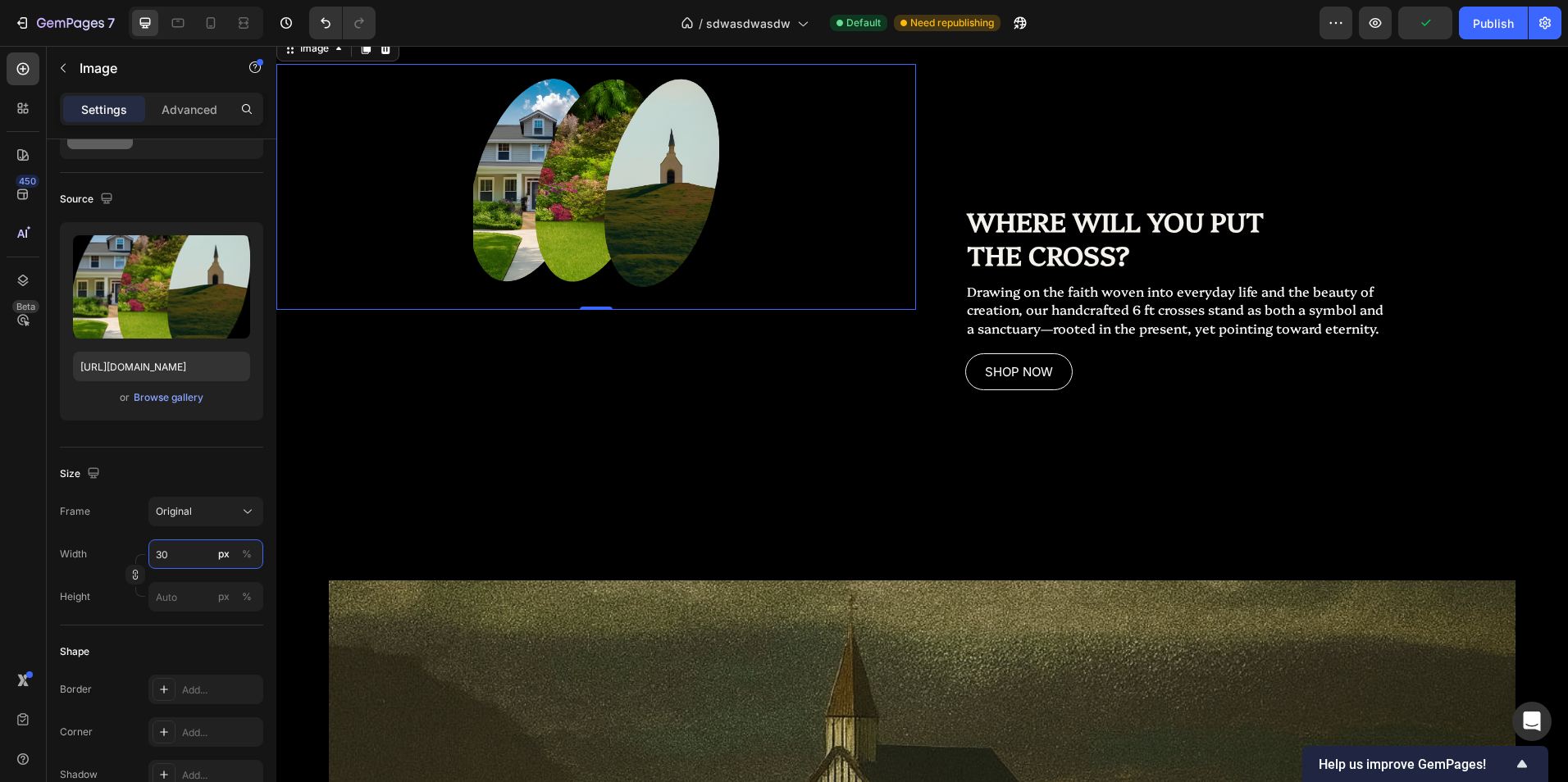
type input "3"
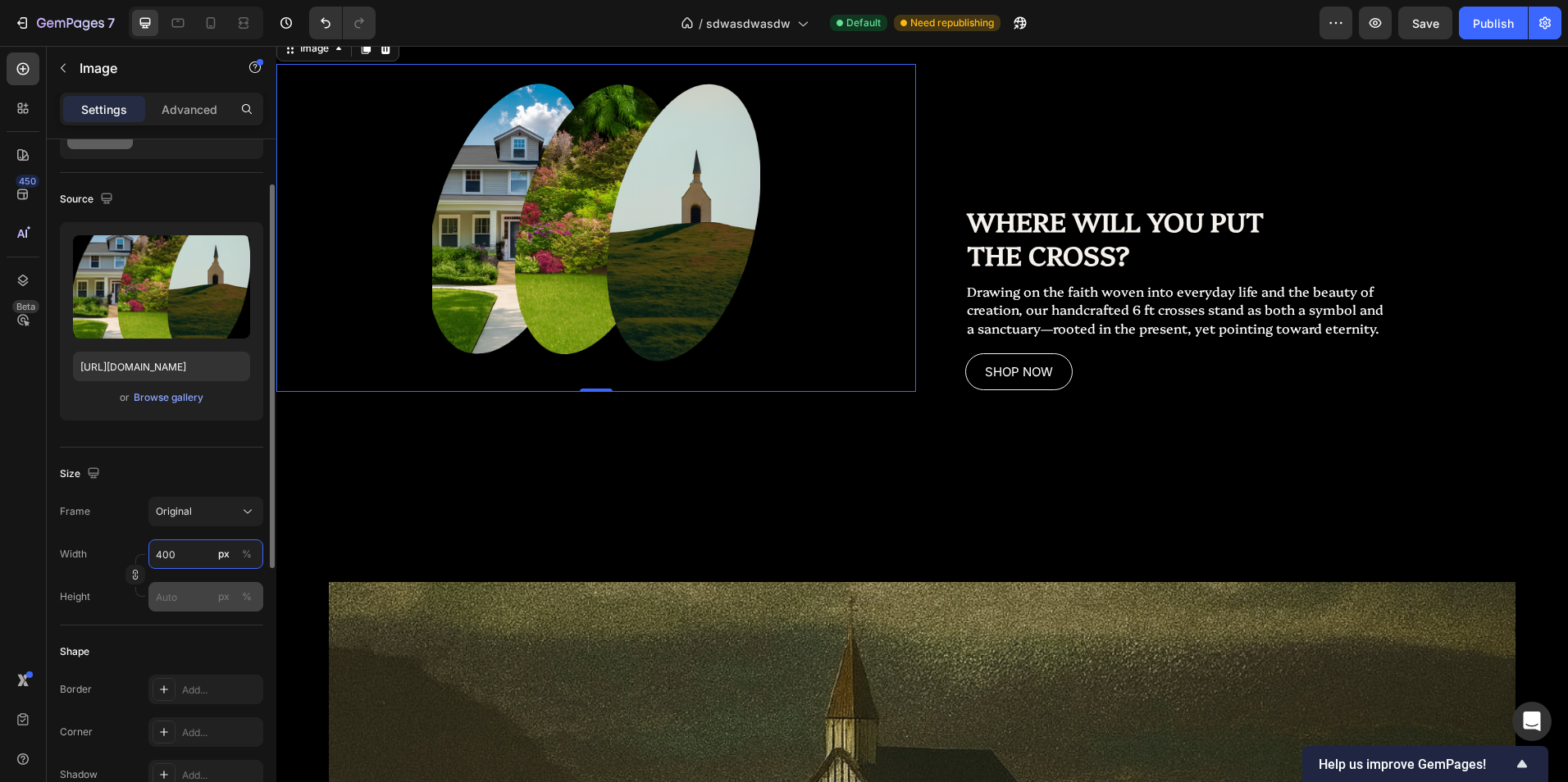
type input "400"
click at [211, 590] on input "px %" at bounding box center [205, 597] width 115 height 30
click at [236, 523] on button "Original" at bounding box center [205, 512] width 115 height 30
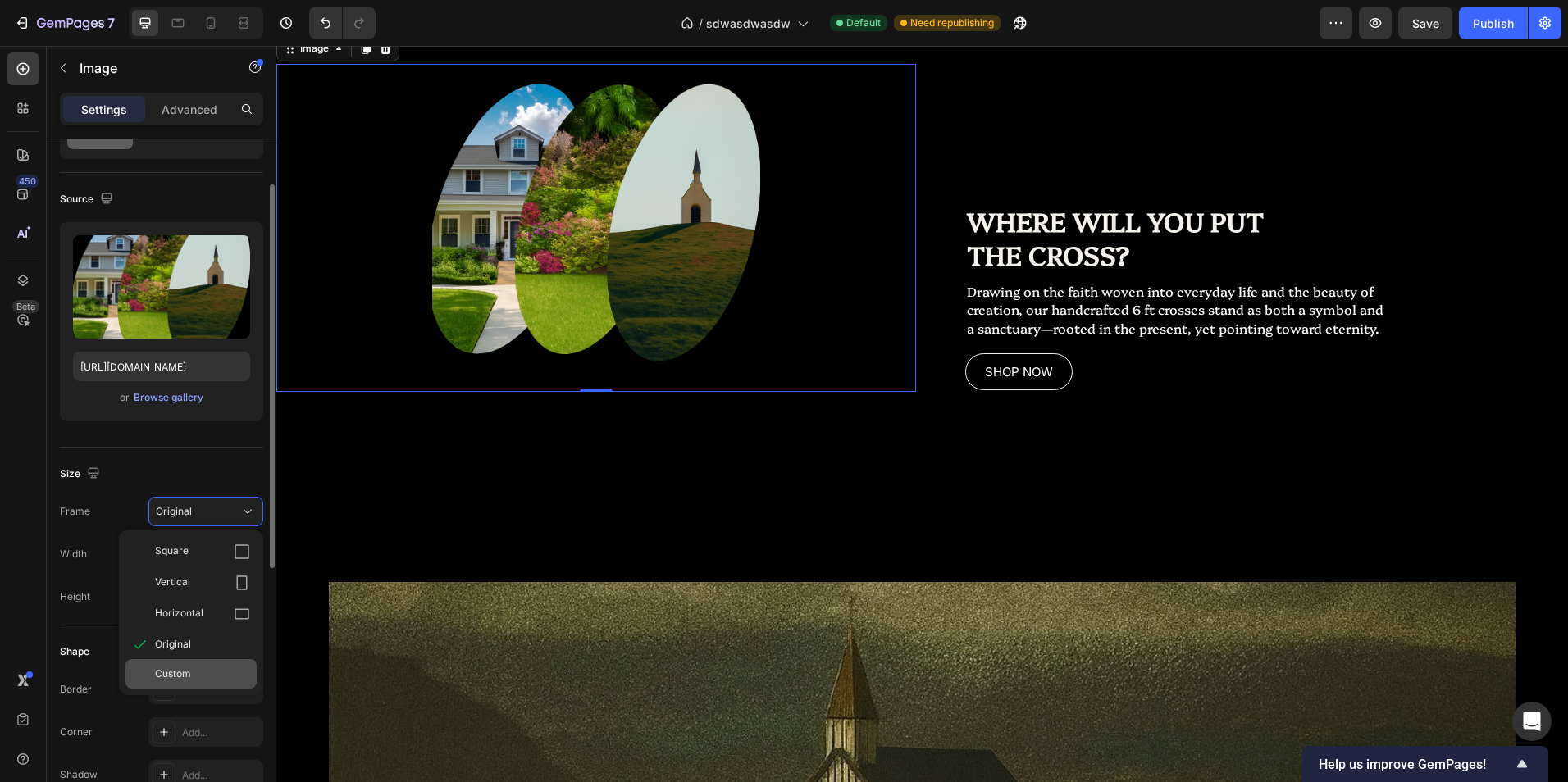
click at [200, 665] on div "Custom" at bounding box center [191, 674] width 131 height 30
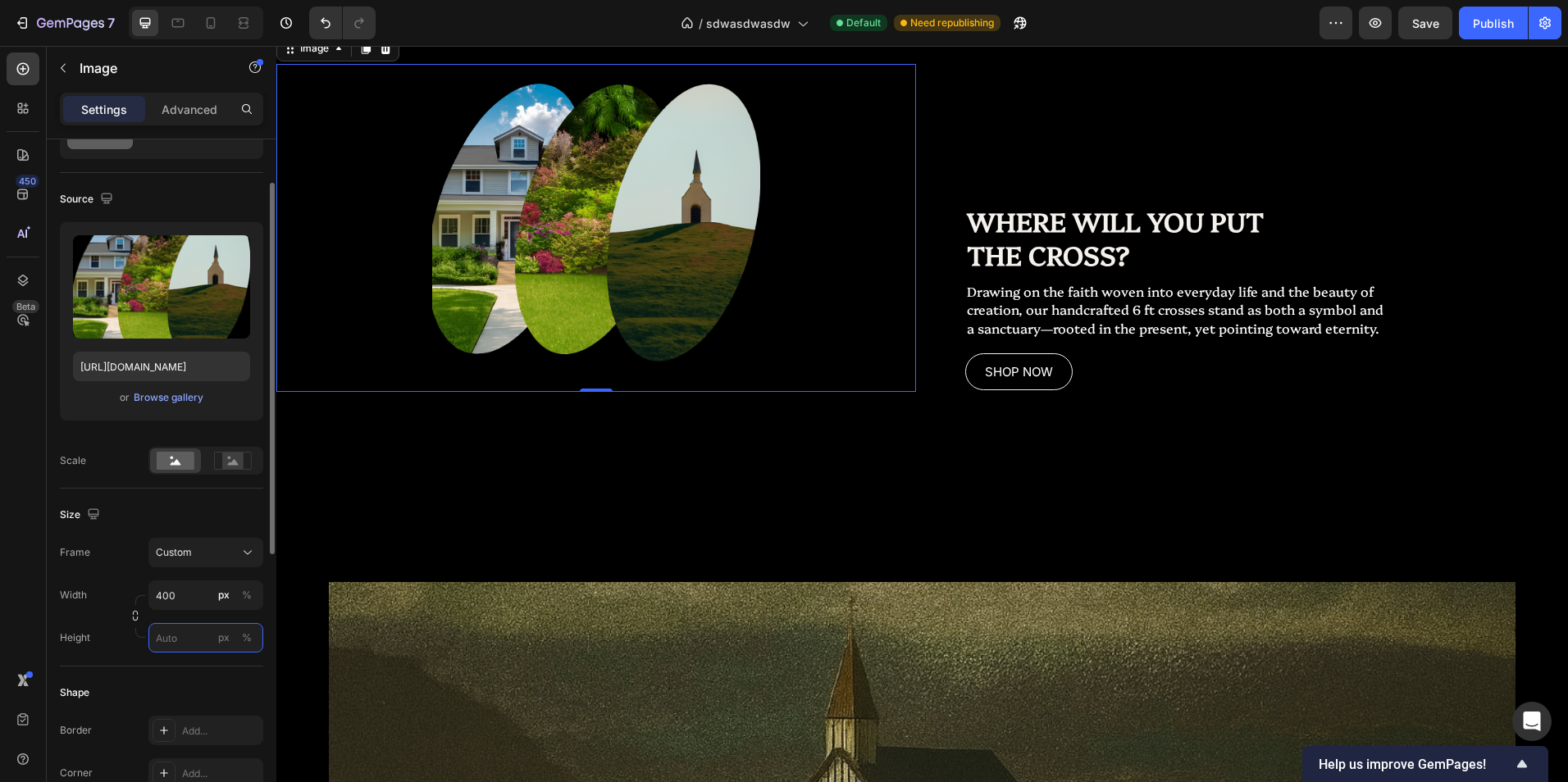
click at [195, 634] on input "px %" at bounding box center [205, 638] width 115 height 30
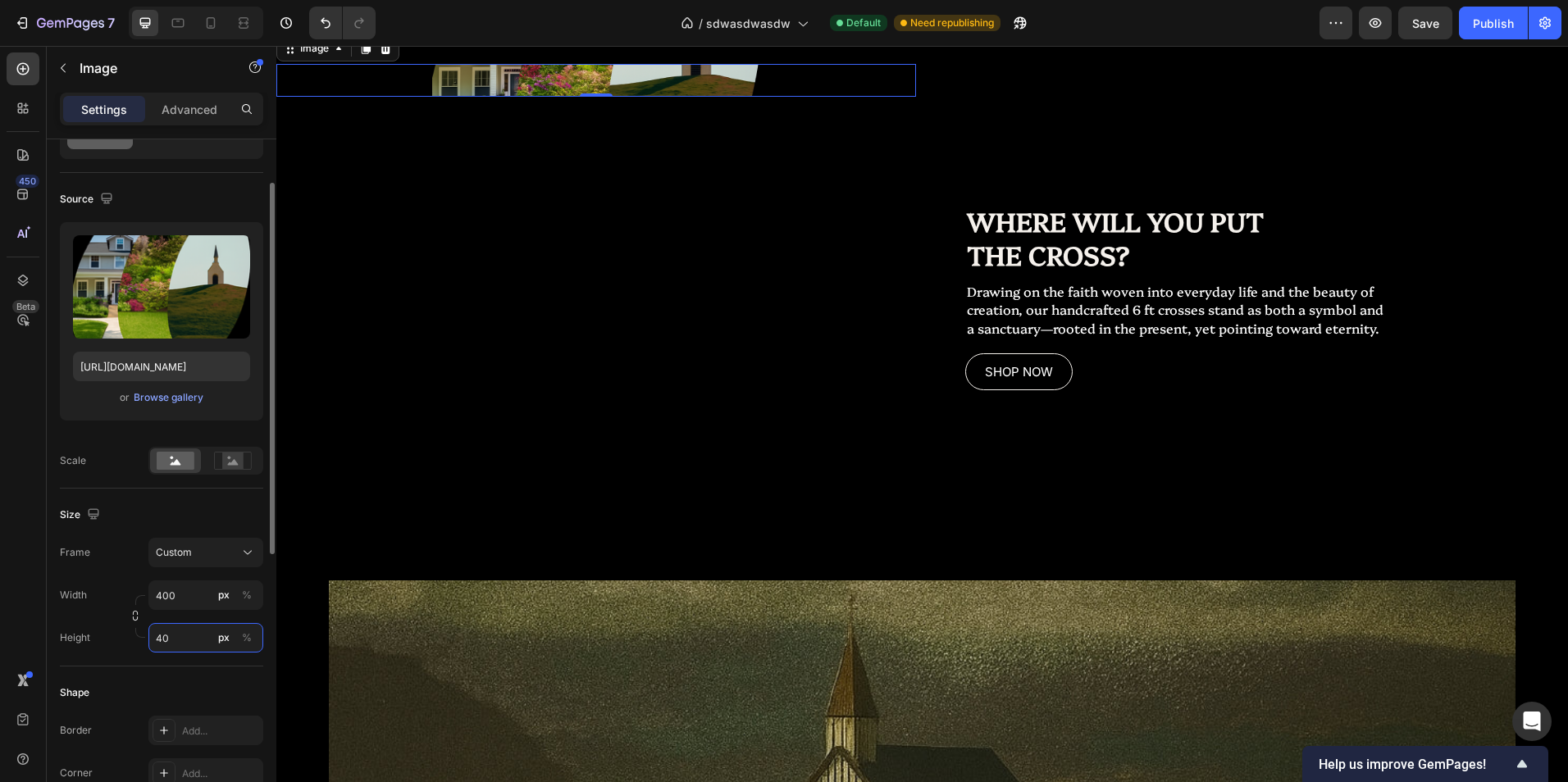
type input "4"
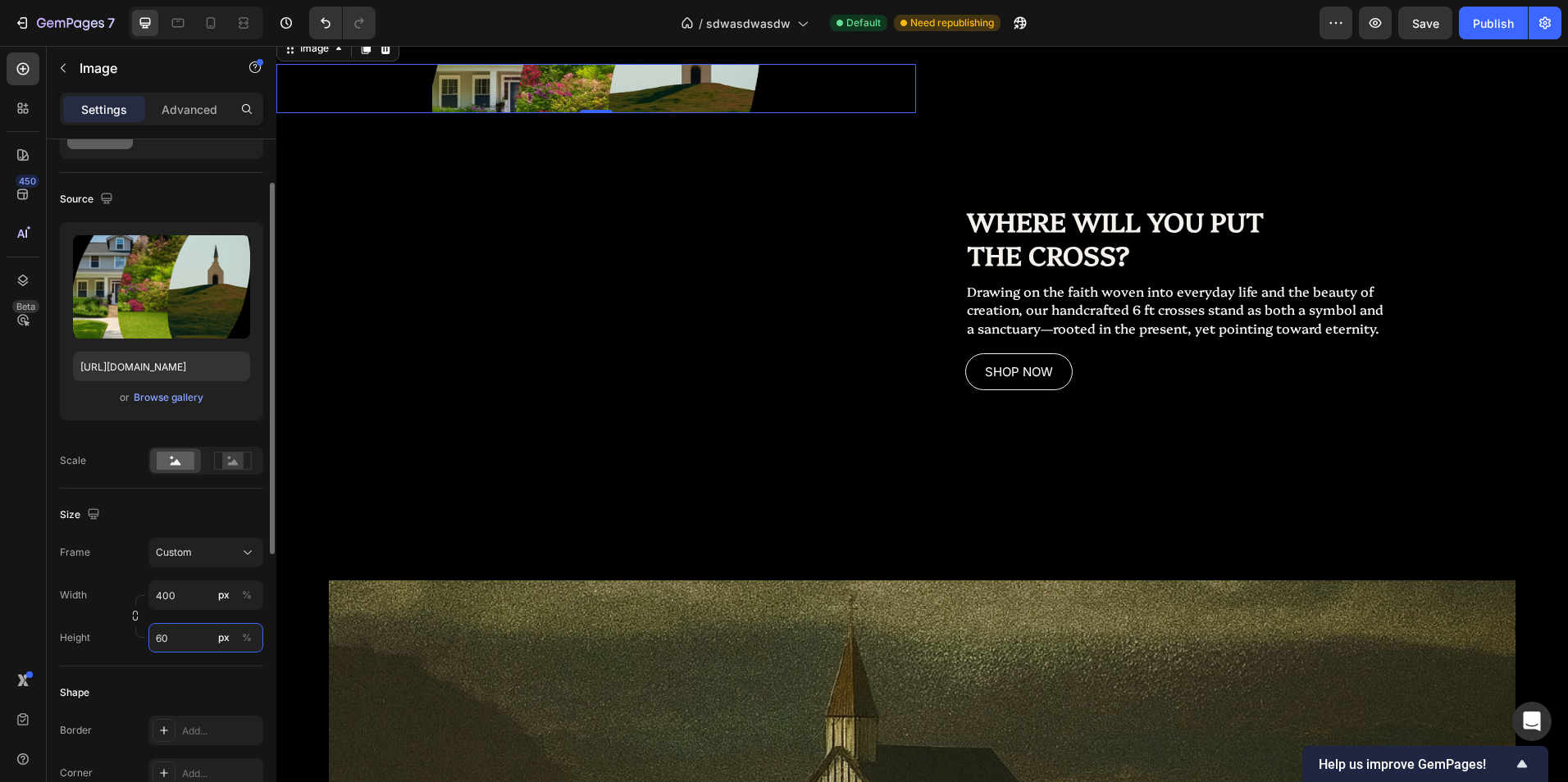
type input "6"
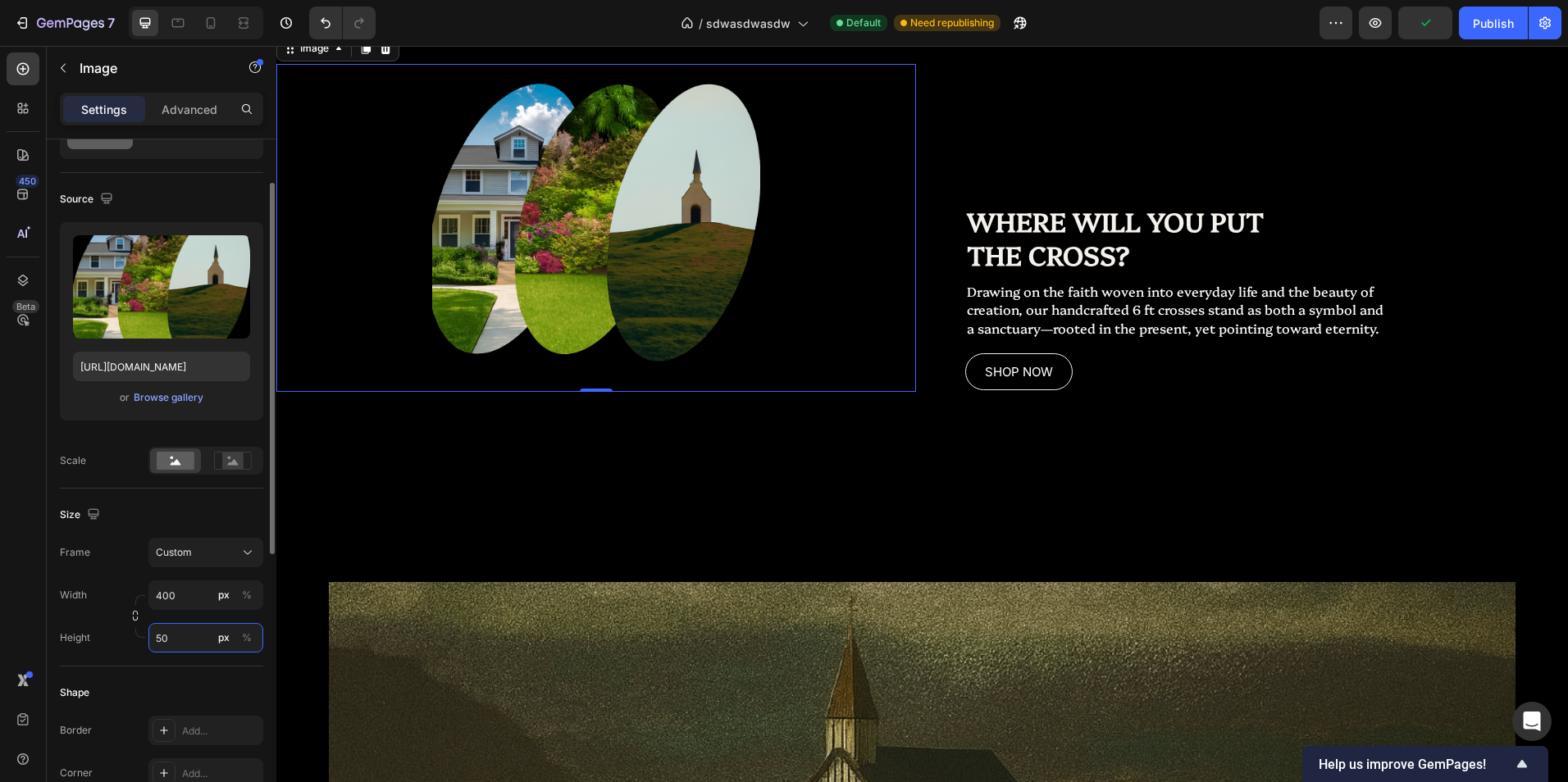
type input "500"
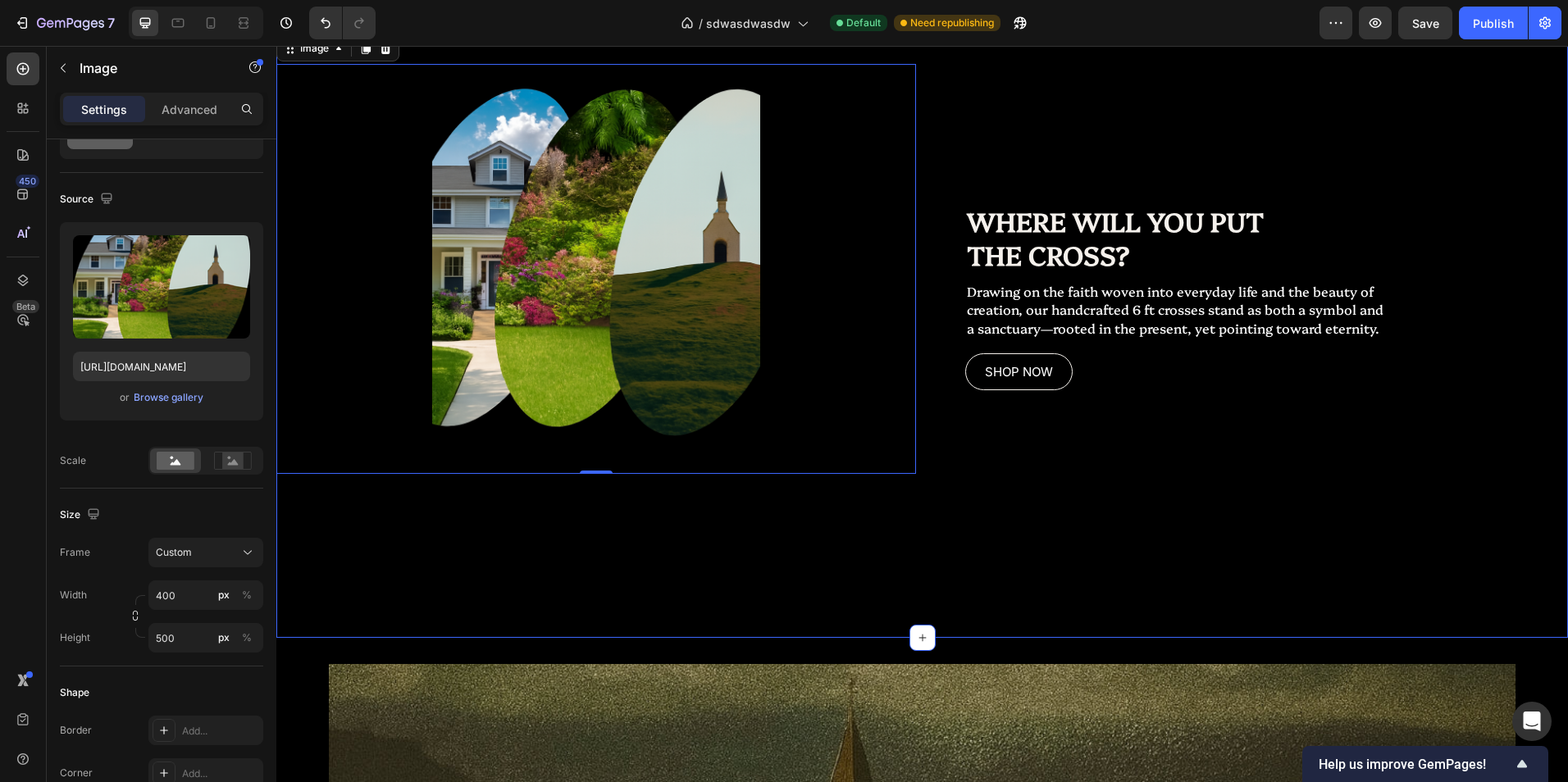
click at [896, 552] on div "Replace this text with your content Text Block Image 0 WHERE WILL YOU PUT THE C…" at bounding box center [922, 320] width 1291 height 635
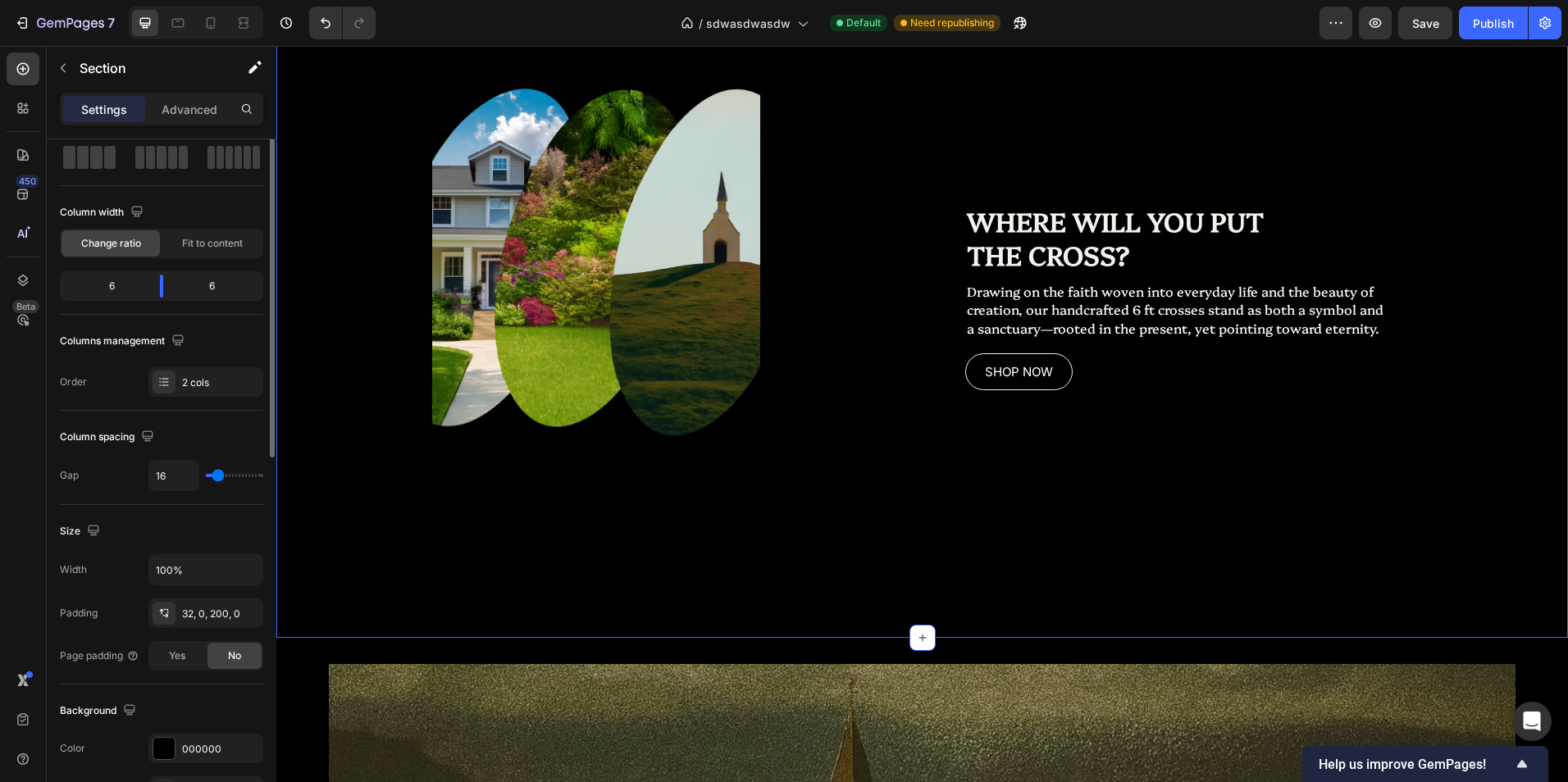
scroll to position [0, 0]
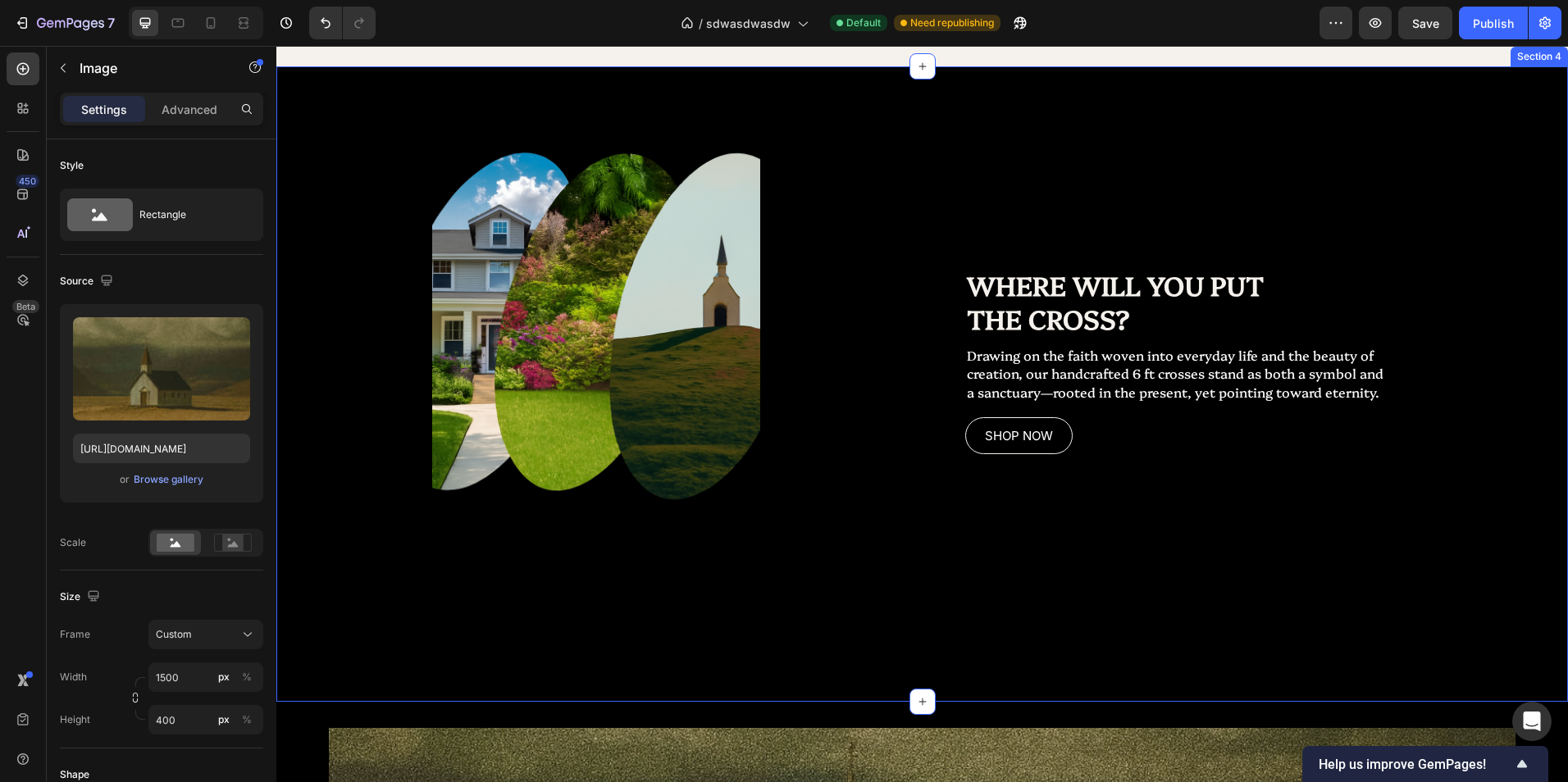
scroll to position [1797, 0]
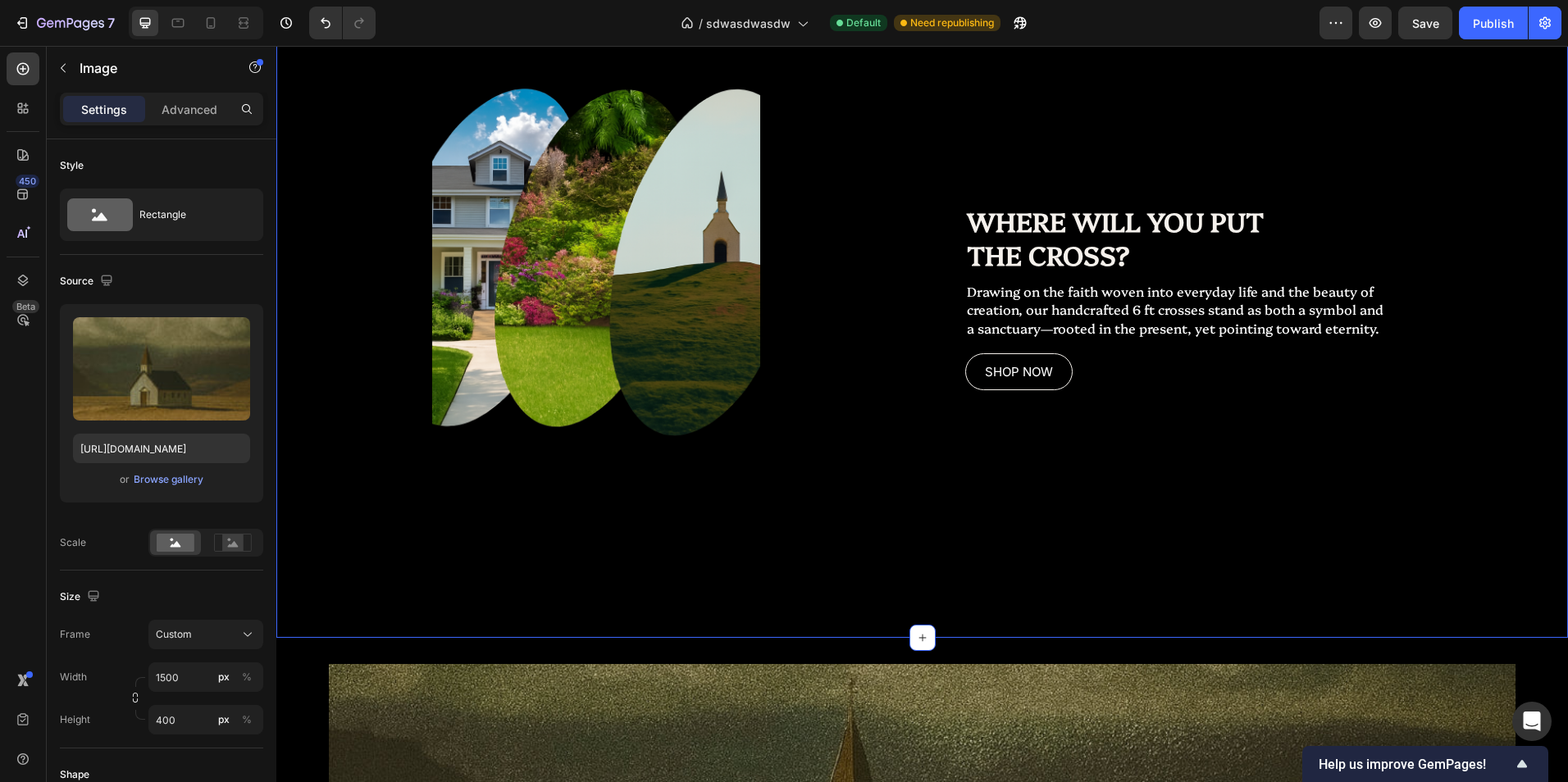
click at [1034, 552] on div "Replace this text with your content Text Block Image WHERE WILL YOU PUT THE CRO…" at bounding box center [922, 320] width 1291 height 635
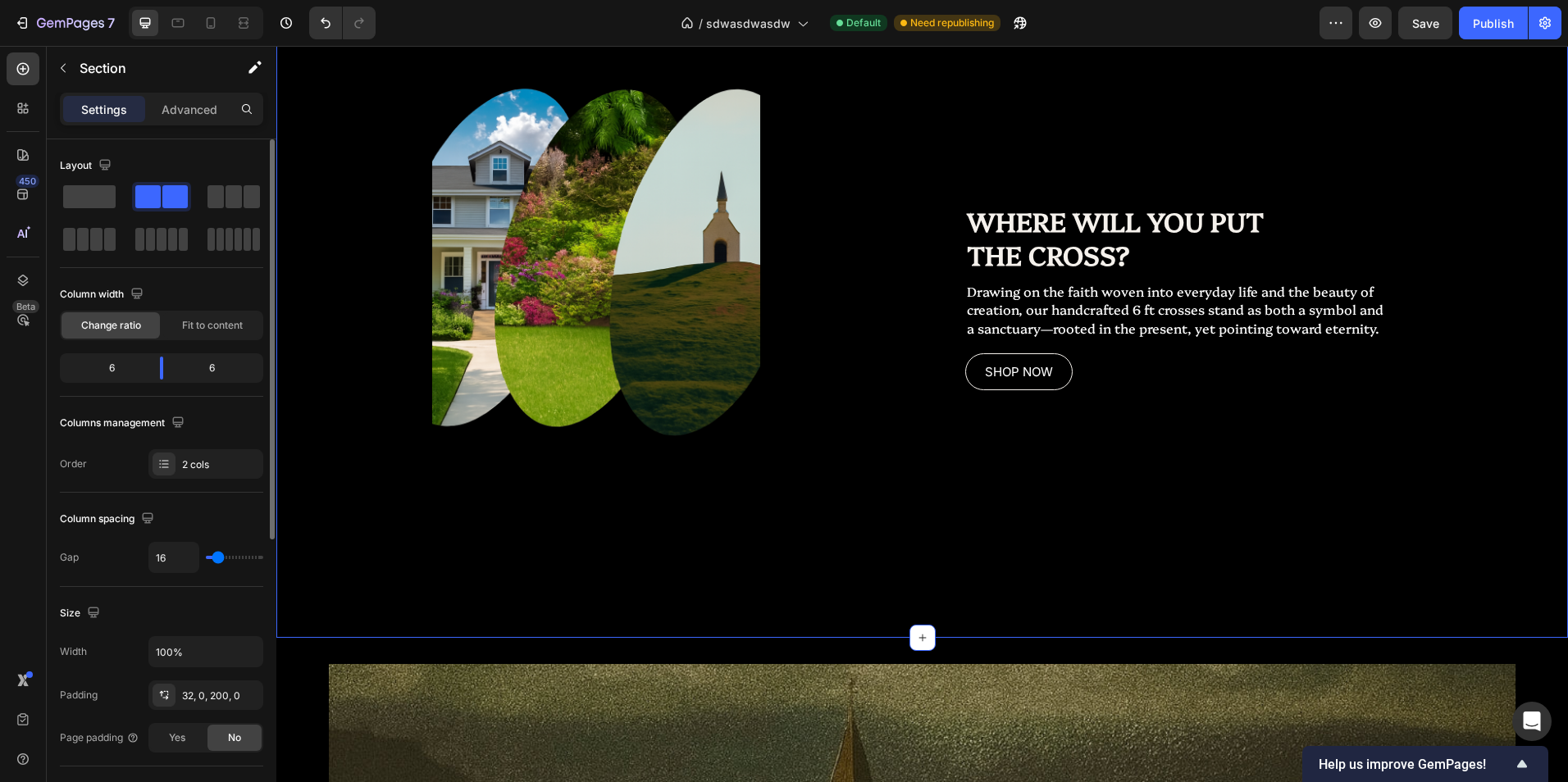
click at [198, 721] on div "Width 100% Padding 32, 0, 200, 0 Page padding Yes No" at bounding box center [161, 694] width 203 height 117
click at [208, 705] on div "32, 0, 200, 0" at bounding box center [205, 696] width 115 height 30
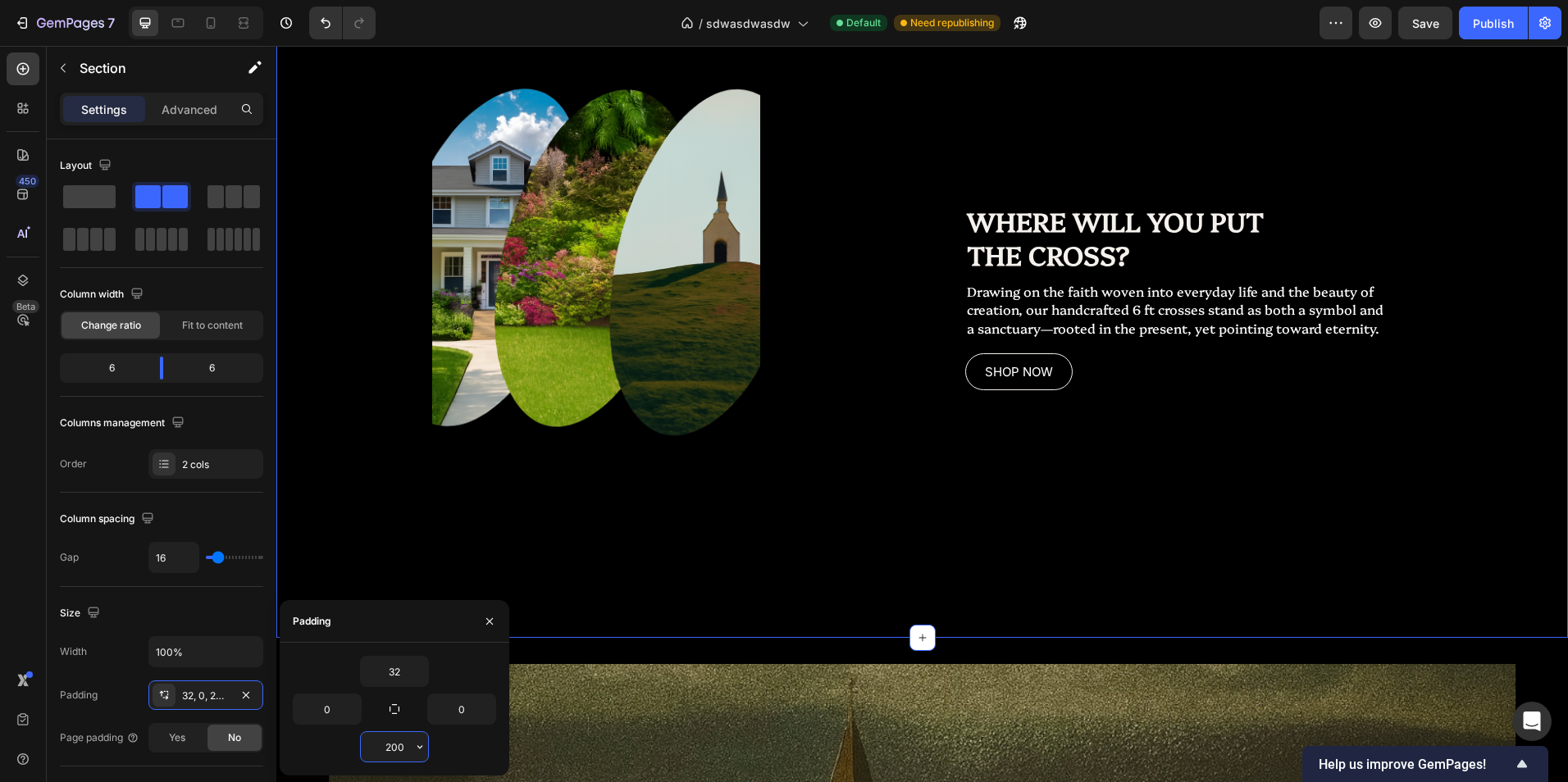
click at [409, 746] on input "200" at bounding box center [394, 747] width 67 height 30
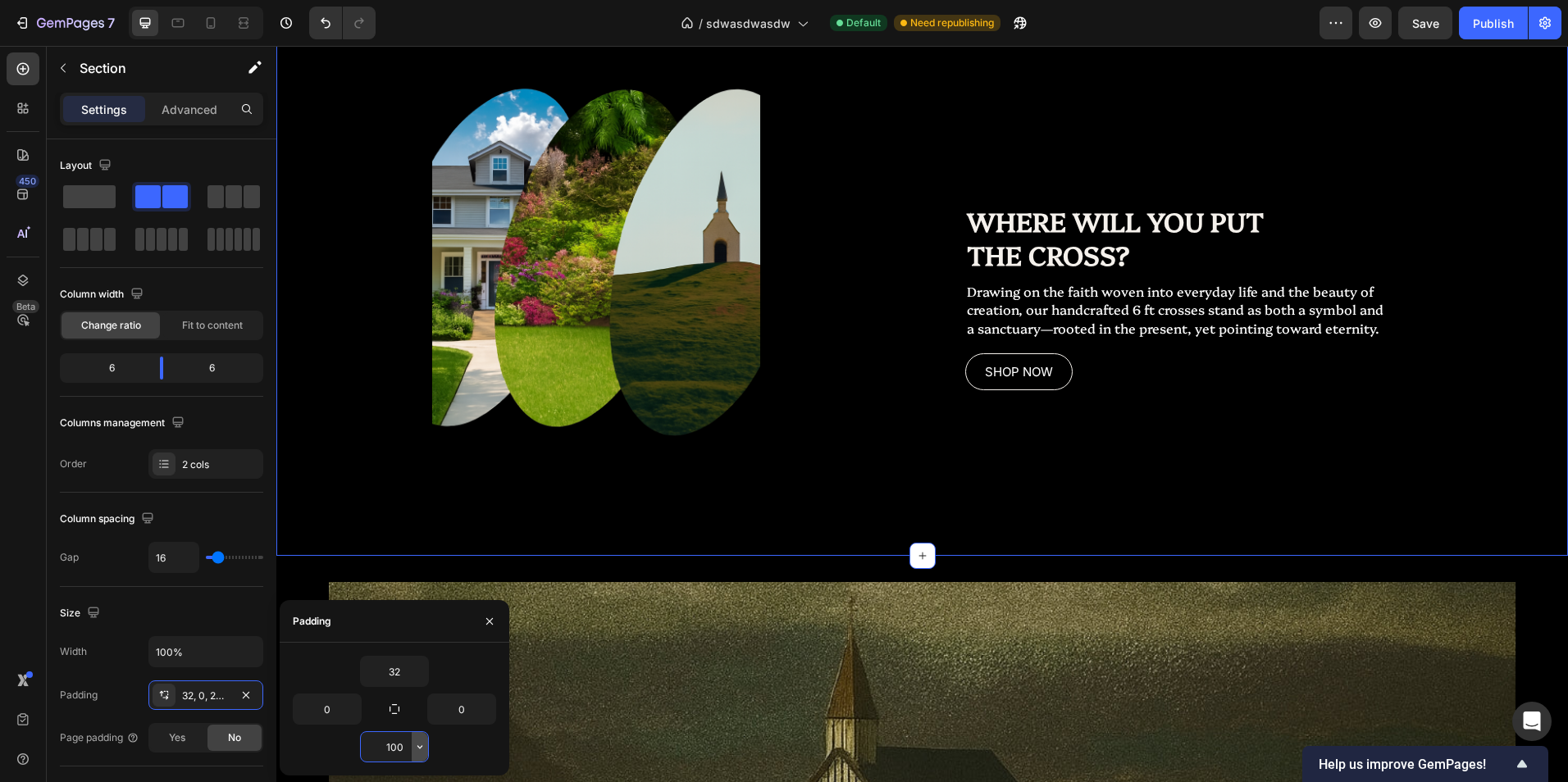
type input "100"
drag, startPoint x: 477, startPoint y: 620, endPoint x: 570, endPoint y: 538, distance: 124.0
click at [477, 620] on button "button" at bounding box center [490, 621] width 27 height 27
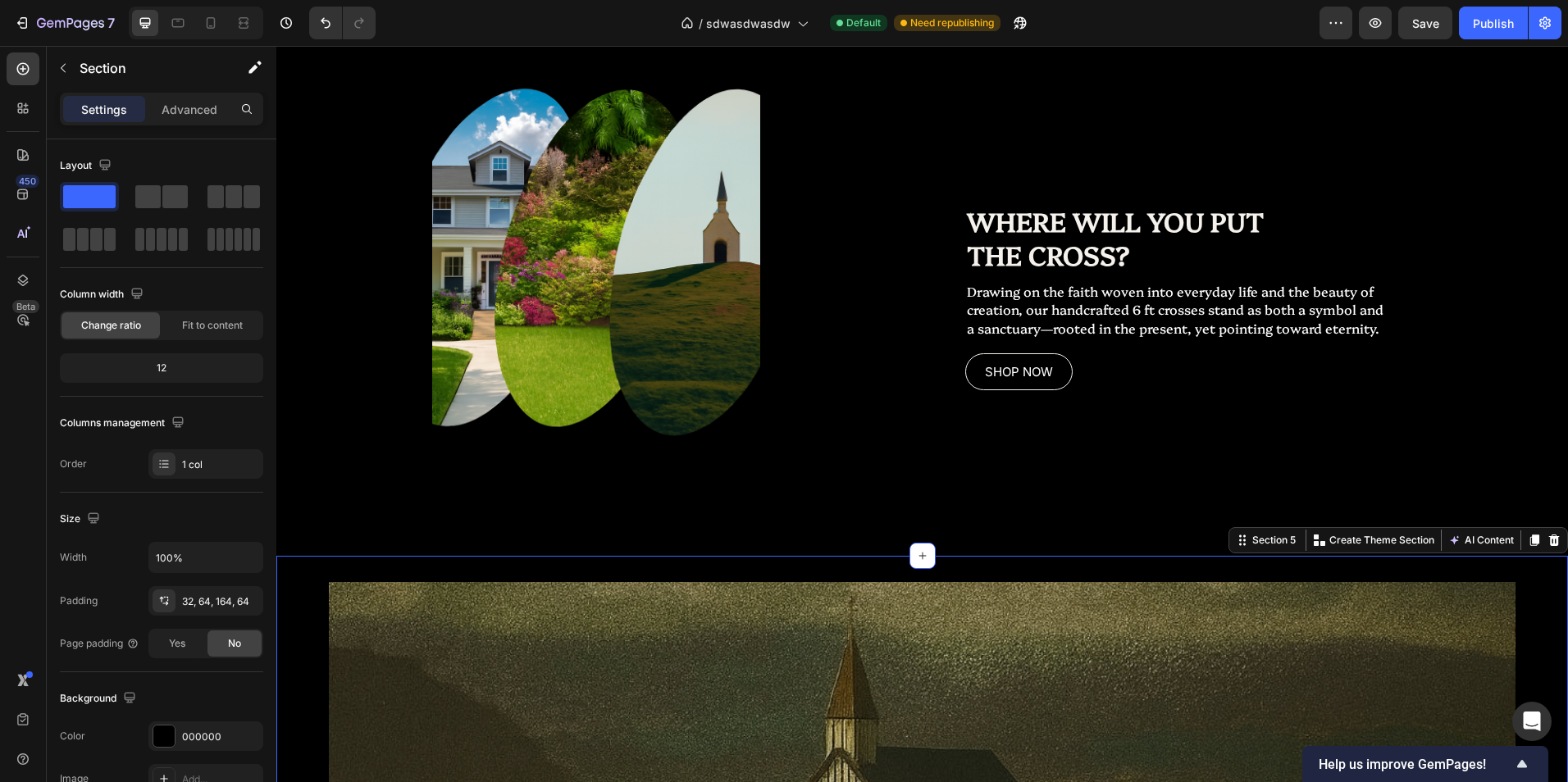
click at [1261, 563] on div "Image Section 5 You can create reusable sections Create Theme Section AI Conten…" at bounding box center [922, 794] width 1291 height 477
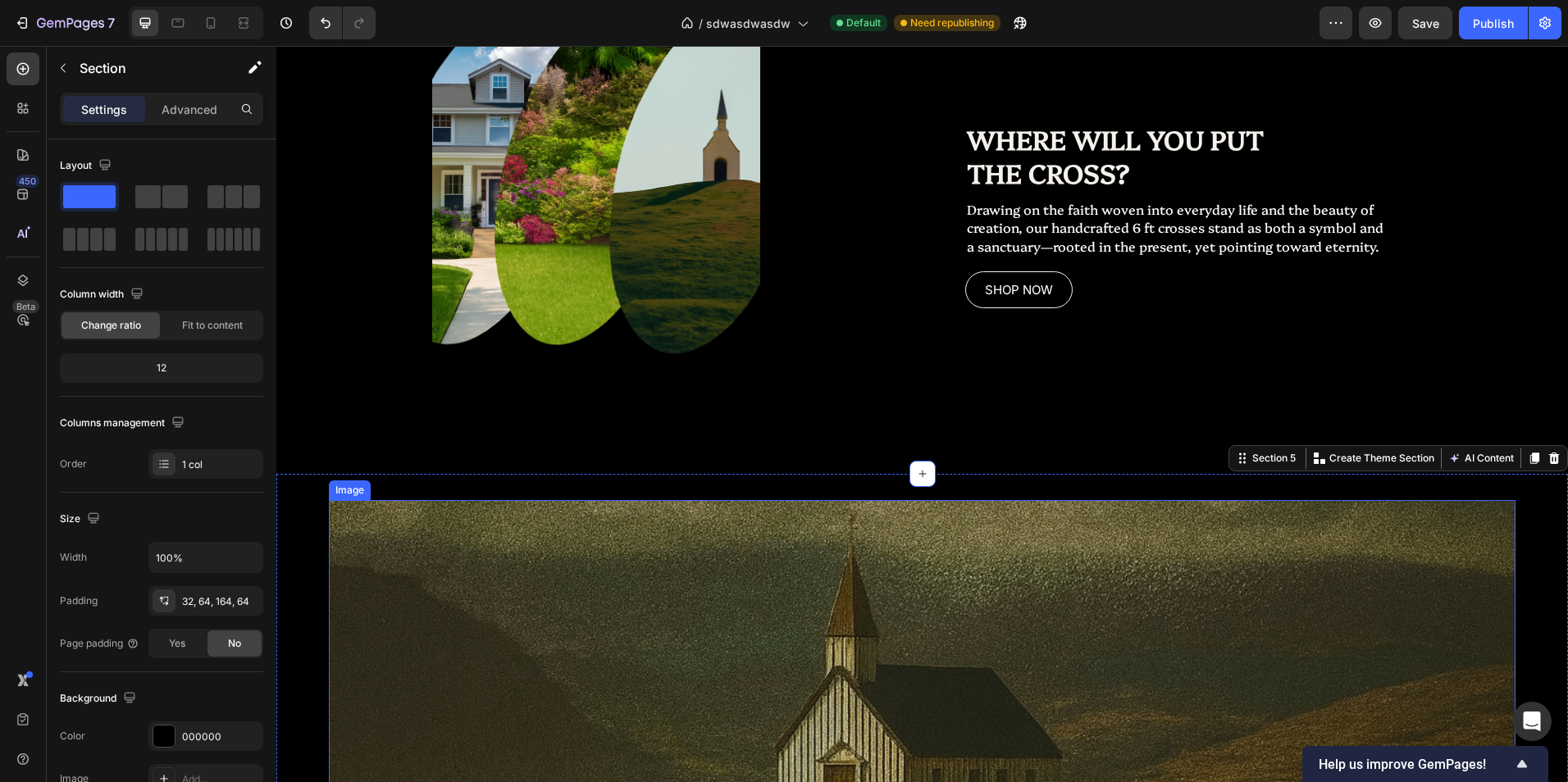
click at [1533, 615] on div "Image Section 5 You can create reusable sections Create Theme Section AI Conten…" at bounding box center [922, 712] width 1291 height 477
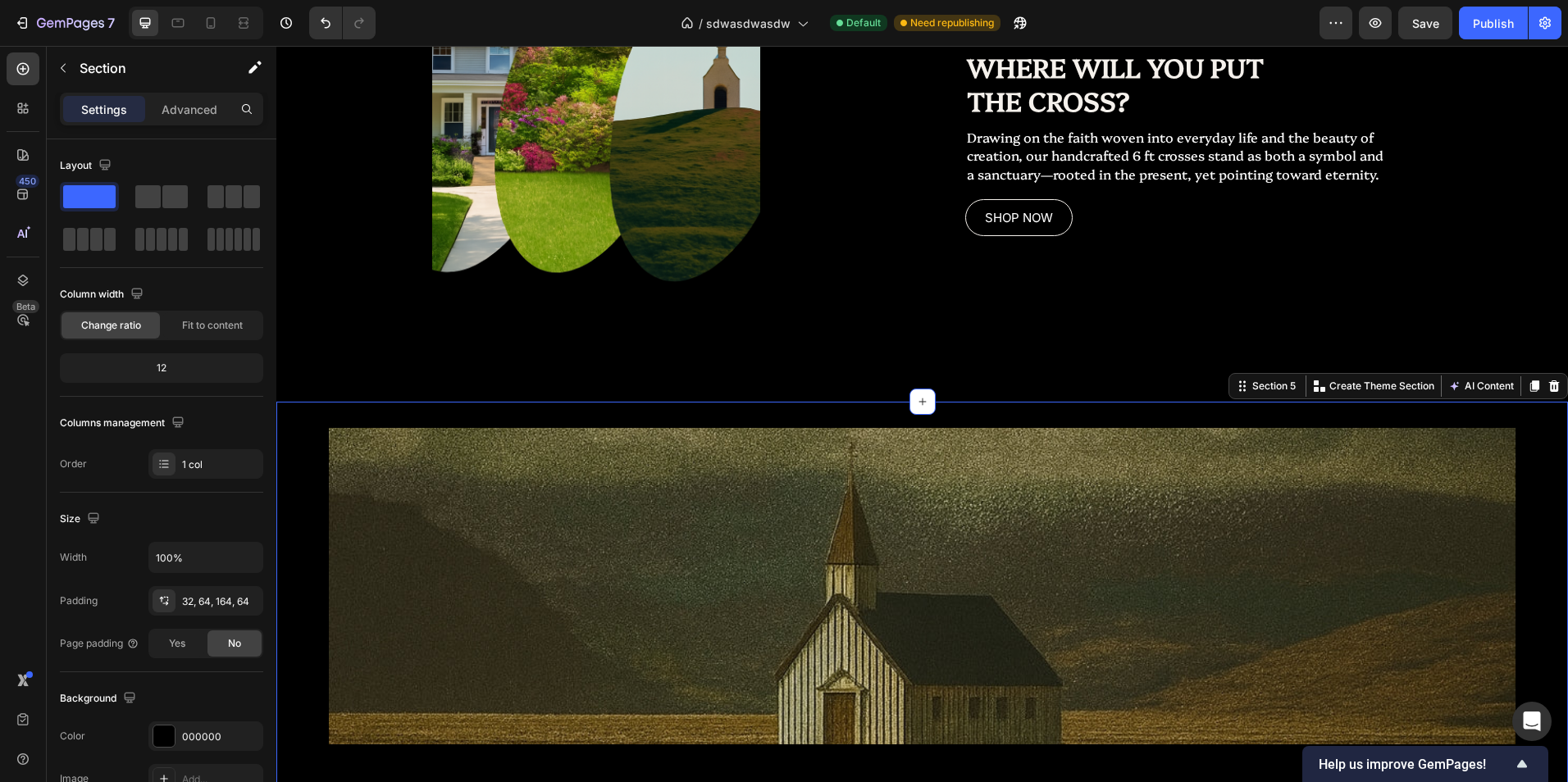
scroll to position [1961, 0]
